Goal: Task Accomplishment & Management: Manage account settings

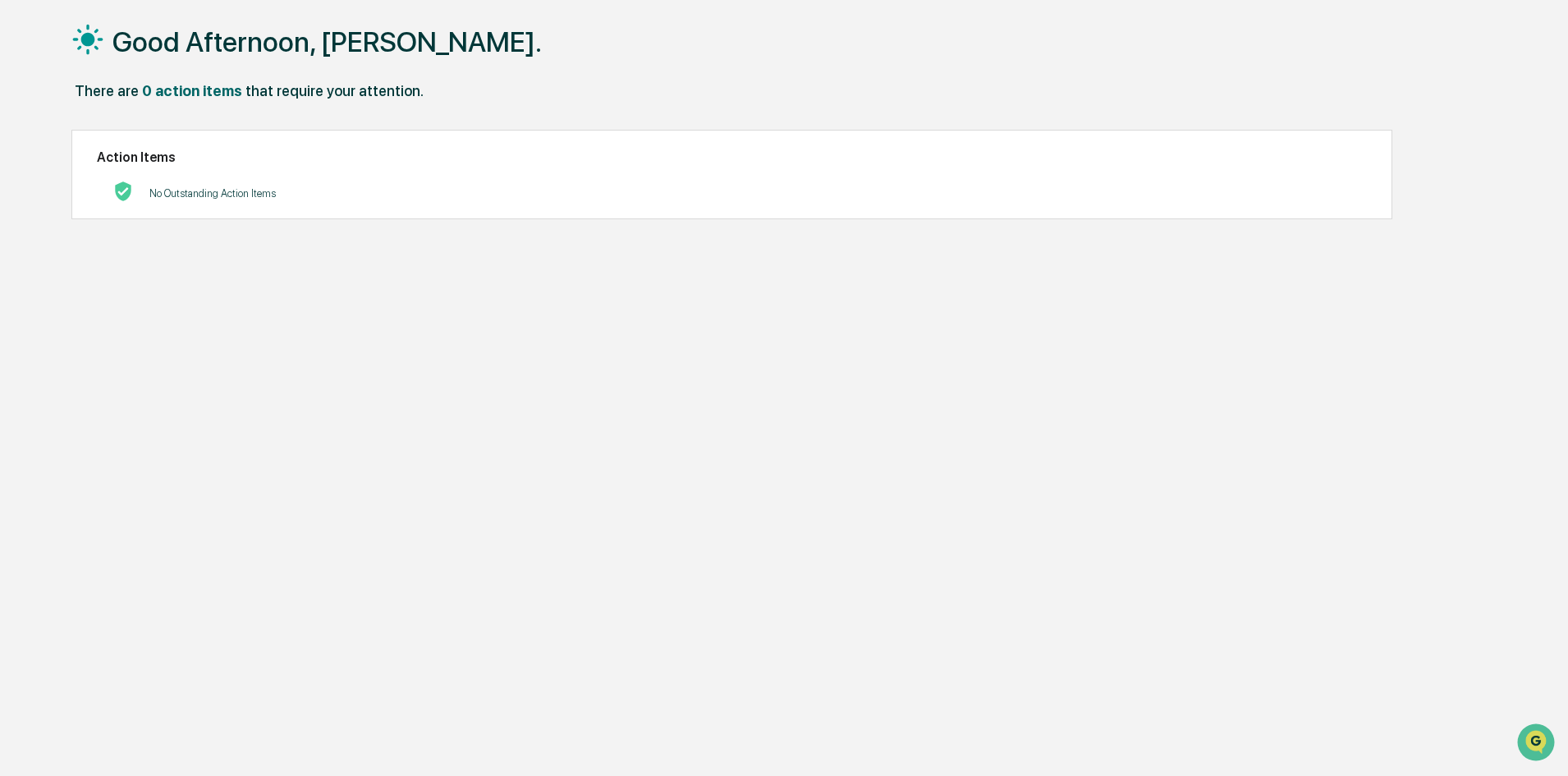
click at [831, 97] on div "There are 0 action items that require your attention." at bounding box center [778, 98] width 1412 height 34
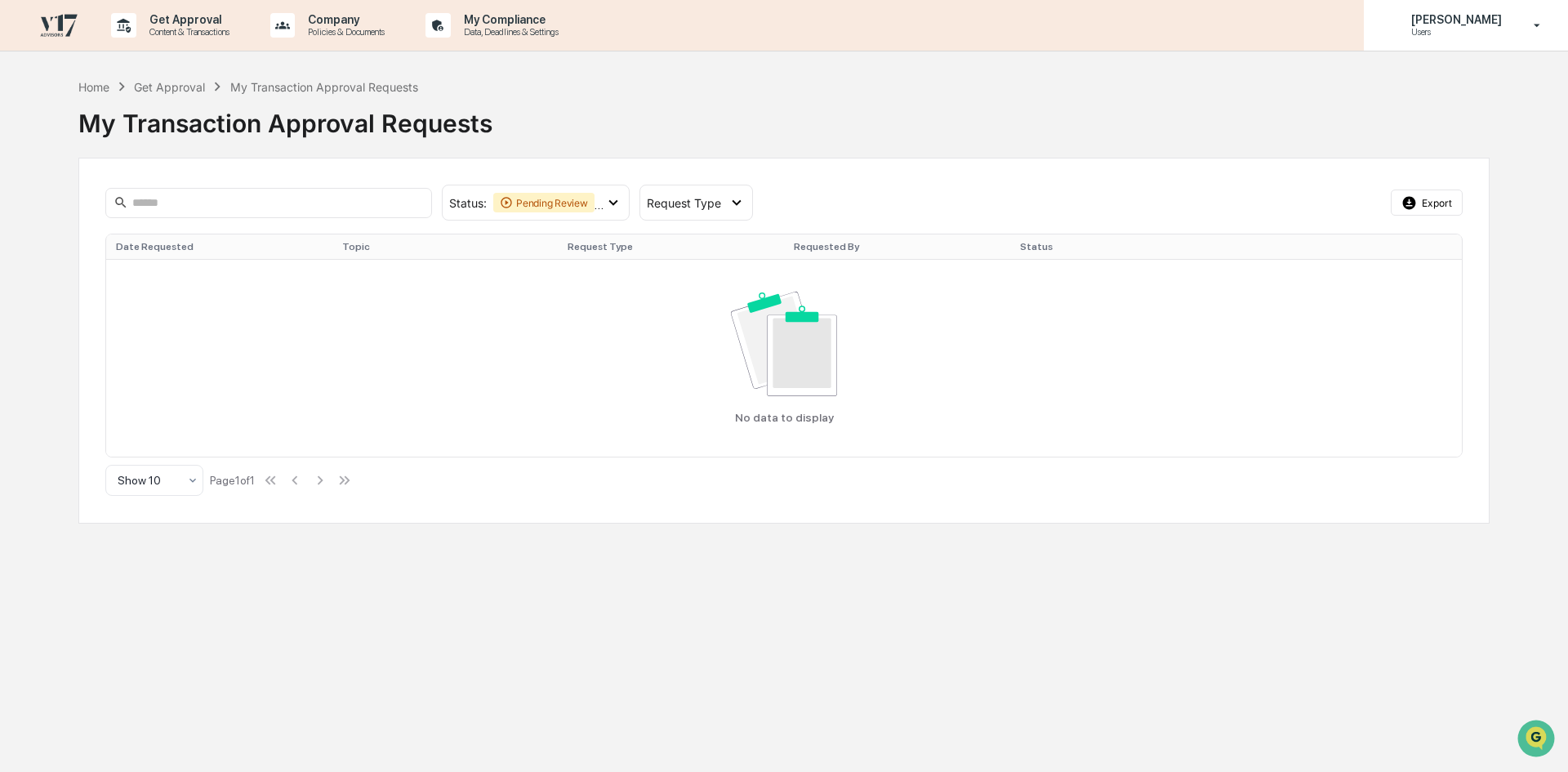
click at [1469, 30] on p "Users" at bounding box center [1454, 32] width 112 height 12
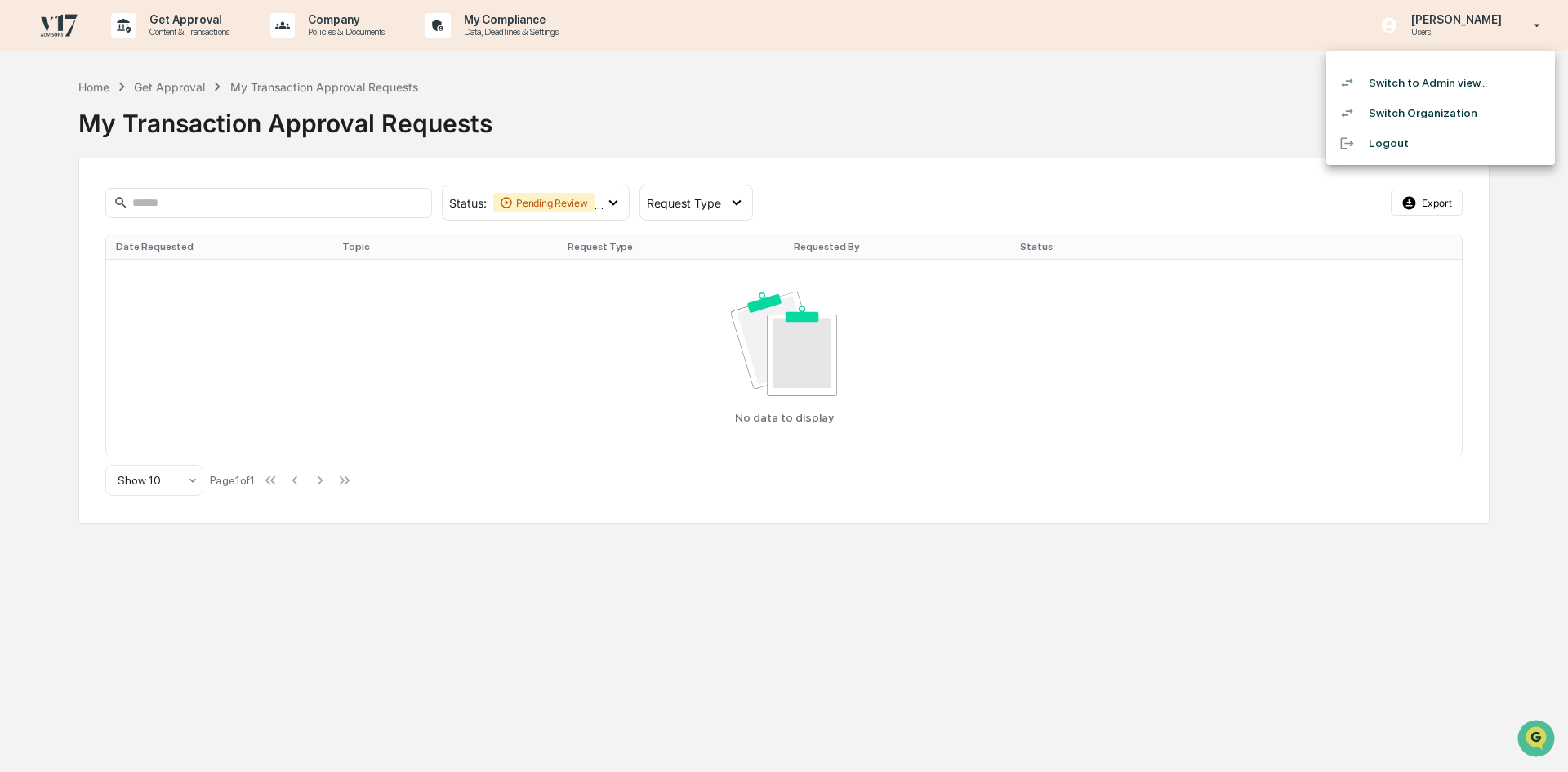
click at [1451, 86] on li "Switch to Admin view..." at bounding box center [1441, 82] width 229 height 30
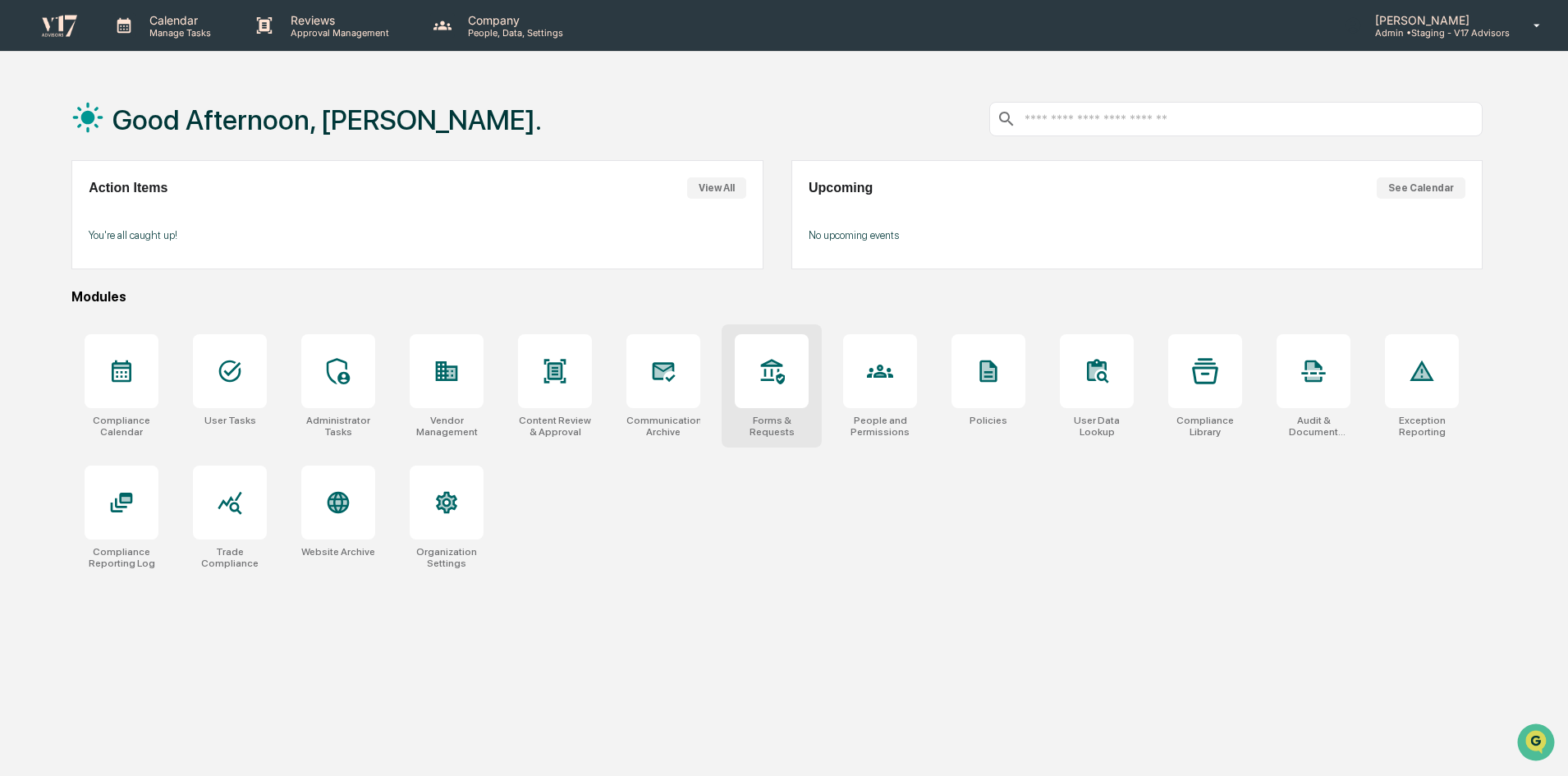
click at [757, 394] on div at bounding box center [772, 371] width 74 height 74
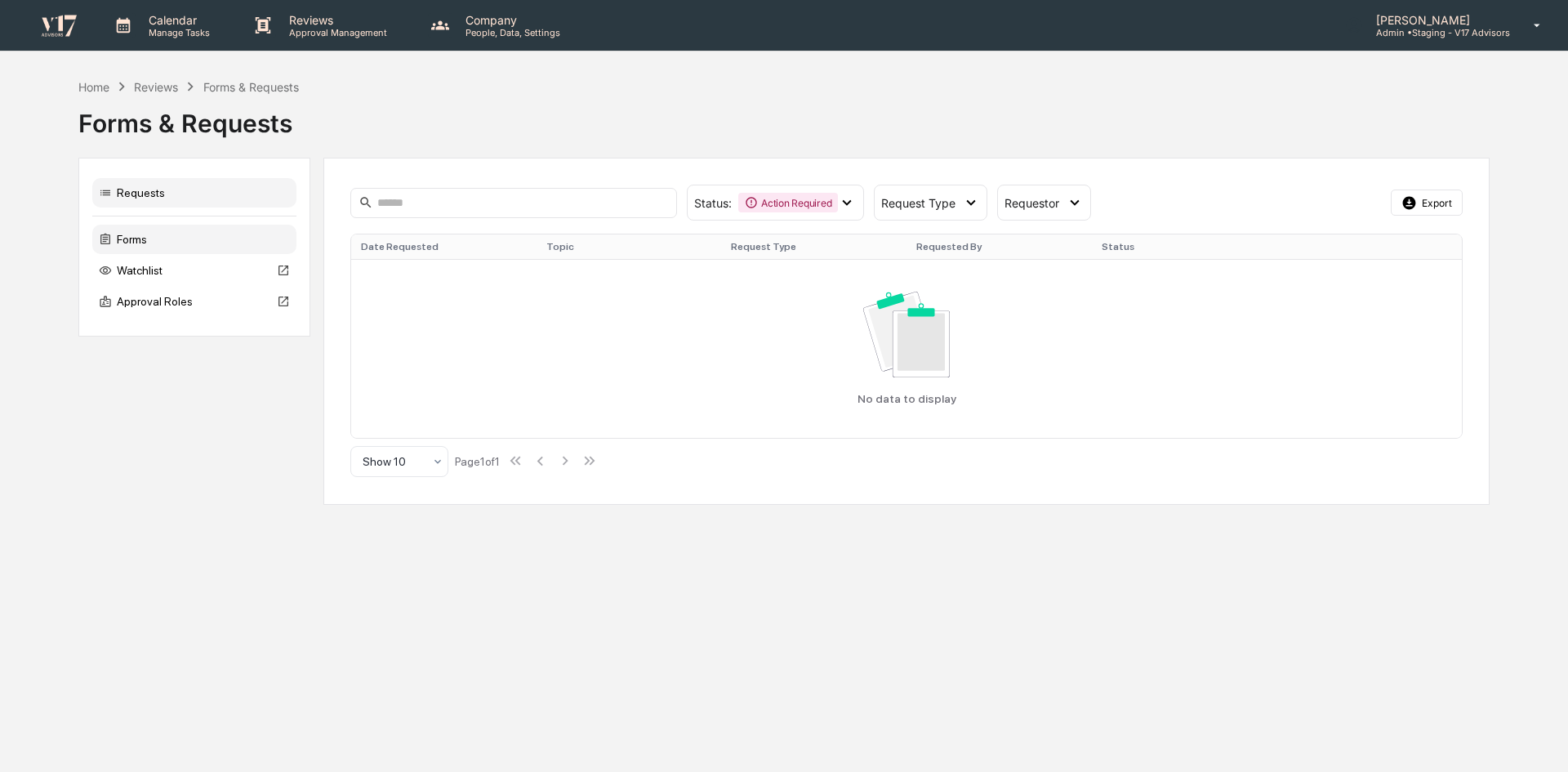
click at [194, 236] on div "Forms" at bounding box center [194, 240] width 204 height 29
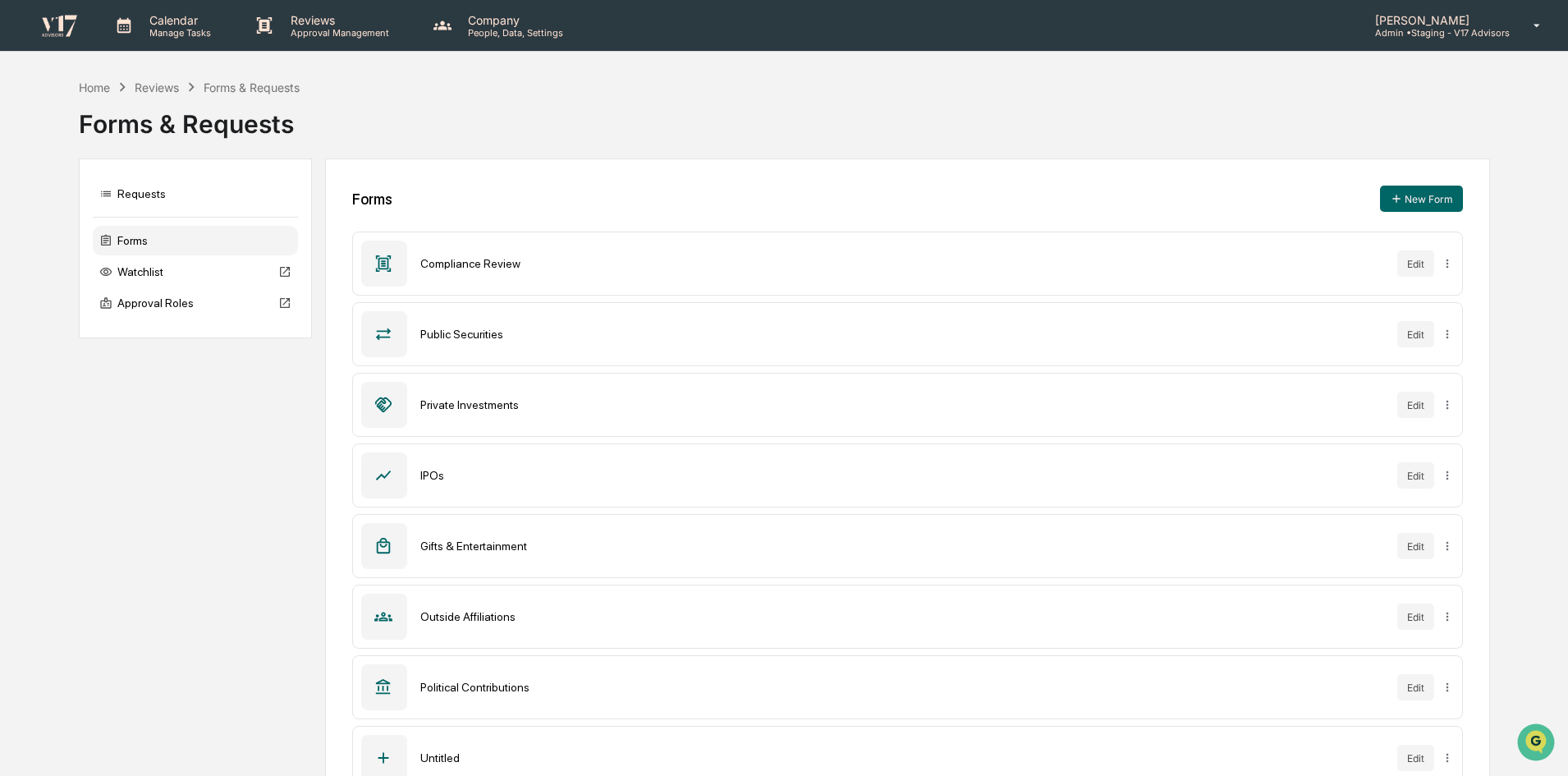
scroll to position [48, 0]
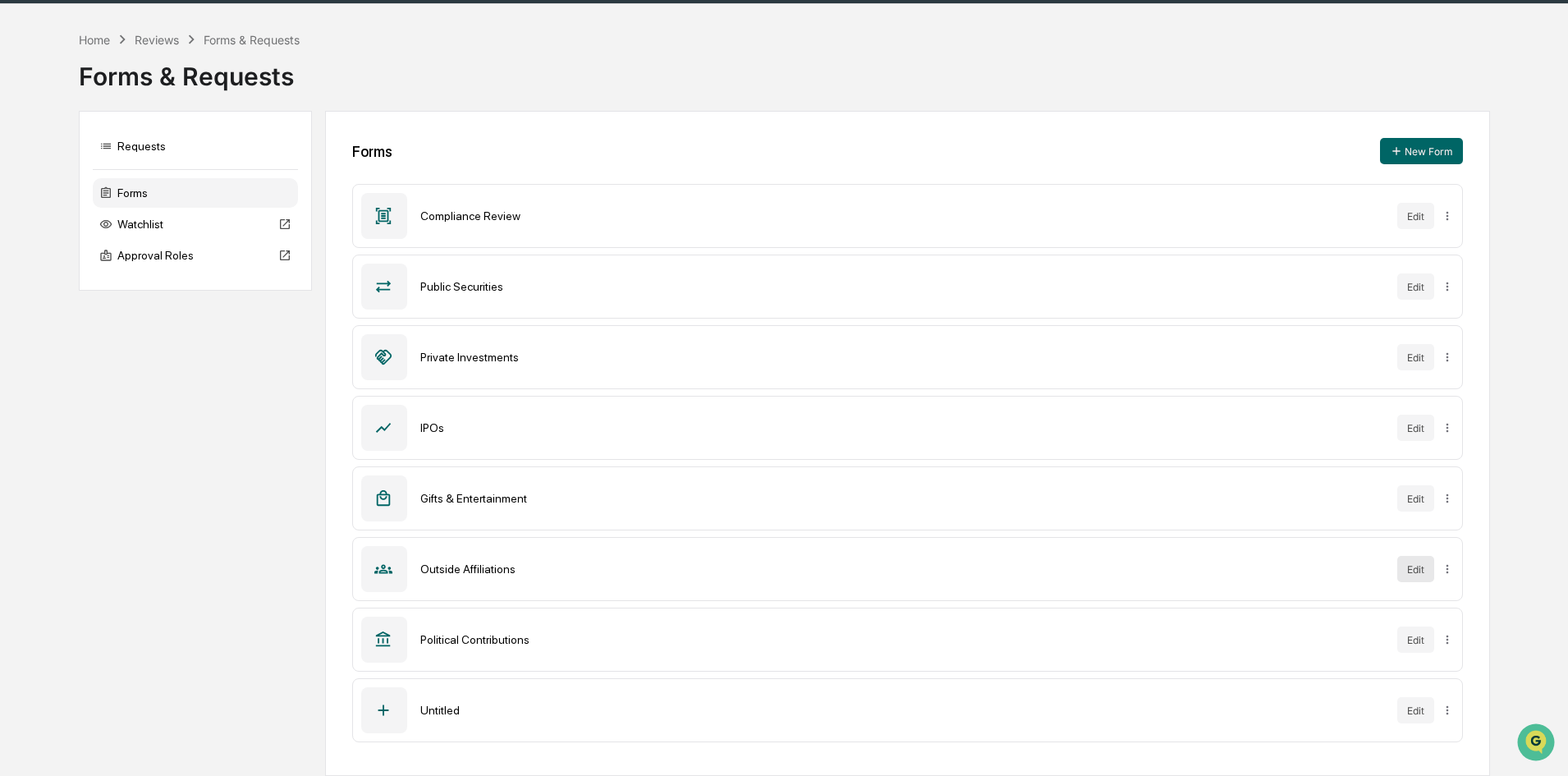
click at [1412, 577] on button "Edit" at bounding box center [1415, 569] width 37 height 27
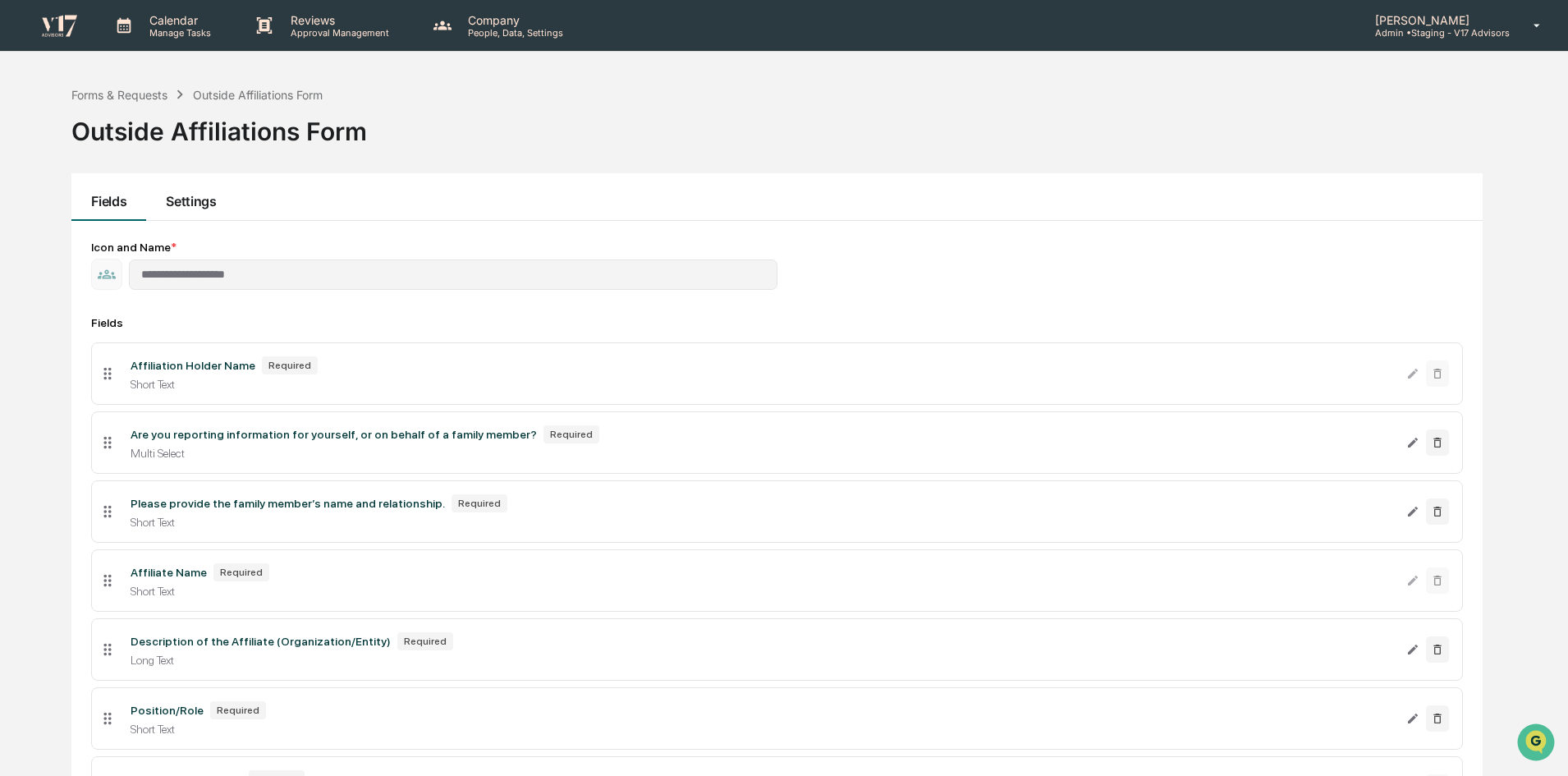
click at [189, 204] on button "Settings" at bounding box center [190, 197] width 89 height 48
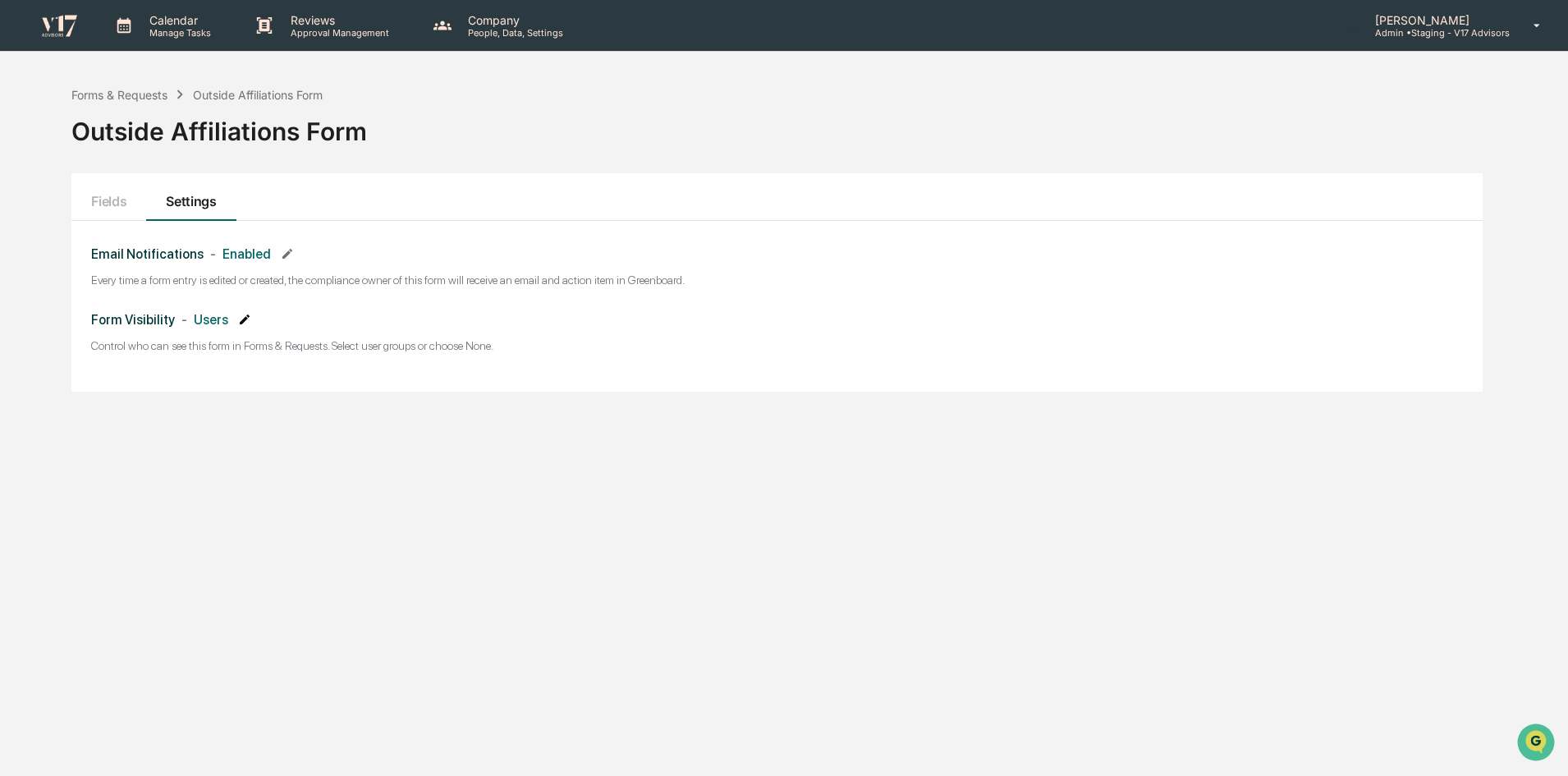
click at [240, 320] on icon at bounding box center [244, 319] width 10 height 10
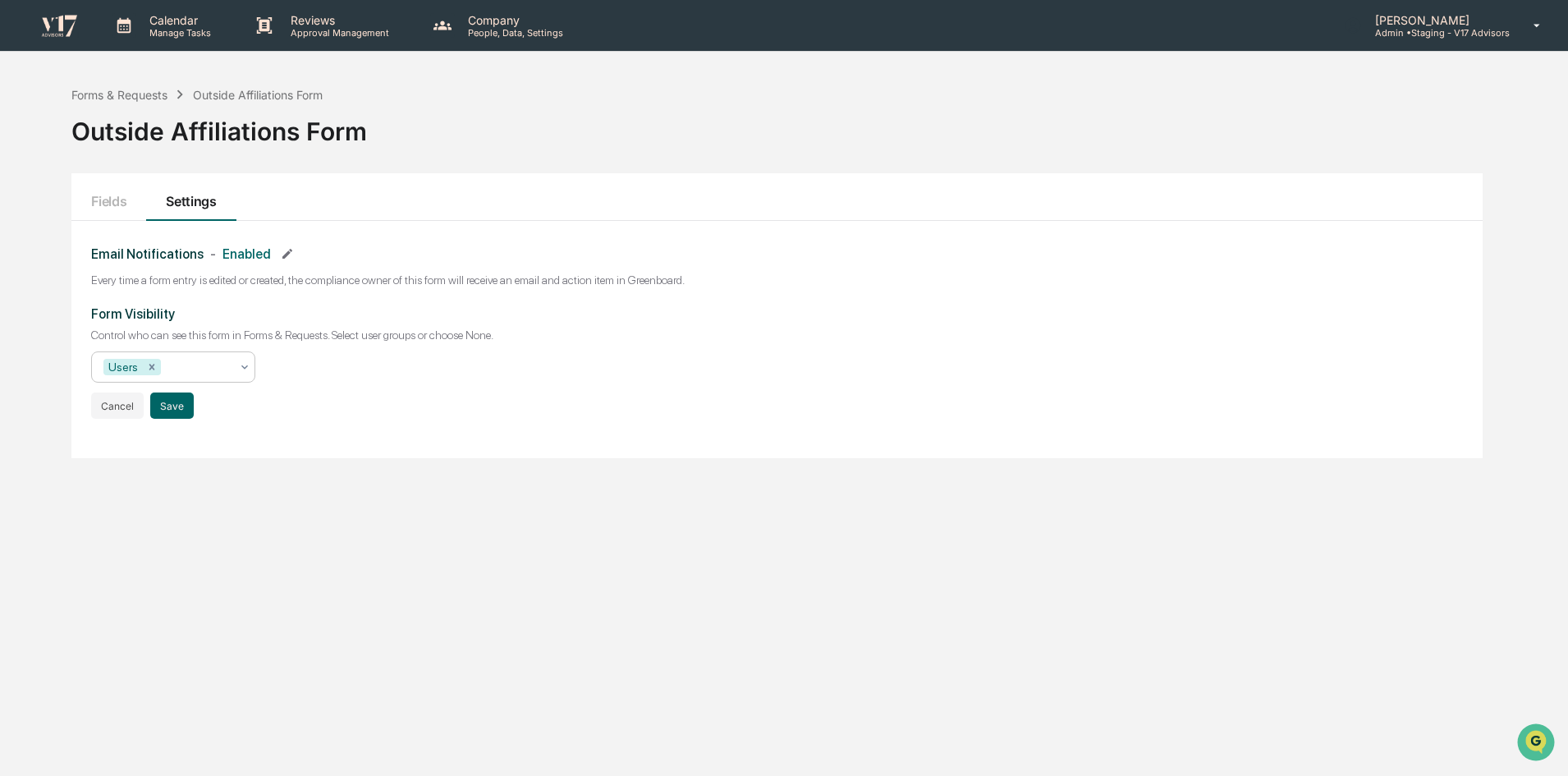
click at [244, 365] on icon at bounding box center [244, 367] width 13 height 13
click at [307, 376] on div "Form Visibility Control who can see this form in Forms & Requests. Select user …" at bounding box center [777, 362] width 1372 height 112
click at [77, 17] on img at bounding box center [59, 25] width 40 height 24
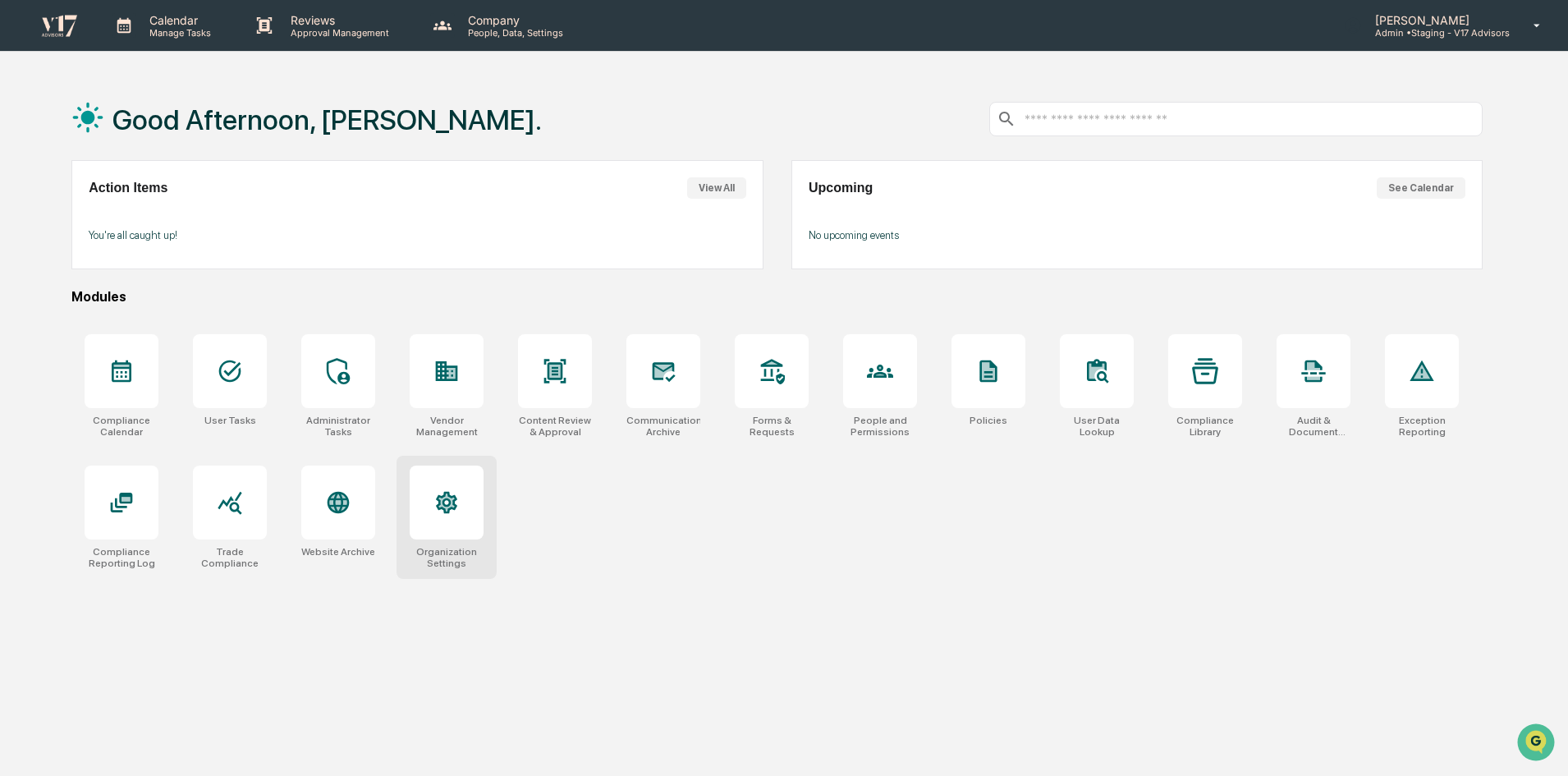
click at [437, 525] on div at bounding box center [447, 503] width 74 height 74
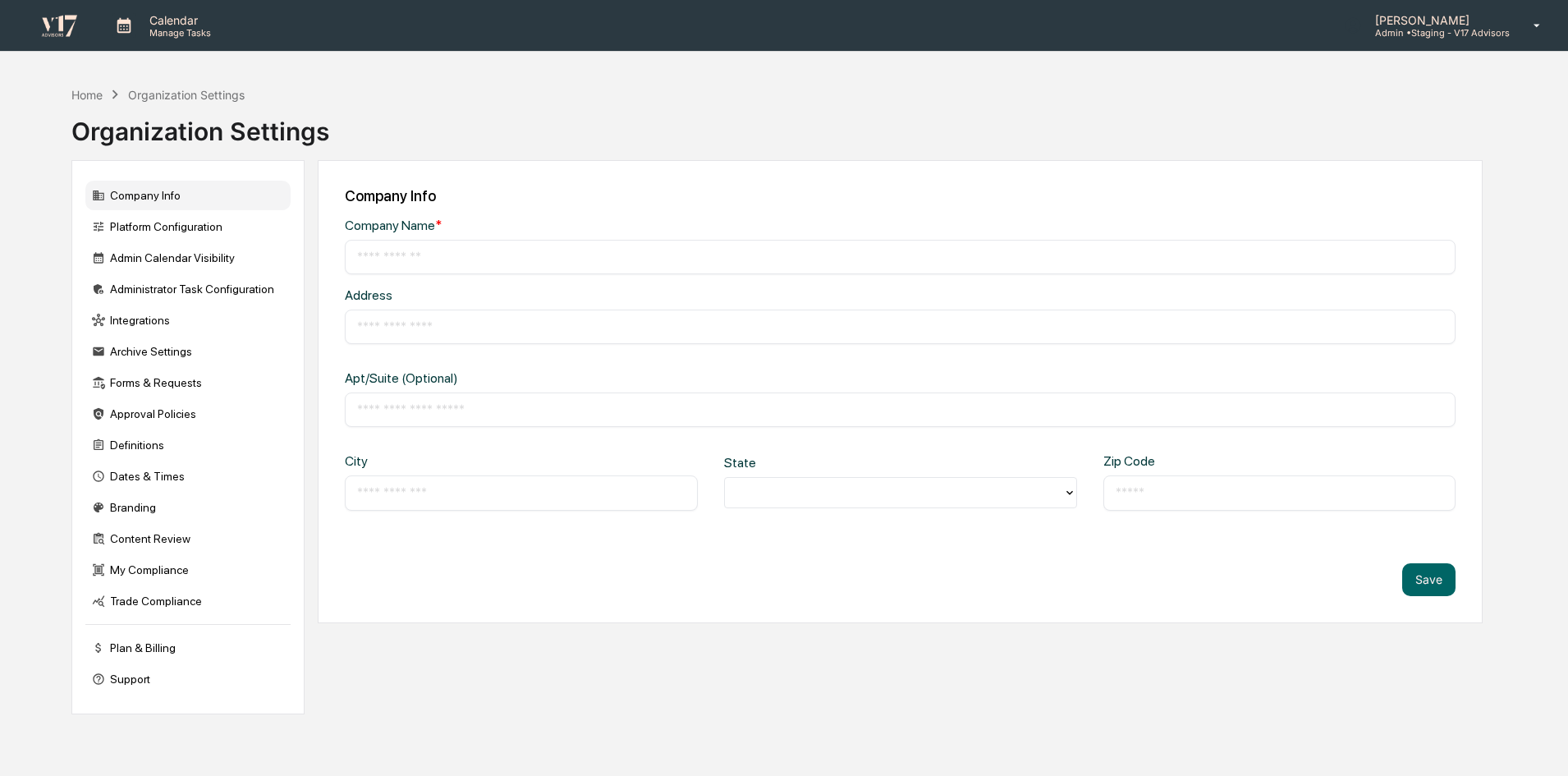
type input "**********"
type input "*********"
type input "**********"
type input "*****"
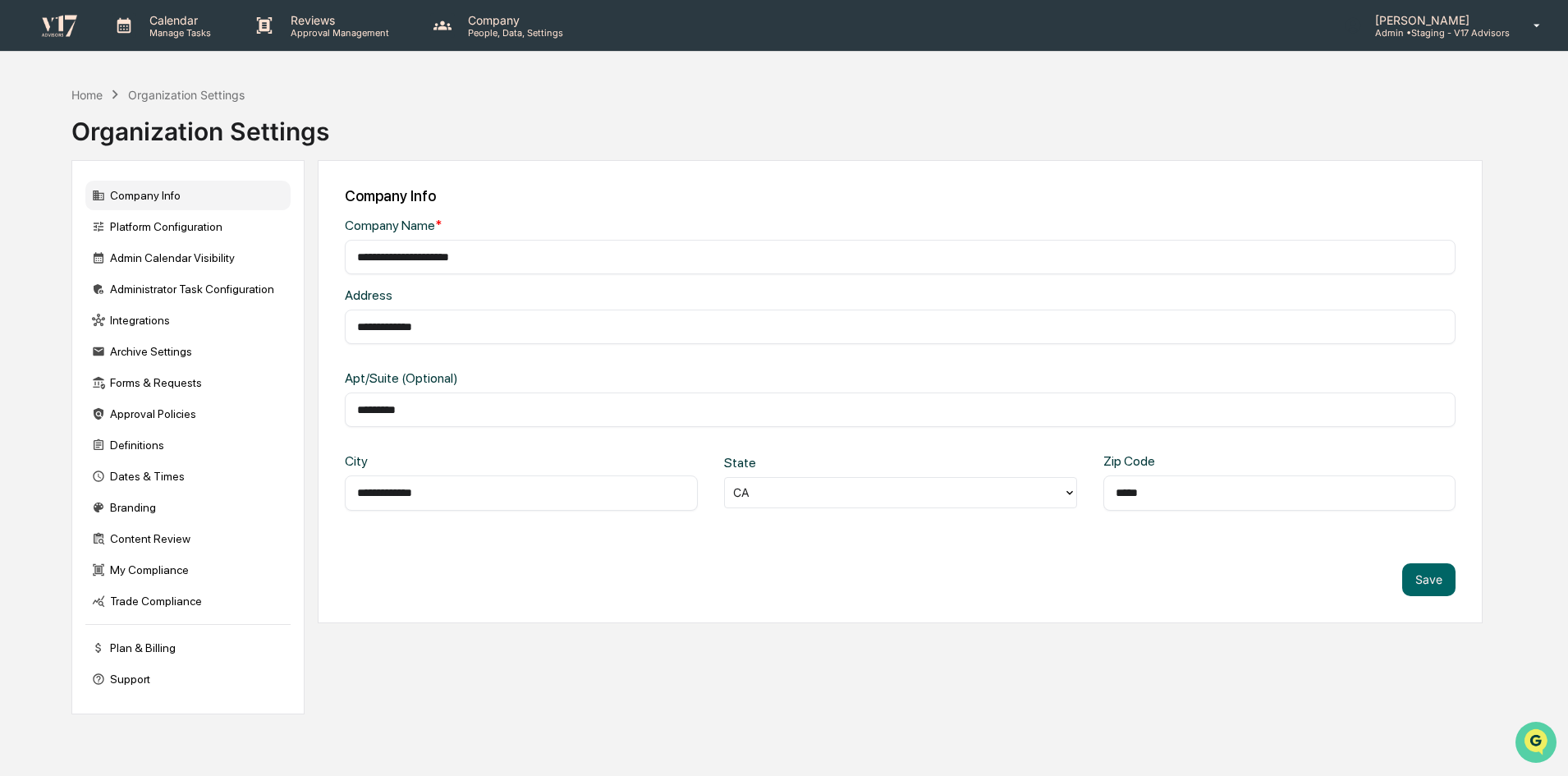
click at [1541, 743] on icon "Open customer support" at bounding box center [1536, 763] width 41 height 41
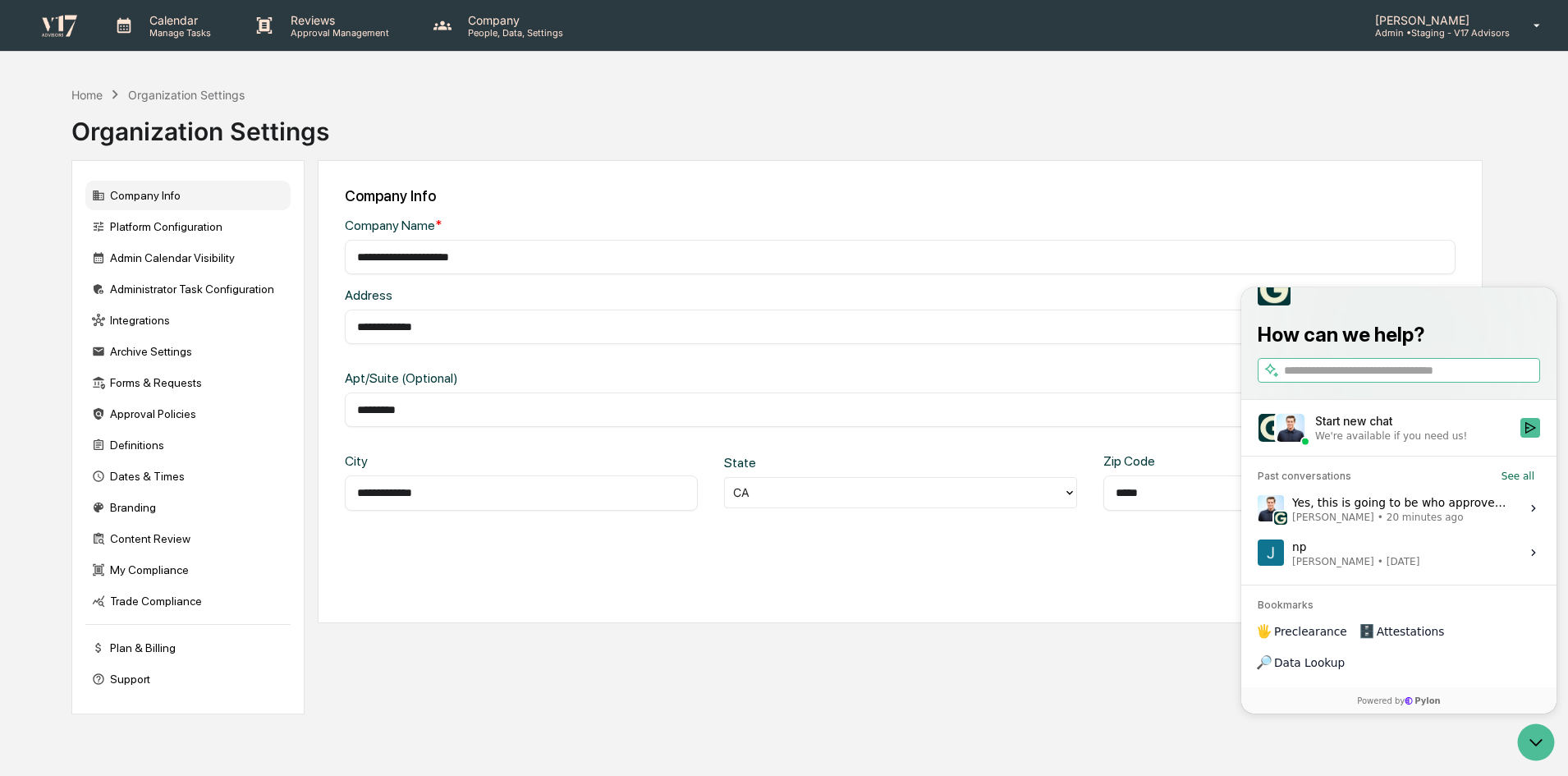
click at [722, 323] on input "**********" at bounding box center [901, 327] width 1086 height 17
drag, startPoint x: 722, startPoint y: 323, endPoint x: 298, endPoint y: 319, distance: 424.0
click at [298, 319] on div "**********" at bounding box center [778, 437] width 1412 height 554
type input "**********"
type input "*********"
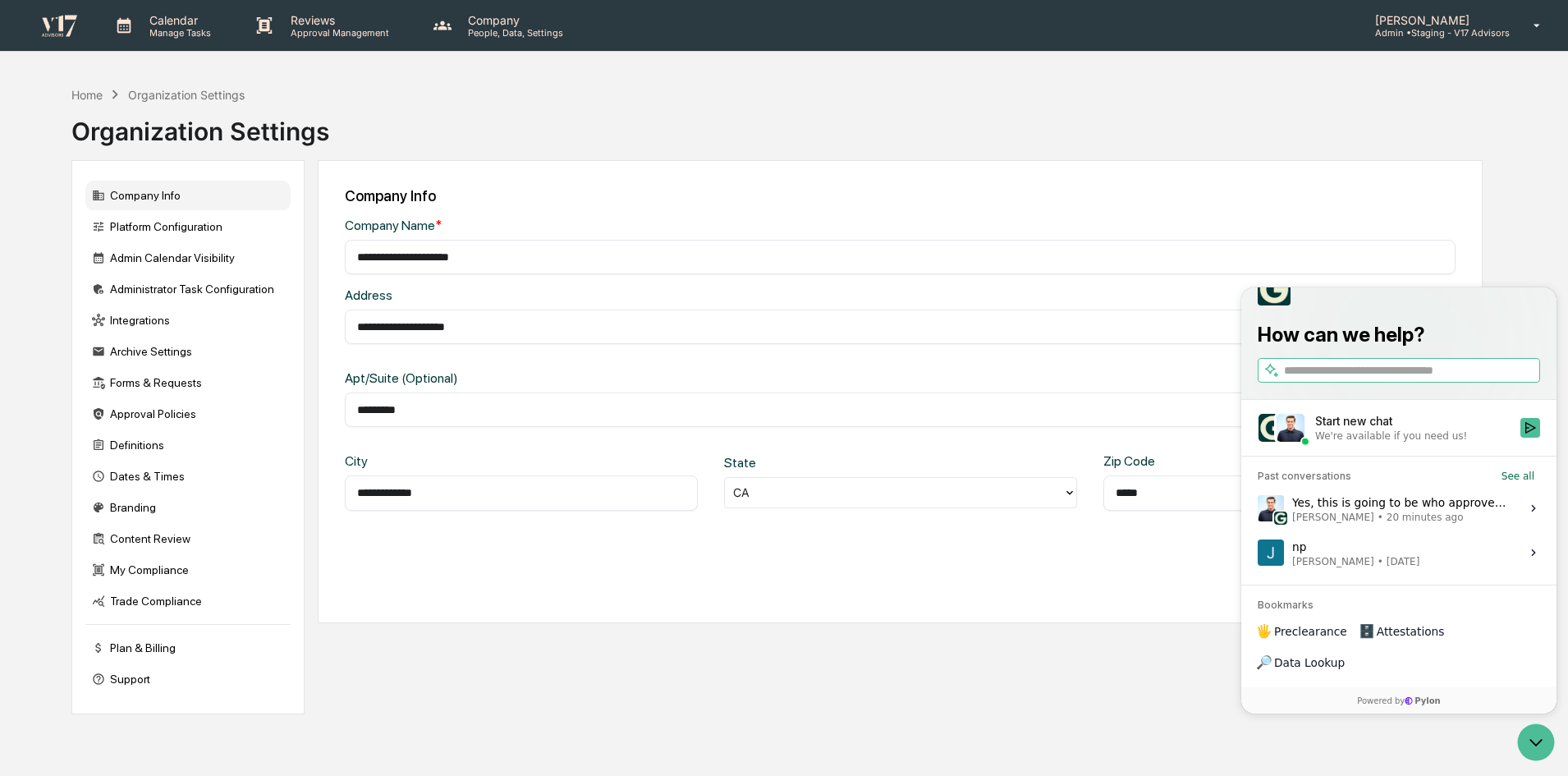
type input "*****"
click at [1503, 728] on div "**********" at bounding box center [777, 466] width 1460 height 776
click at [1525, 735] on icon "Open customer support" at bounding box center [1536, 742] width 41 height 41
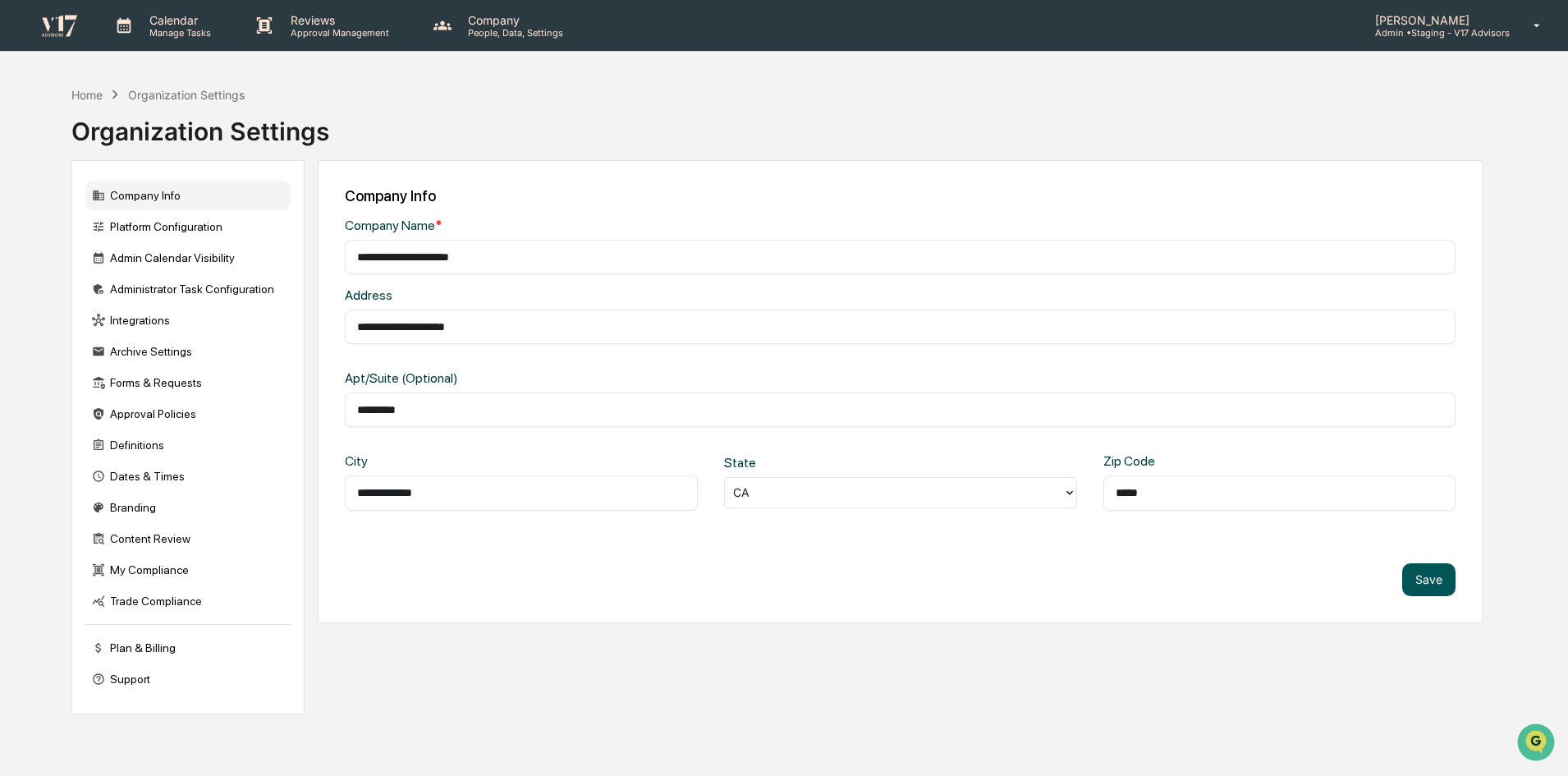
click at [1446, 578] on button "Save" at bounding box center [1429, 580] width 53 height 33
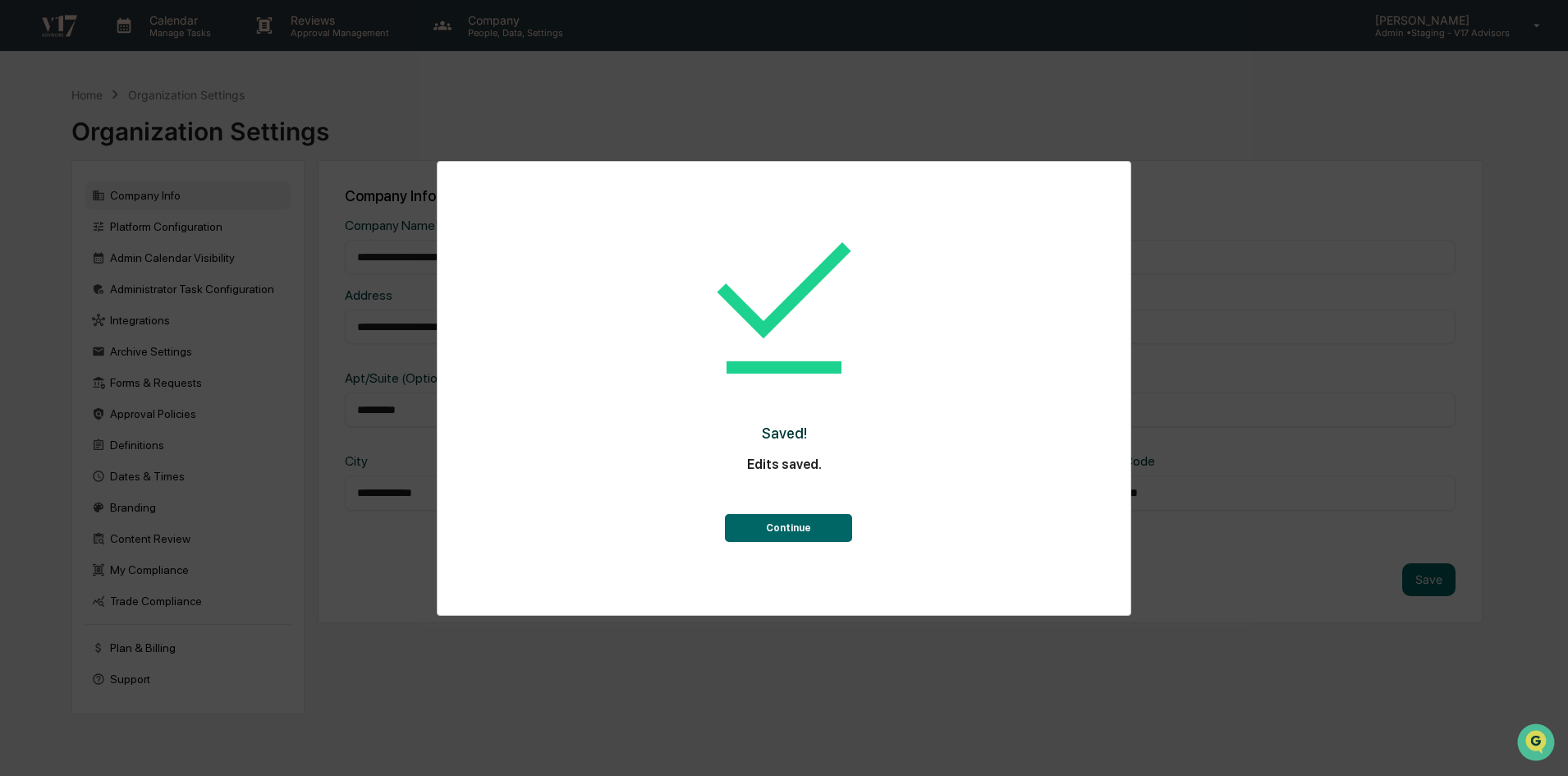
click at [824, 523] on button "Continue" at bounding box center [789, 528] width 127 height 28
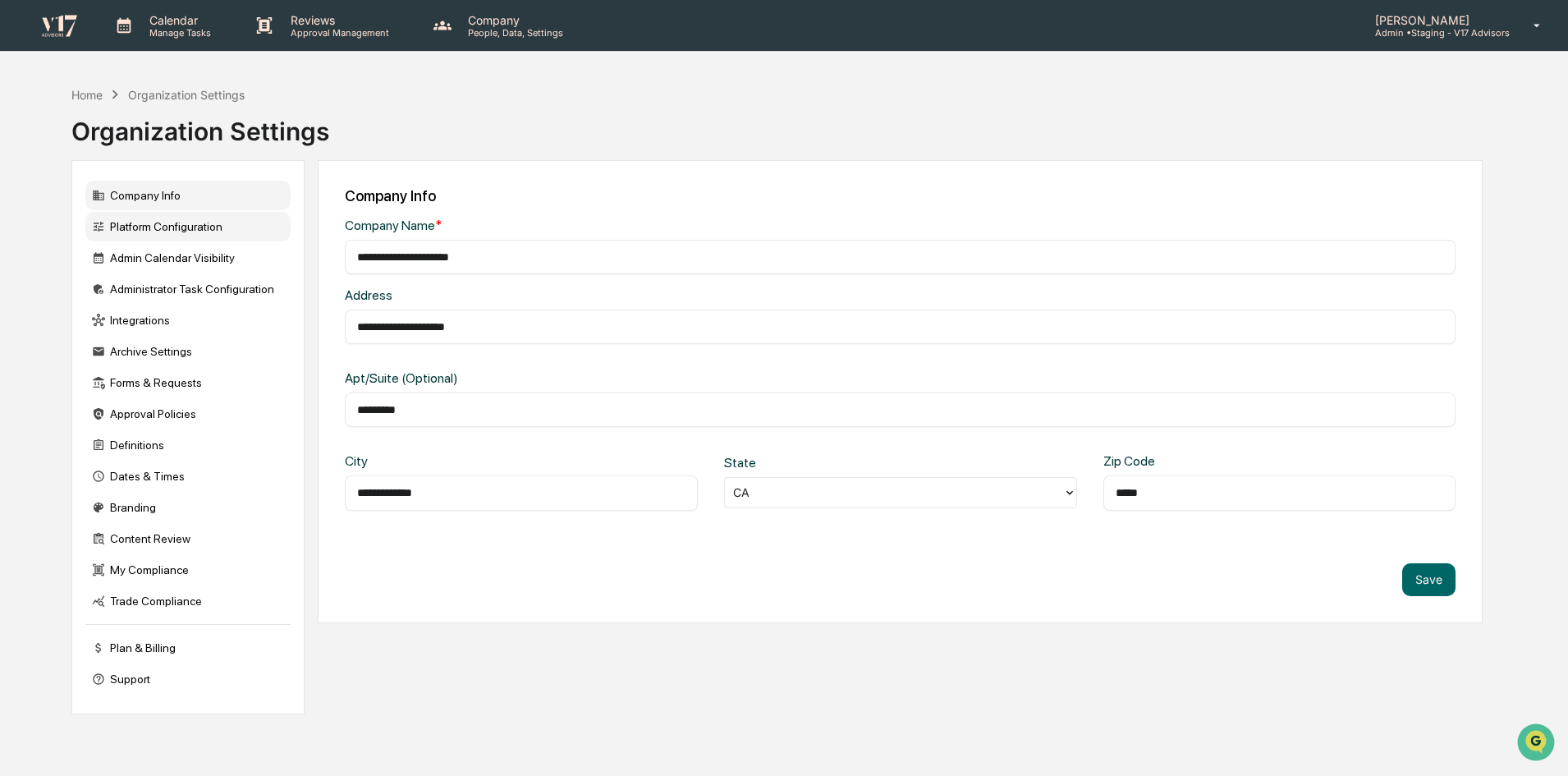
click at [219, 220] on div "Platform Configuration" at bounding box center [187, 226] width 205 height 29
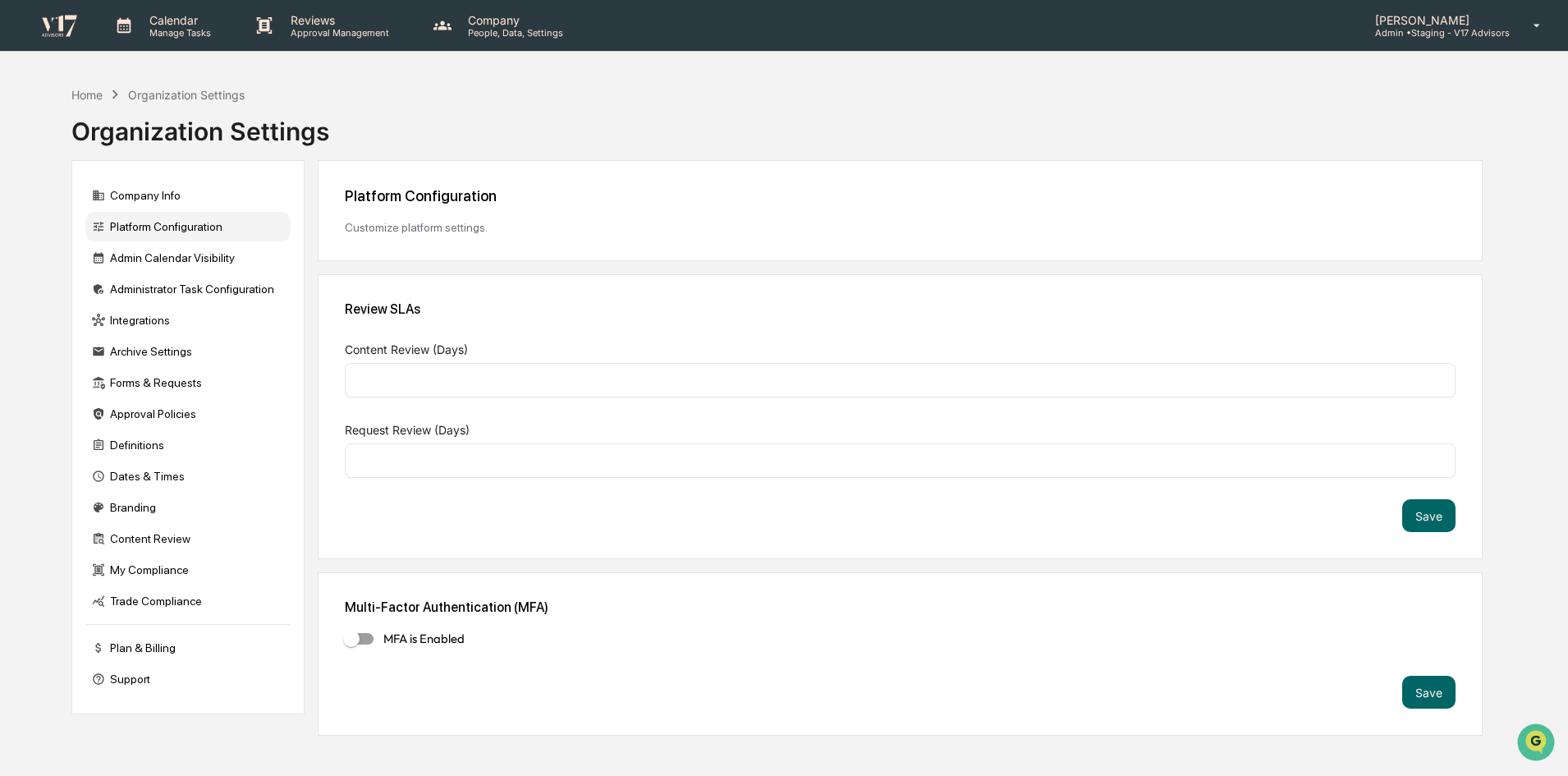
type input "*"
click at [207, 254] on div "Admin Calendar Visibility" at bounding box center [187, 257] width 205 height 29
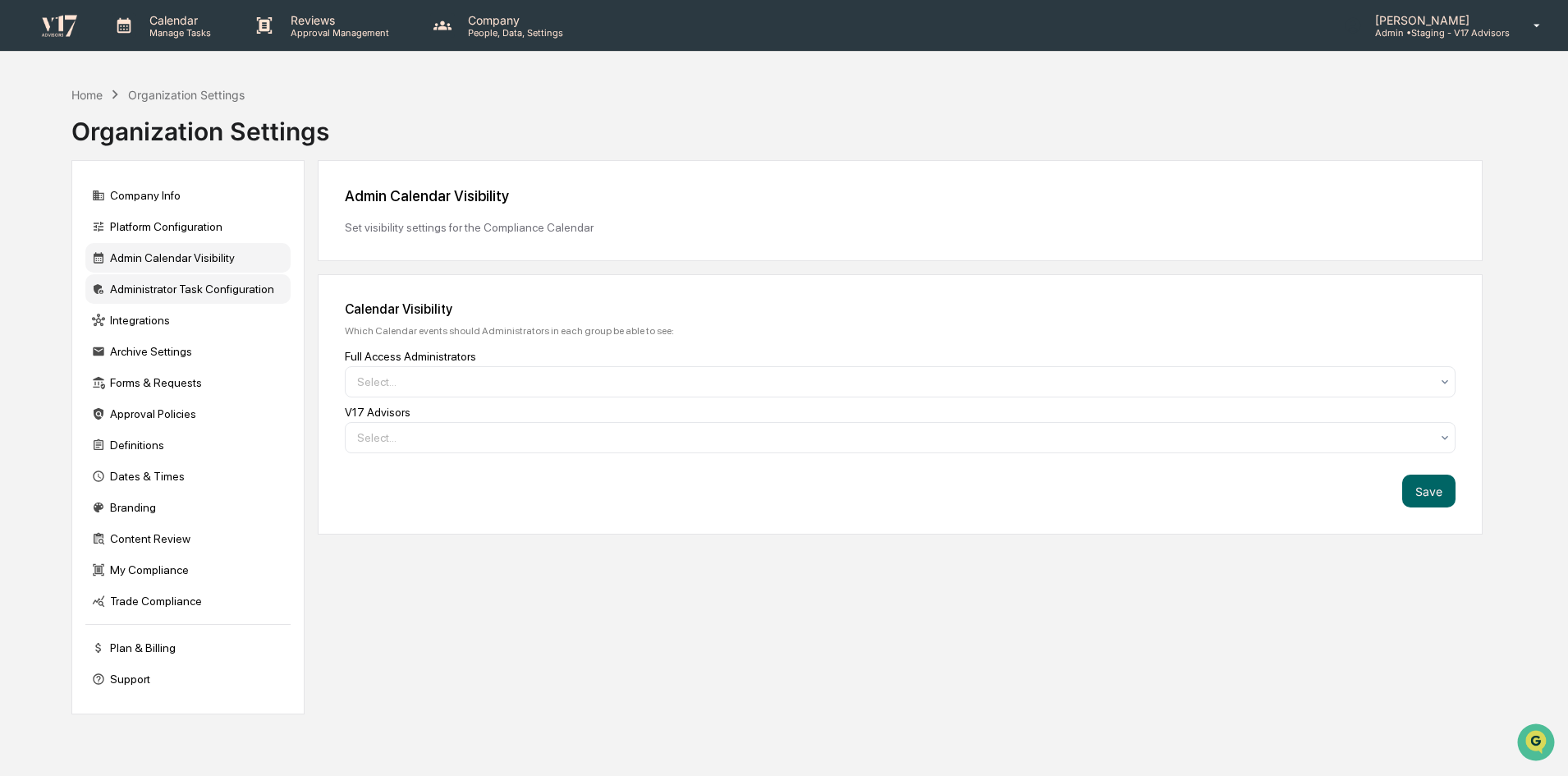
click at [204, 280] on div "Administrator Task Configuration" at bounding box center [187, 289] width 205 height 29
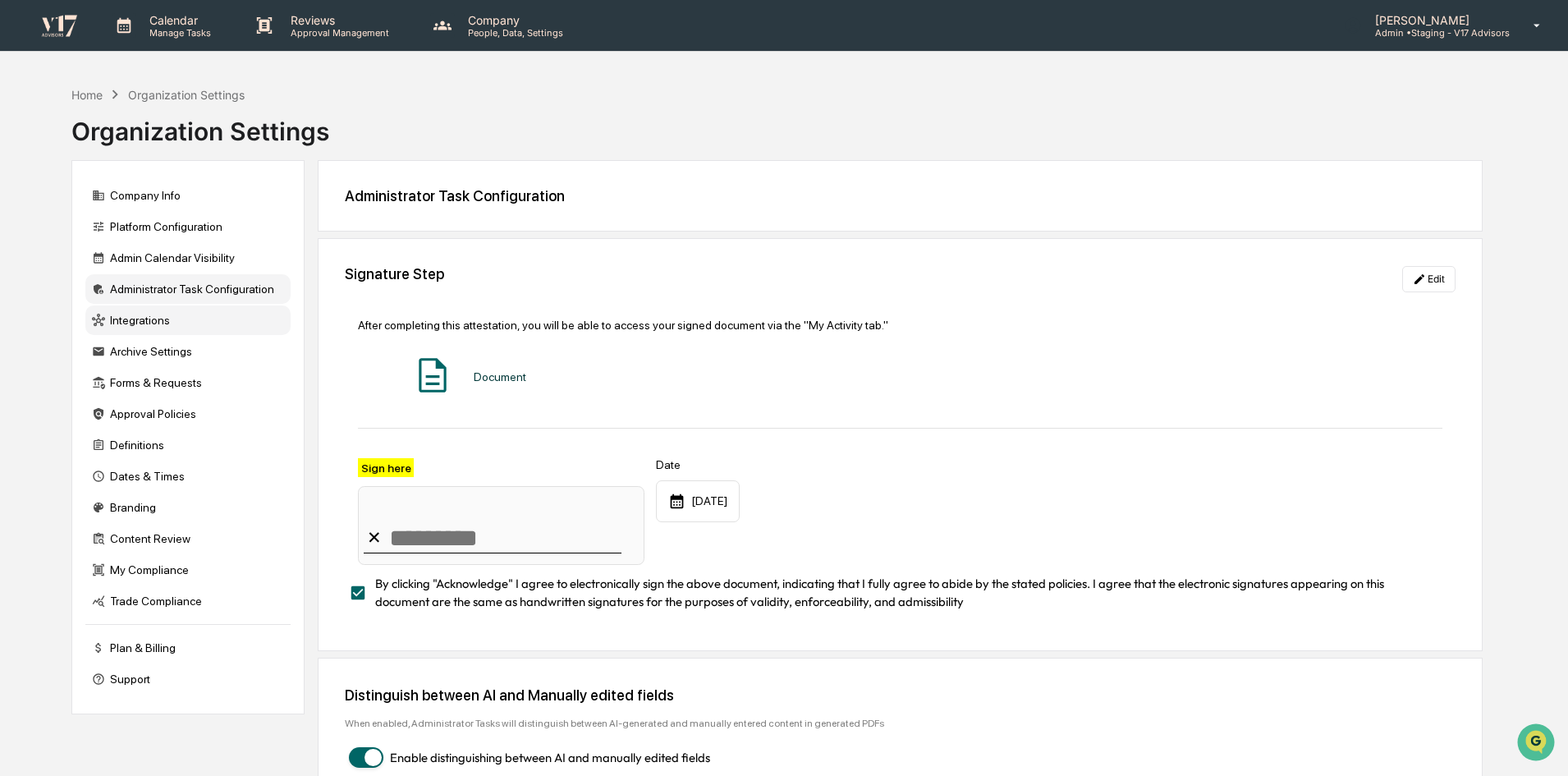
click at [194, 312] on div "Integrations" at bounding box center [187, 320] width 205 height 29
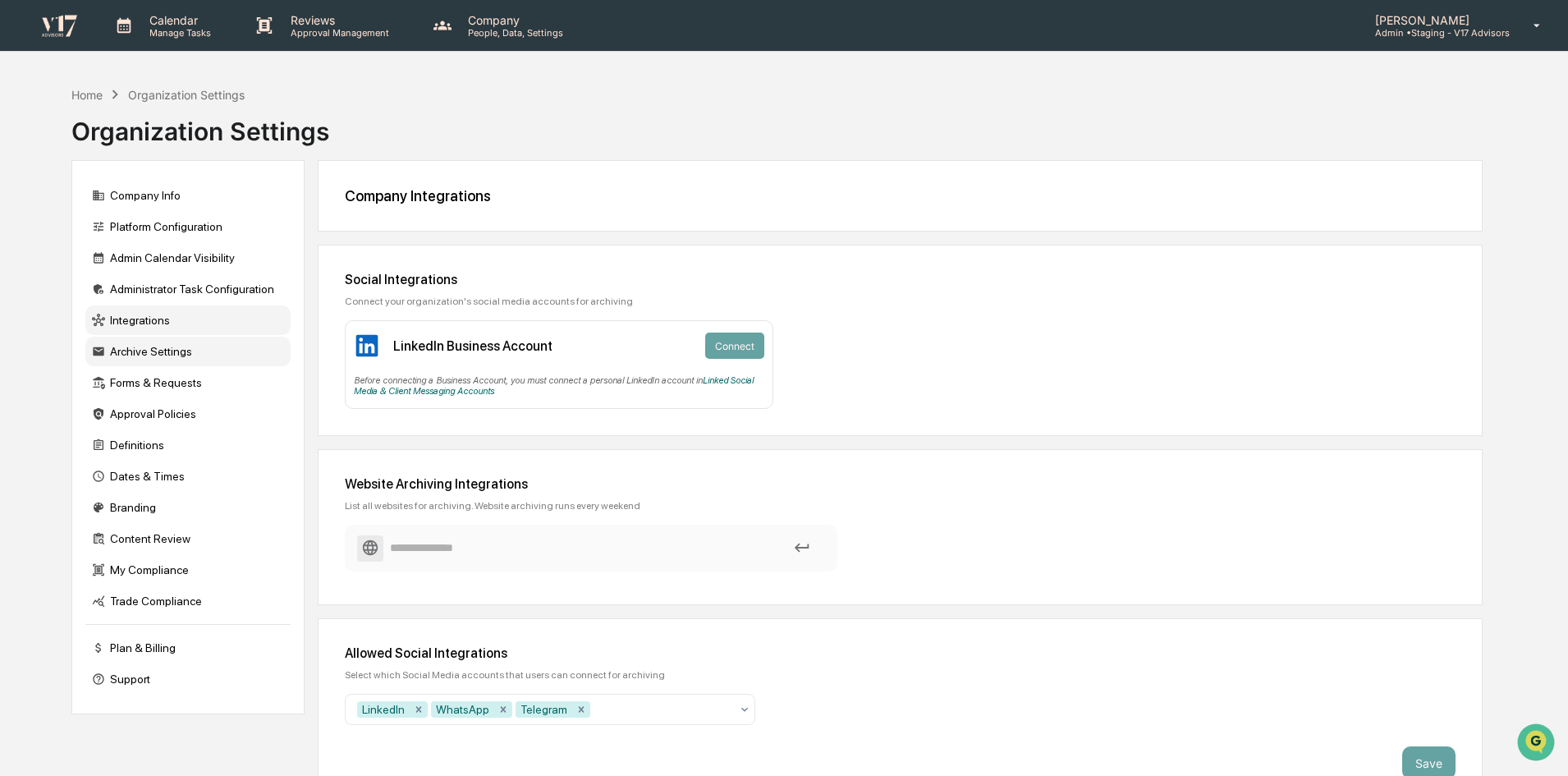
click at [197, 353] on div "Archive Settings" at bounding box center [187, 351] width 205 height 29
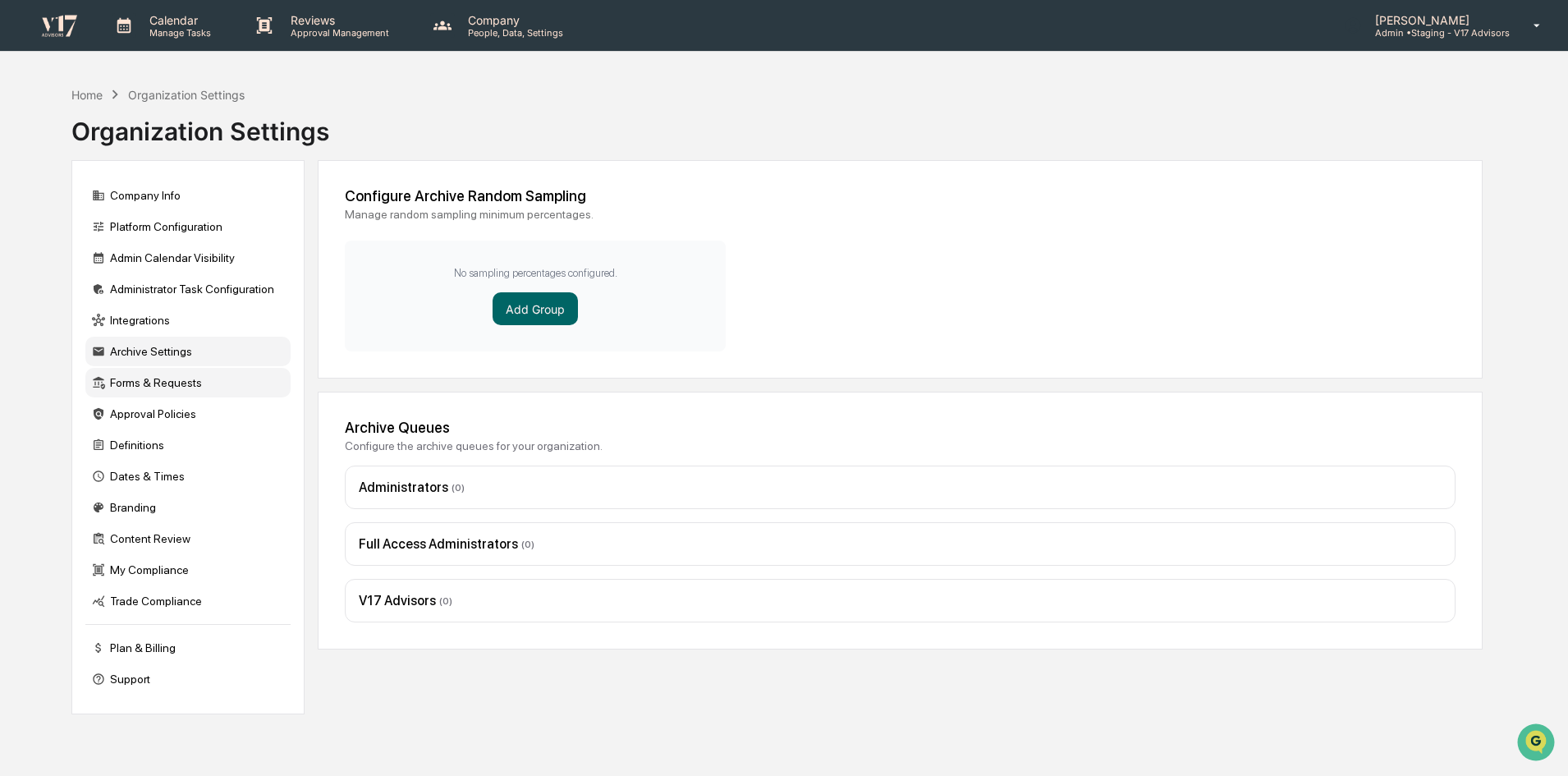
click at [195, 373] on div "Forms & Requests" at bounding box center [187, 382] width 205 height 29
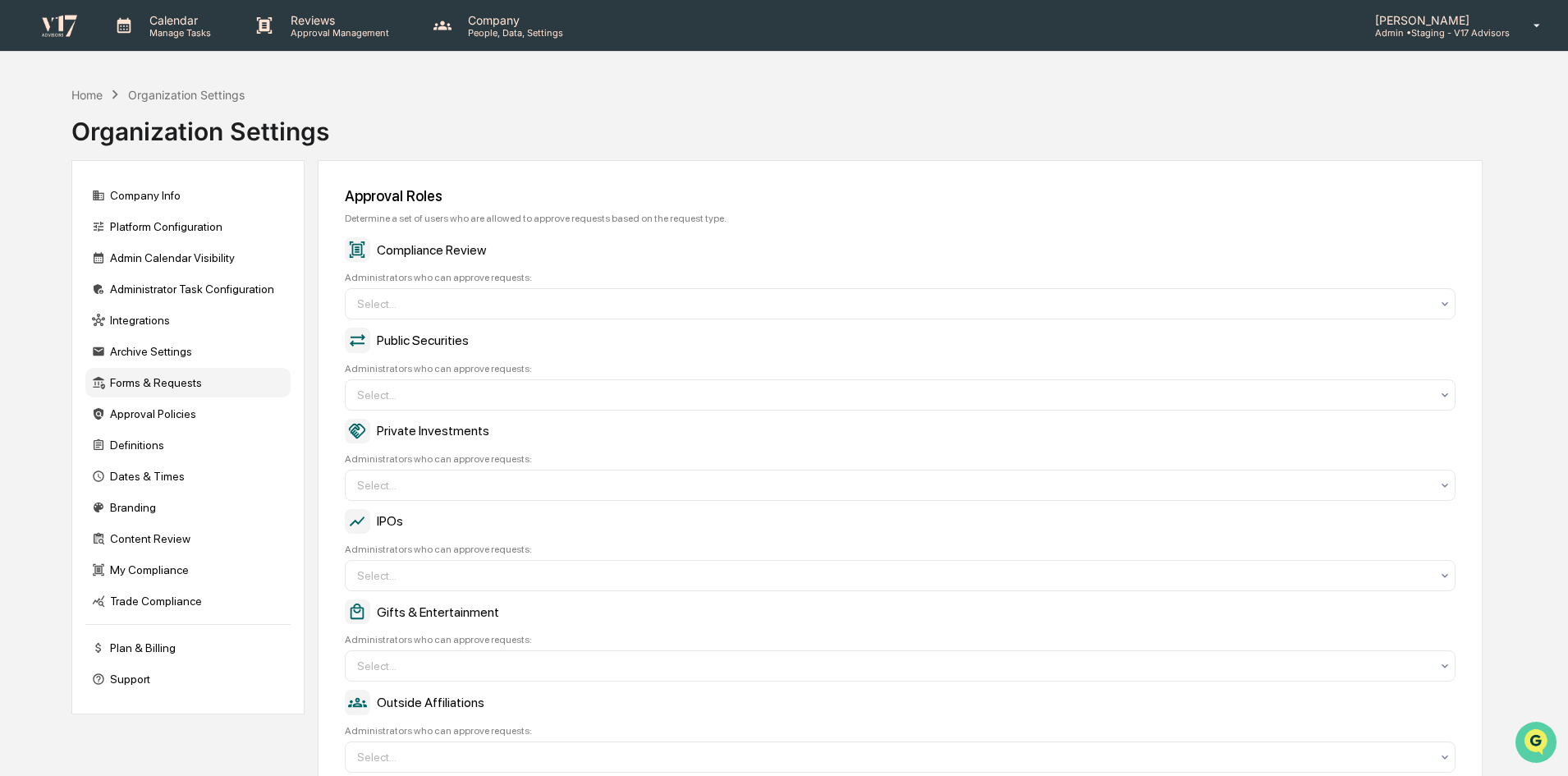
click at [1544, 733] on img "Open customer support" at bounding box center [1536, 743] width 41 height 33
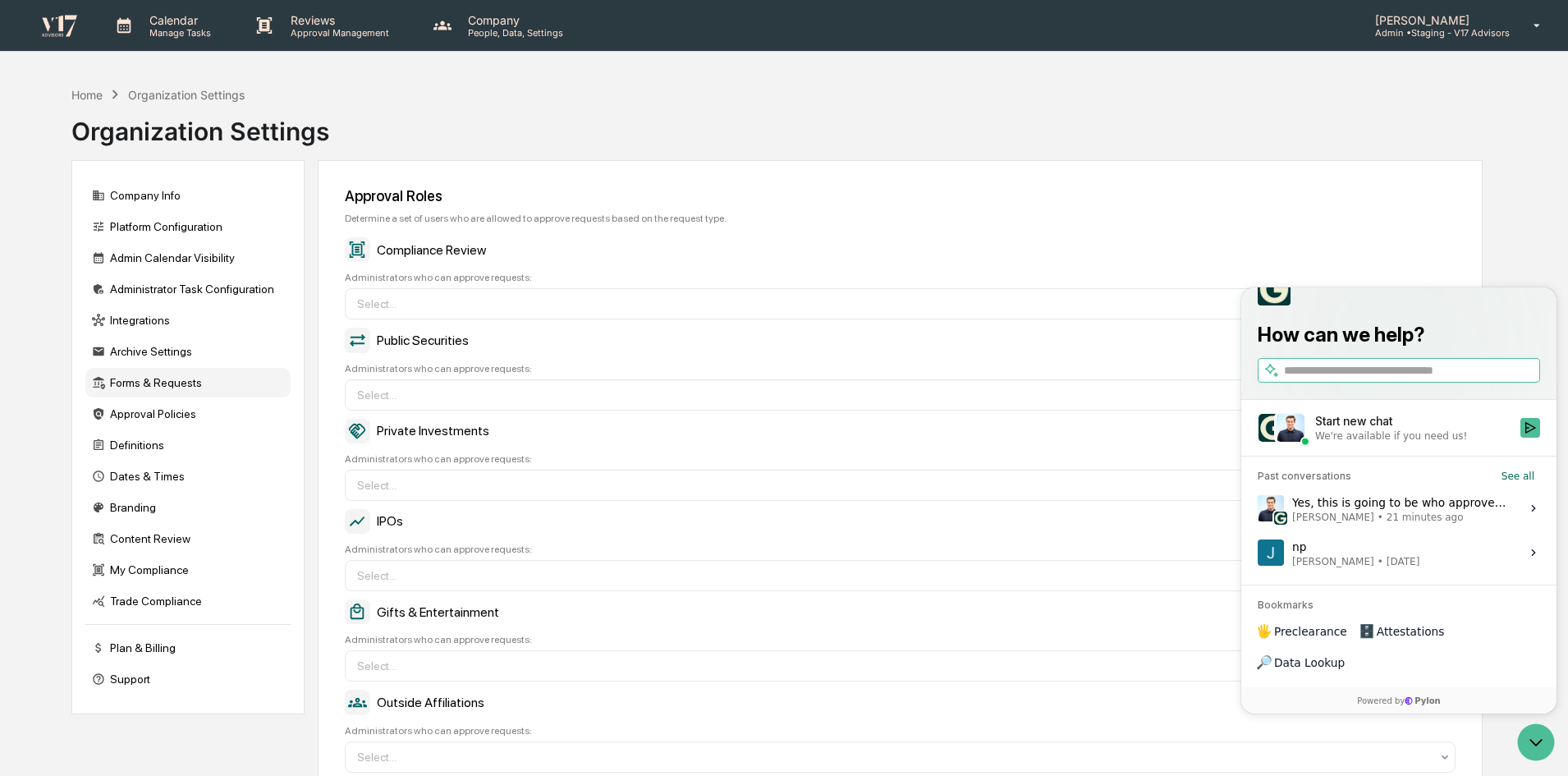
click at [1474, 524] on div "Yes, this is going to be who approves the request! You can set this as a defaul…" at bounding box center [1402, 508] width 219 height 31
click at [1258, 509] on button "View issue" at bounding box center [1257, 508] width 1 height 1
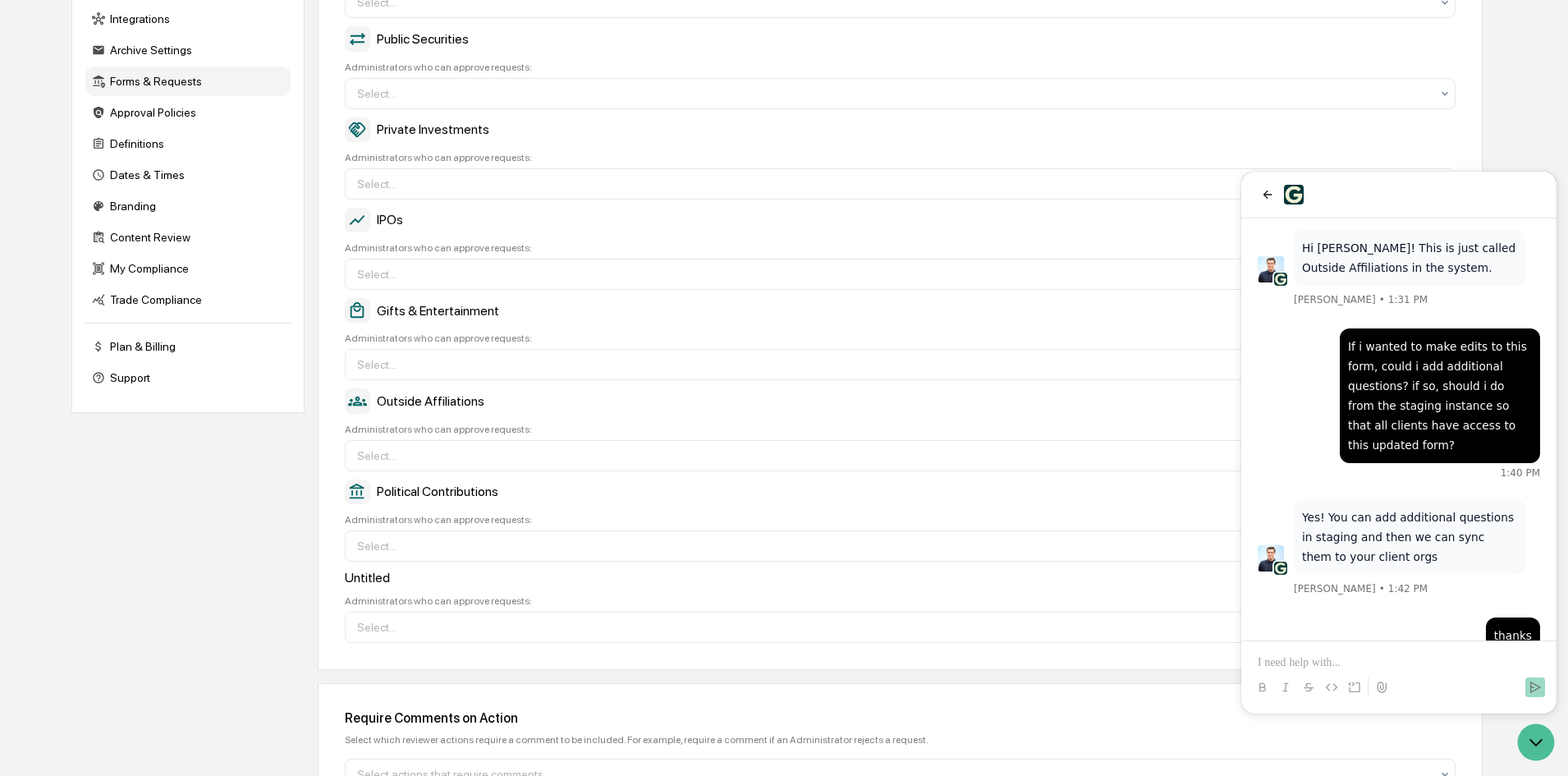
scroll to position [328, 0]
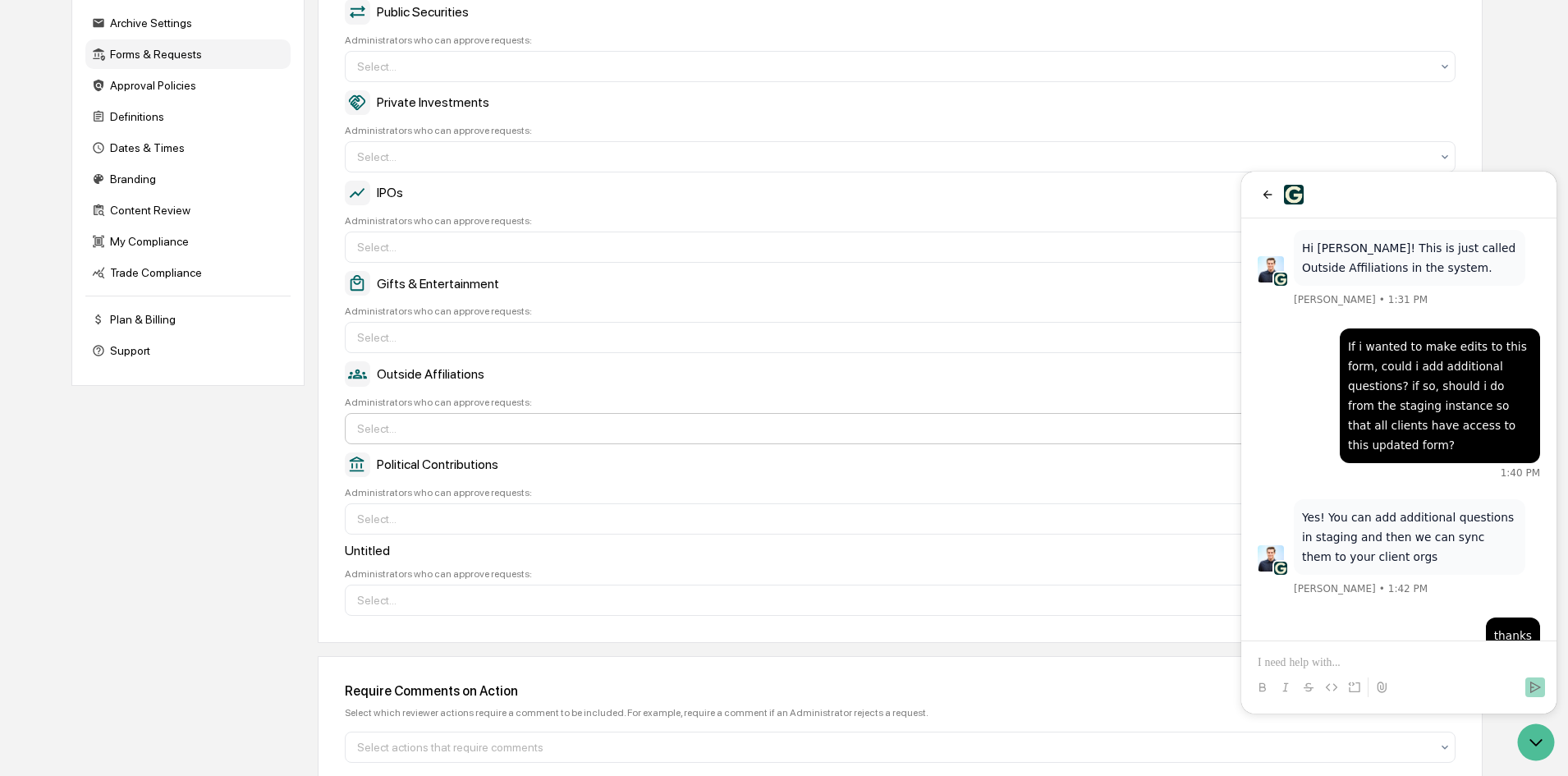
click at [688, 420] on div at bounding box center [894, 428] width 1074 height 17
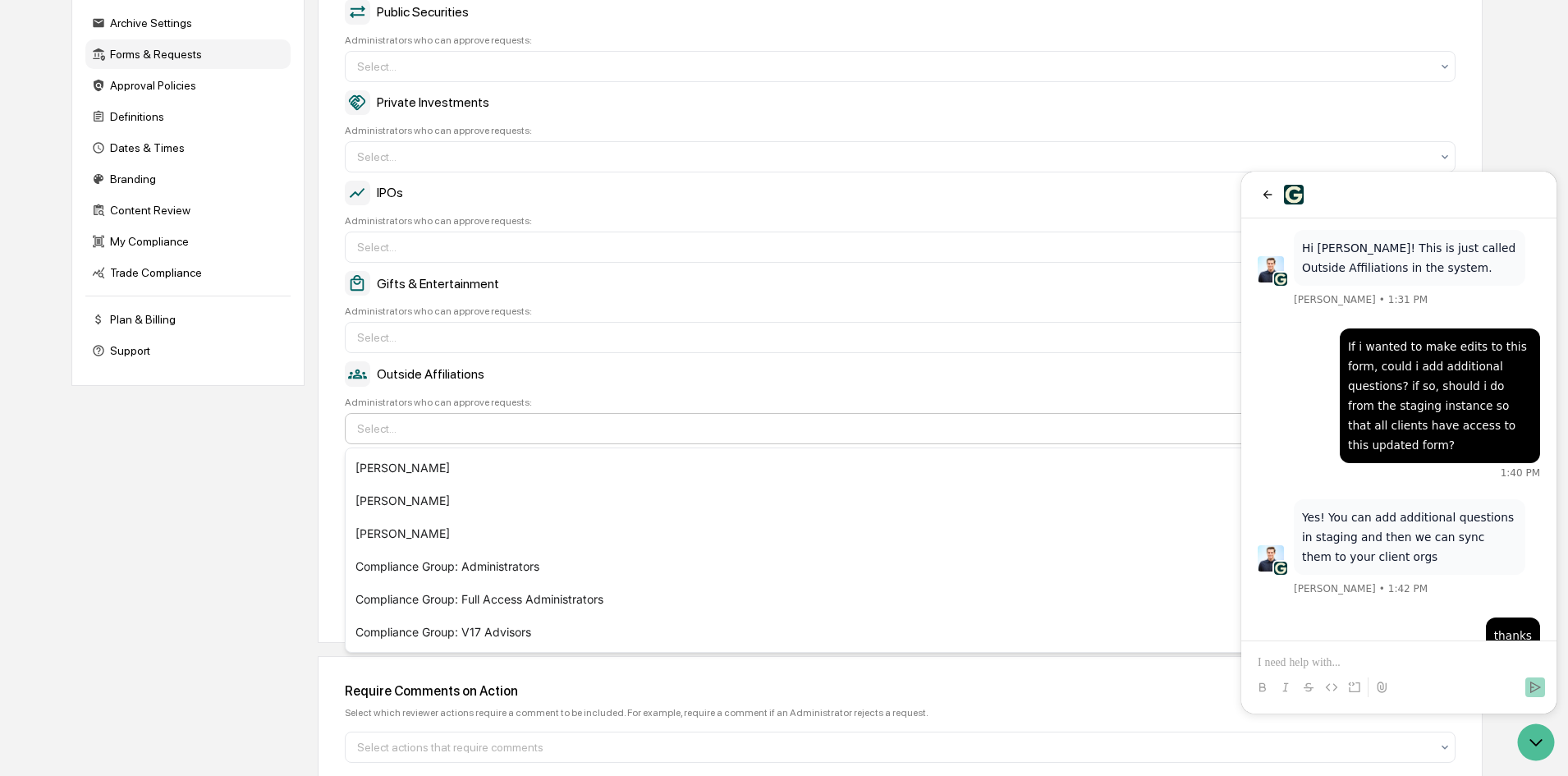
click at [688, 420] on div at bounding box center [894, 428] width 1074 height 17
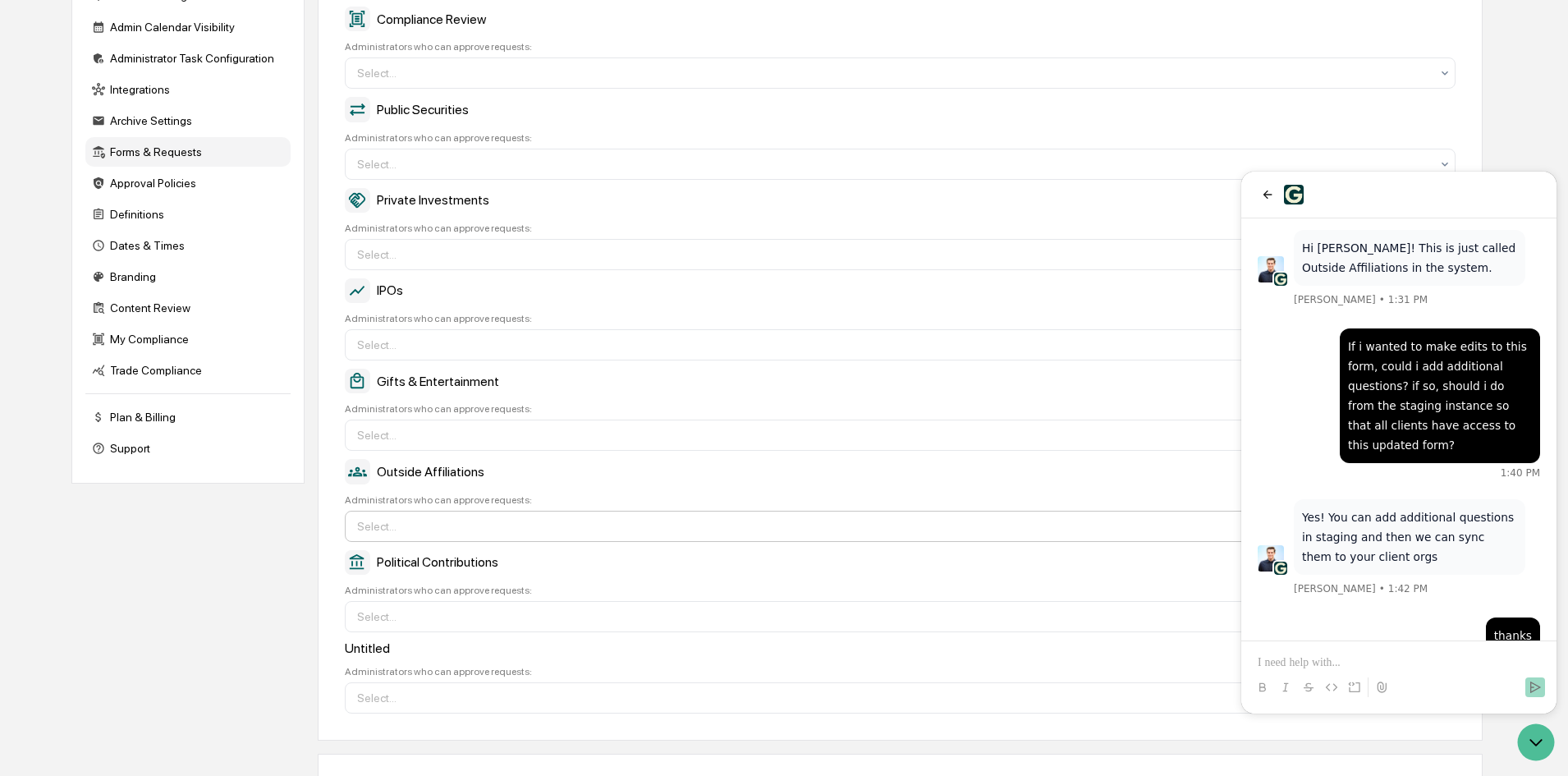
scroll to position [246, 0]
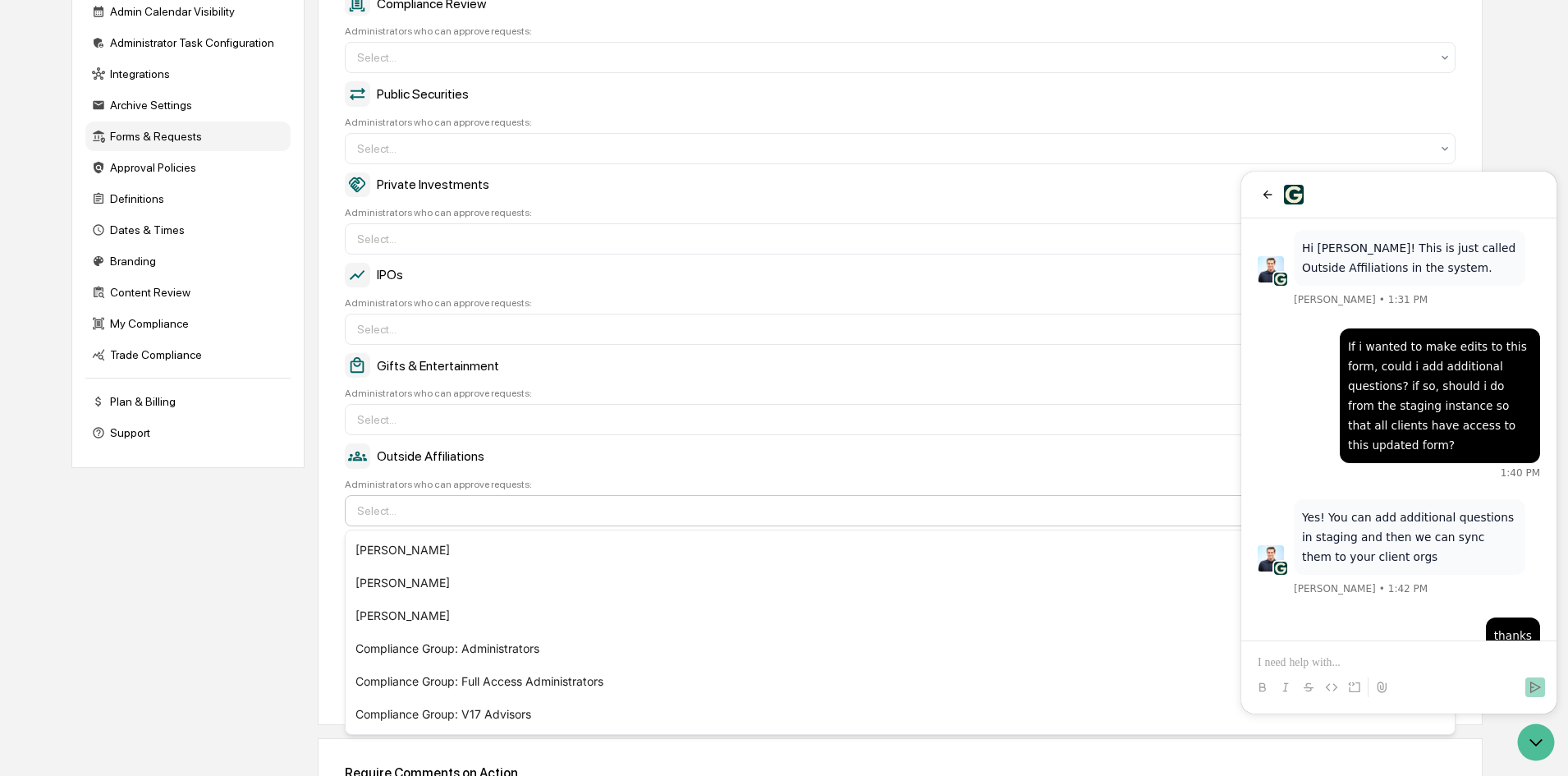
click at [619, 507] on div at bounding box center [894, 511] width 1074 height 17
click at [1411, 660] on p at bounding box center [1399, 663] width 282 height 17
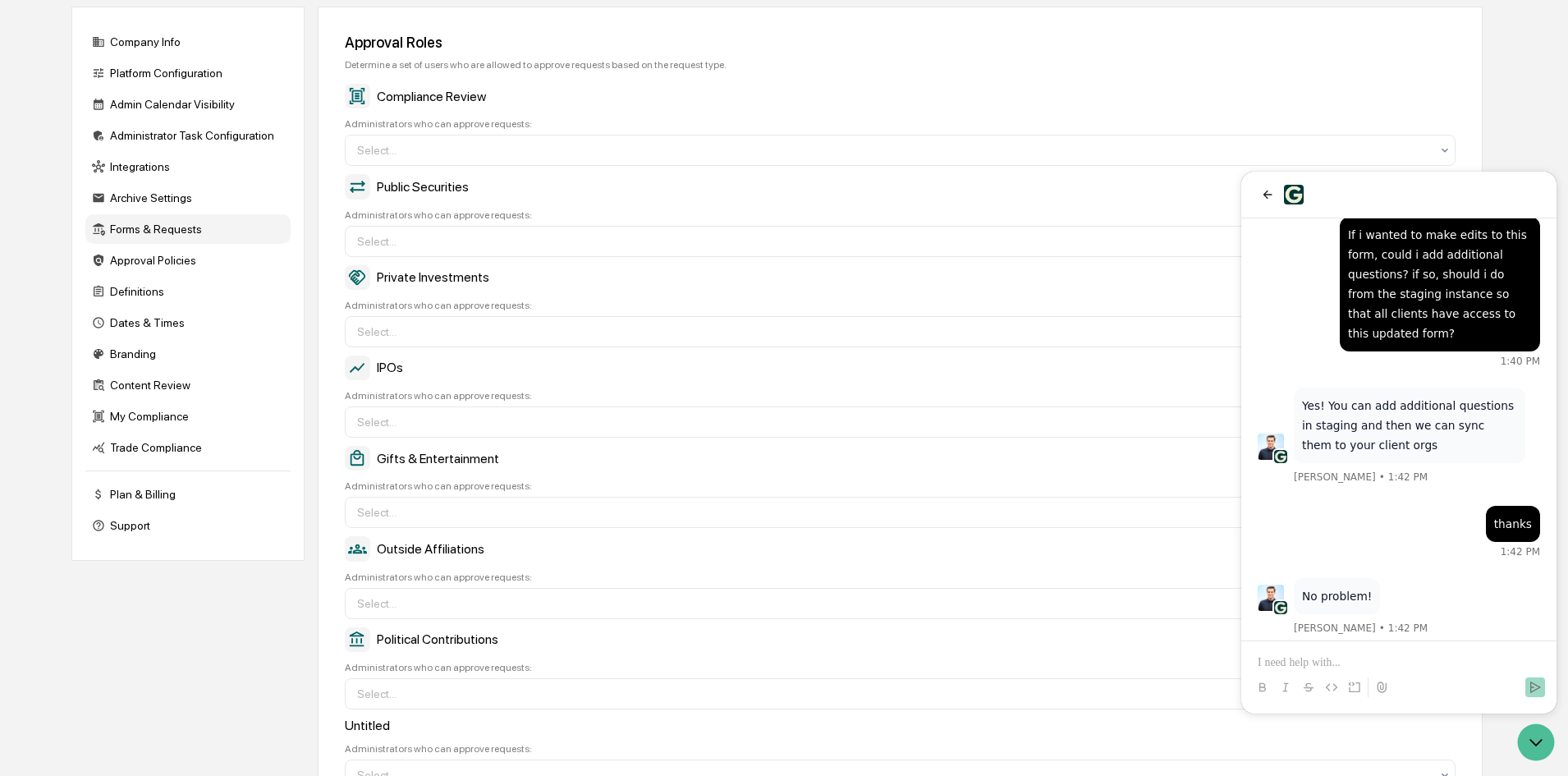
scroll to position [82, 0]
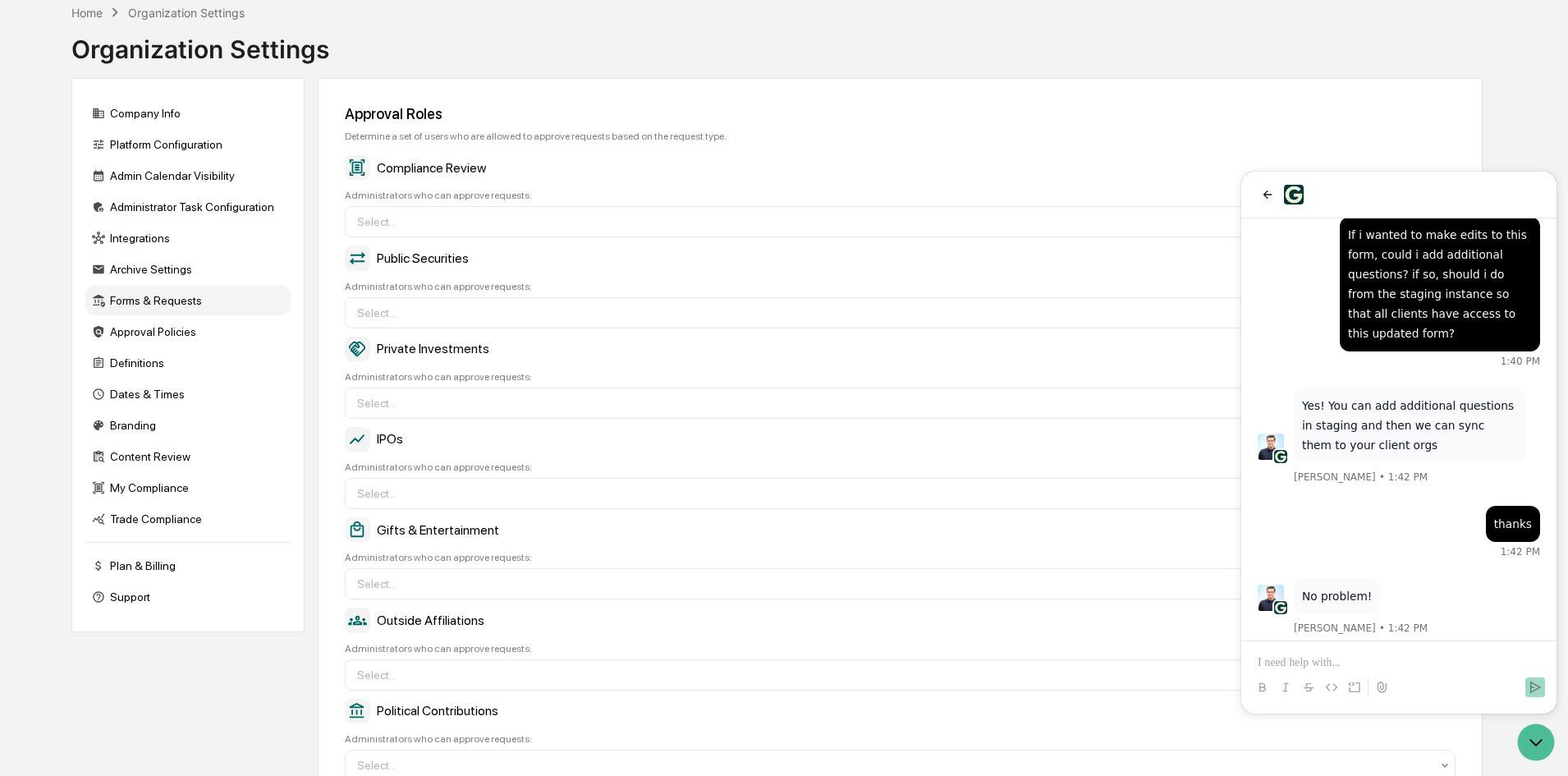
click at [1409, 657] on p at bounding box center [1399, 663] width 282 height 17
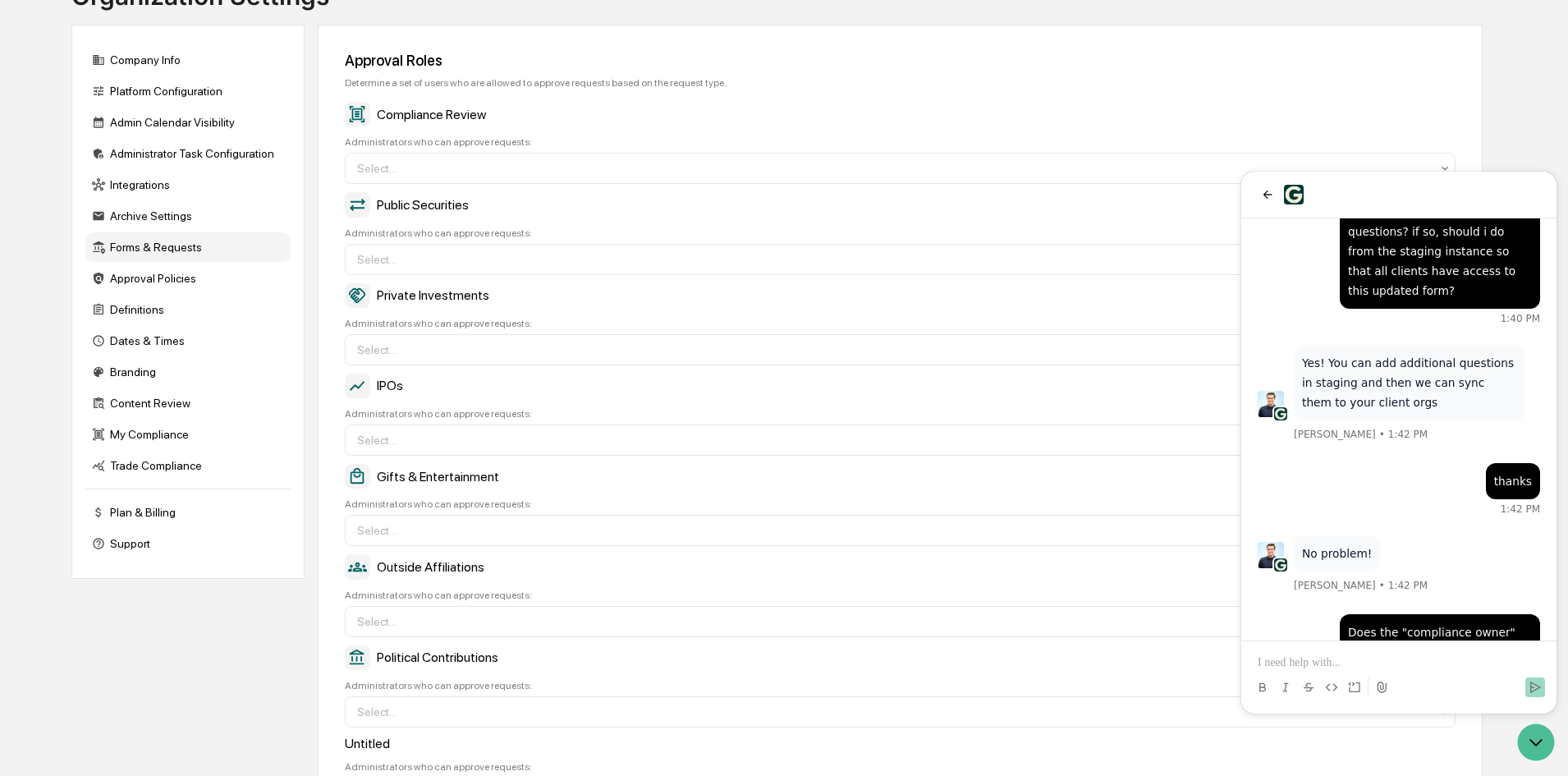
scroll to position [165, 0]
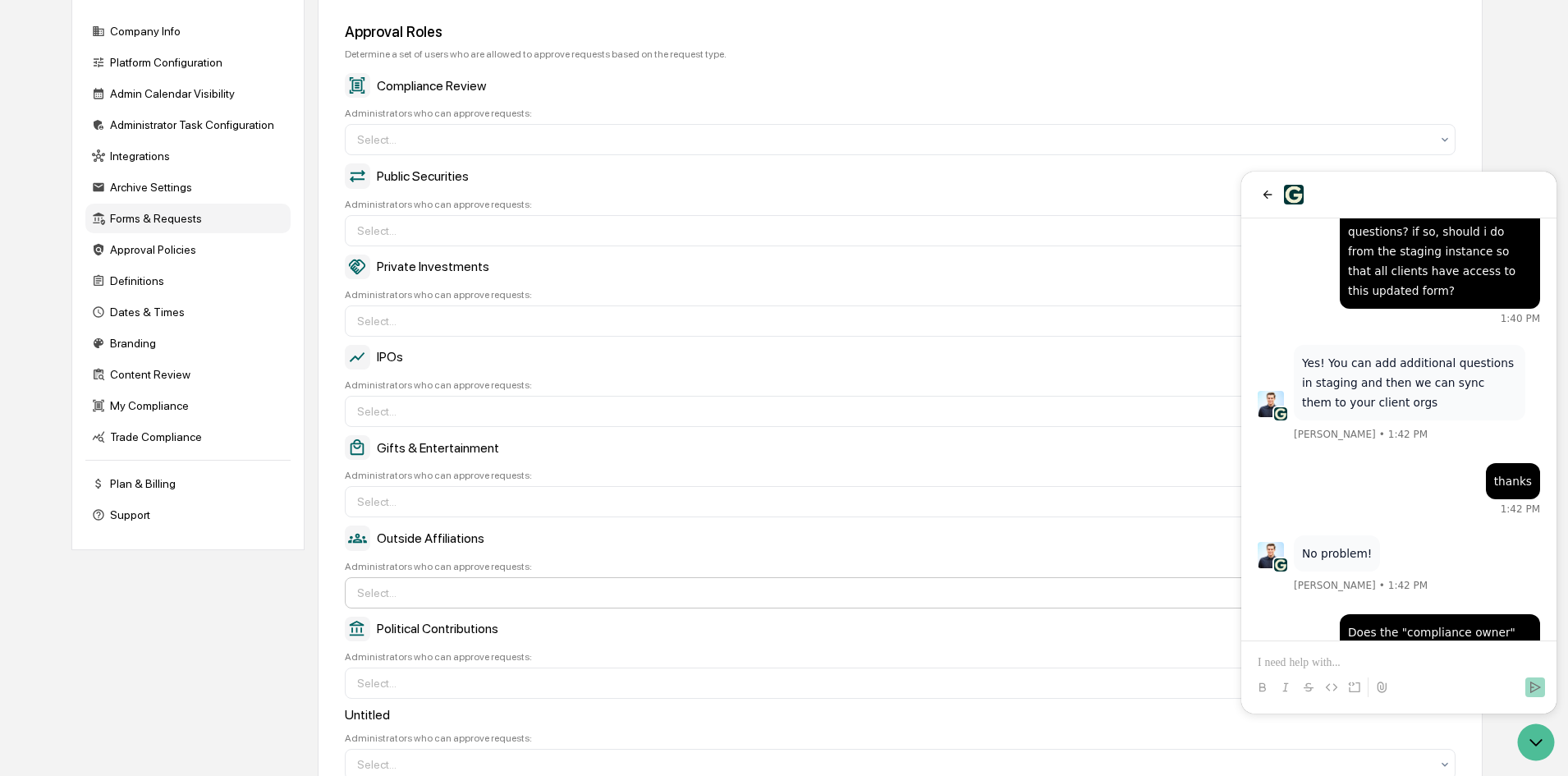
click at [828, 591] on div at bounding box center [894, 593] width 1074 height 17
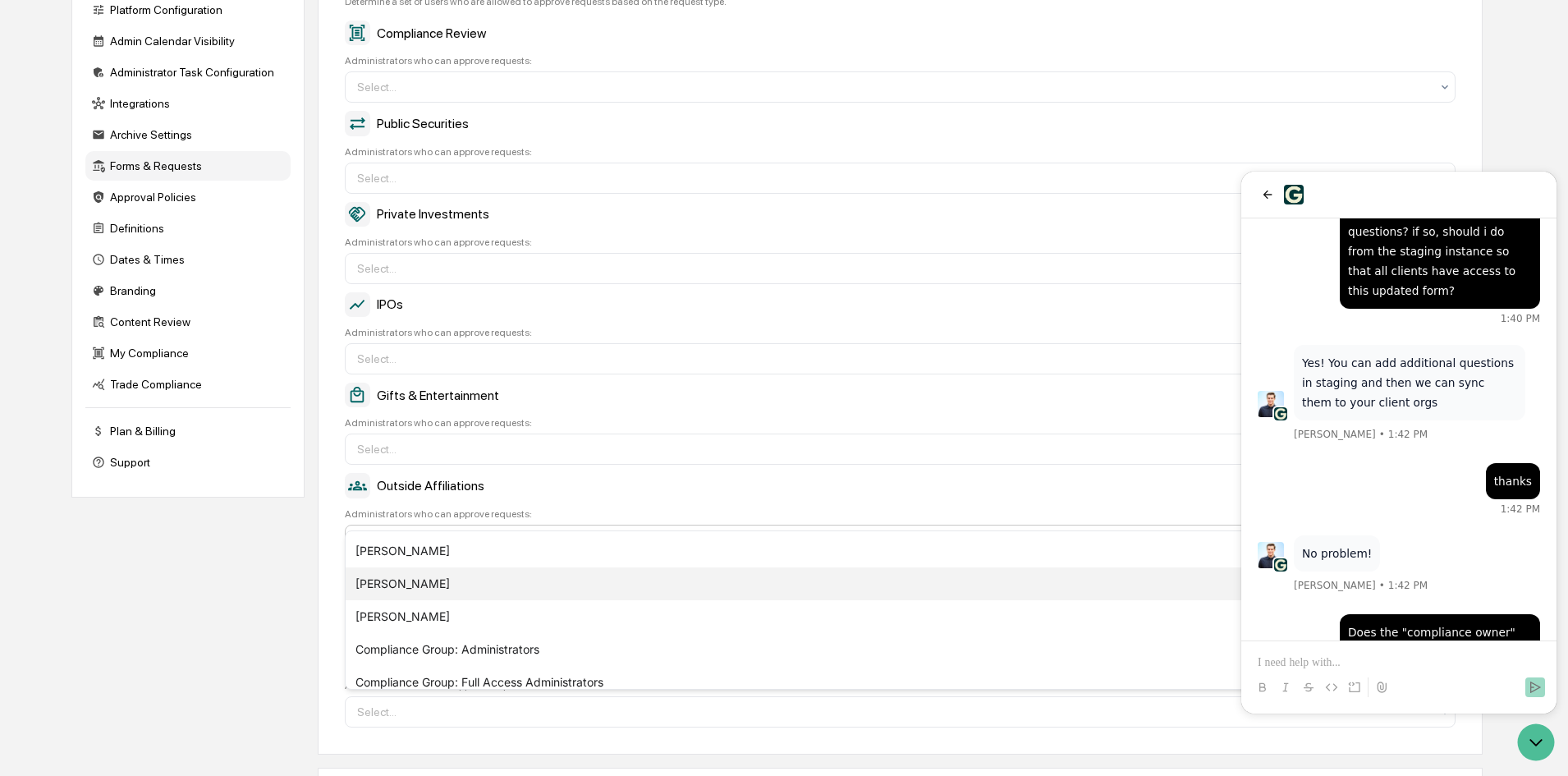
scroll to position [246, 0]
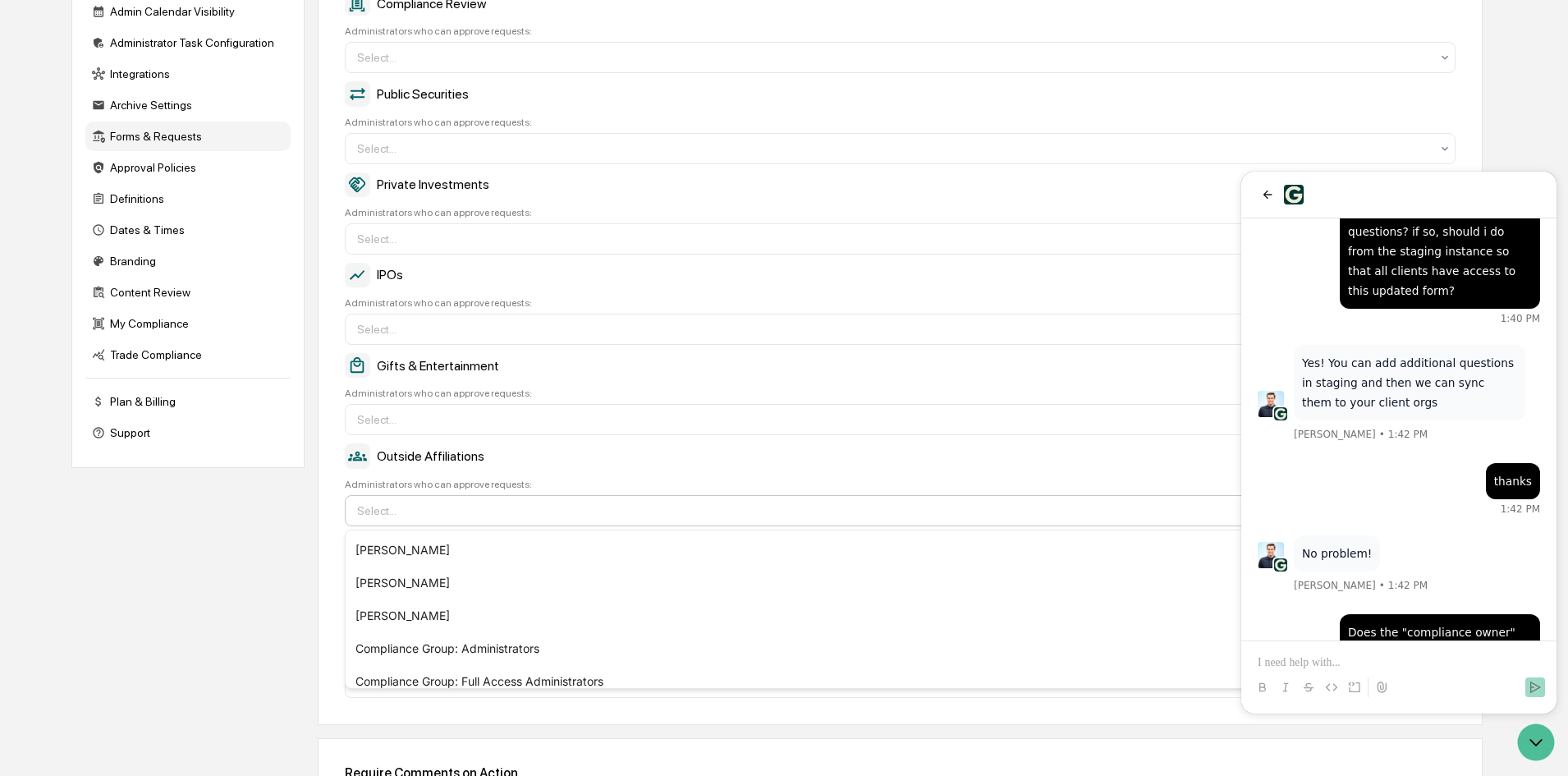
click at [251, 635] on div "Company Info Platform Configuration Admin Calendar Visibility Administrator Tas…" at bounding box center [778, 417] width 1412 height 1006
click at [242, 531] on div "Company Info Platform Configuration Admin Calendar Visibility Administrator Tas…" at bounding box center [778, 417] width 1412 height 1006
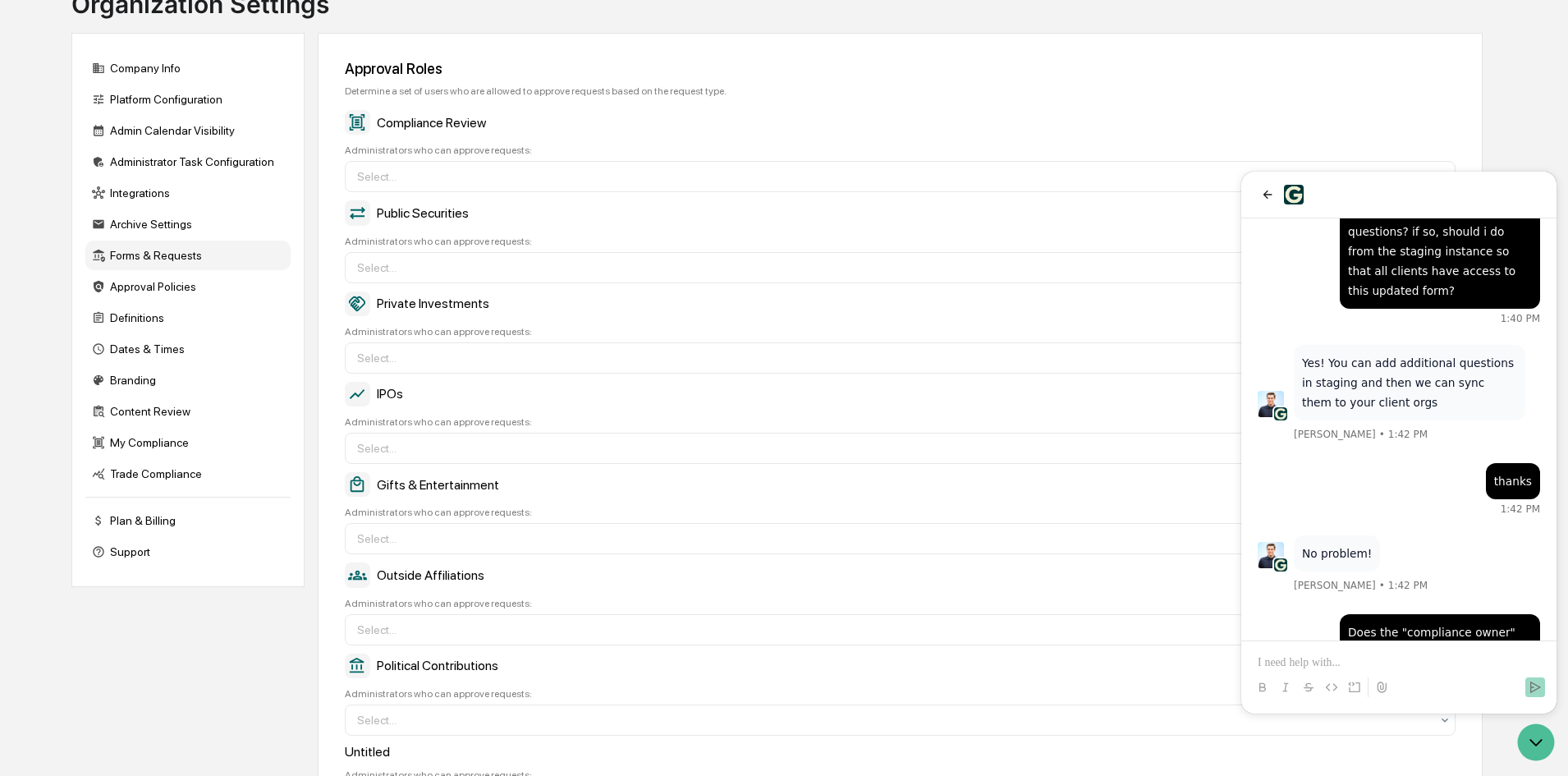
scroll to position [0, 0]
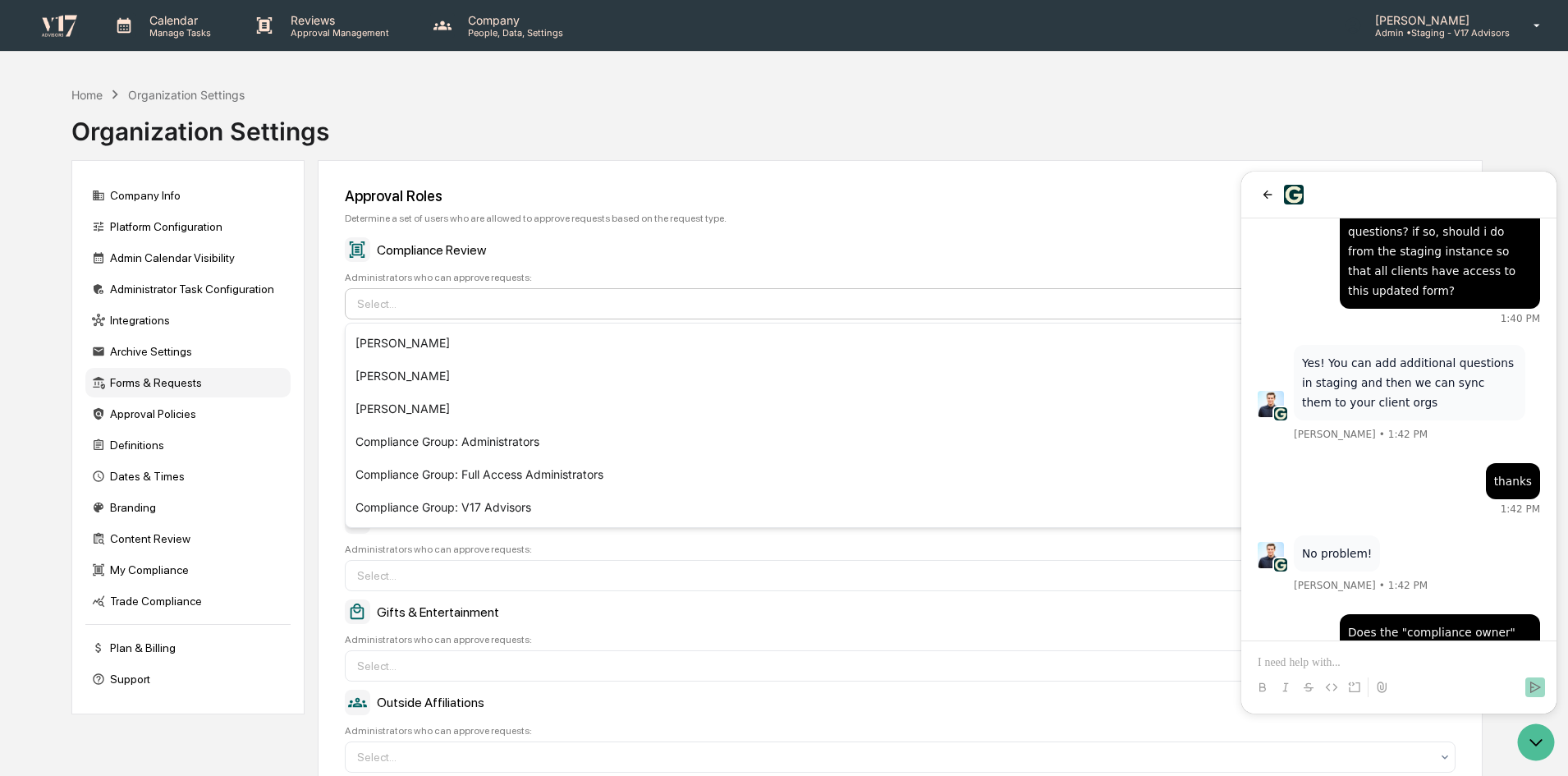
click at [608, 292] on div "Select..." at bounding box center [893, 303] width 1089 height 27
click at [1398, 676] on div at bounding box center [1399, 688] width 302 height 33
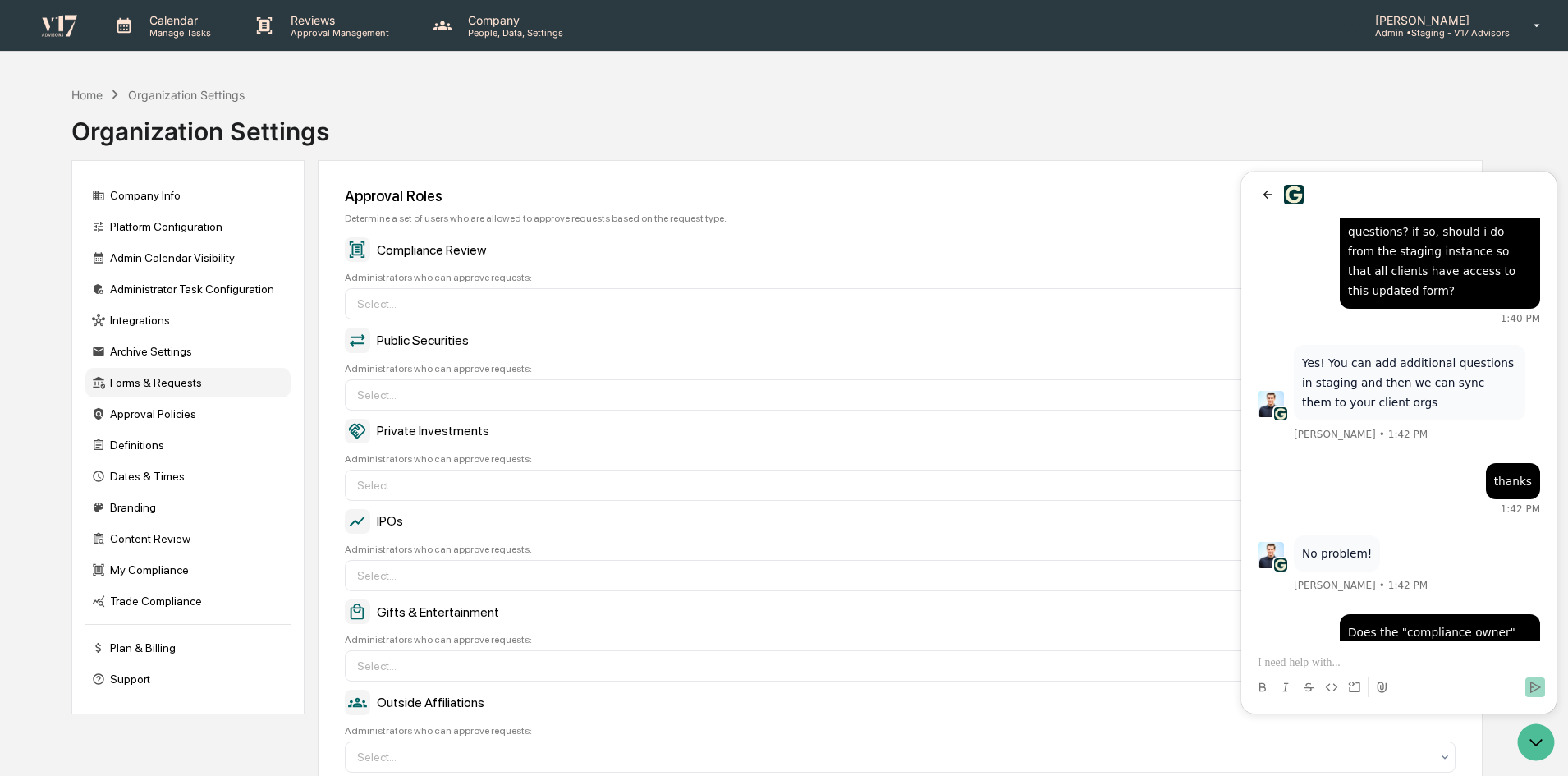
click at [1396, 661] on p at bounding box center [1399, 663] width 282 height 17
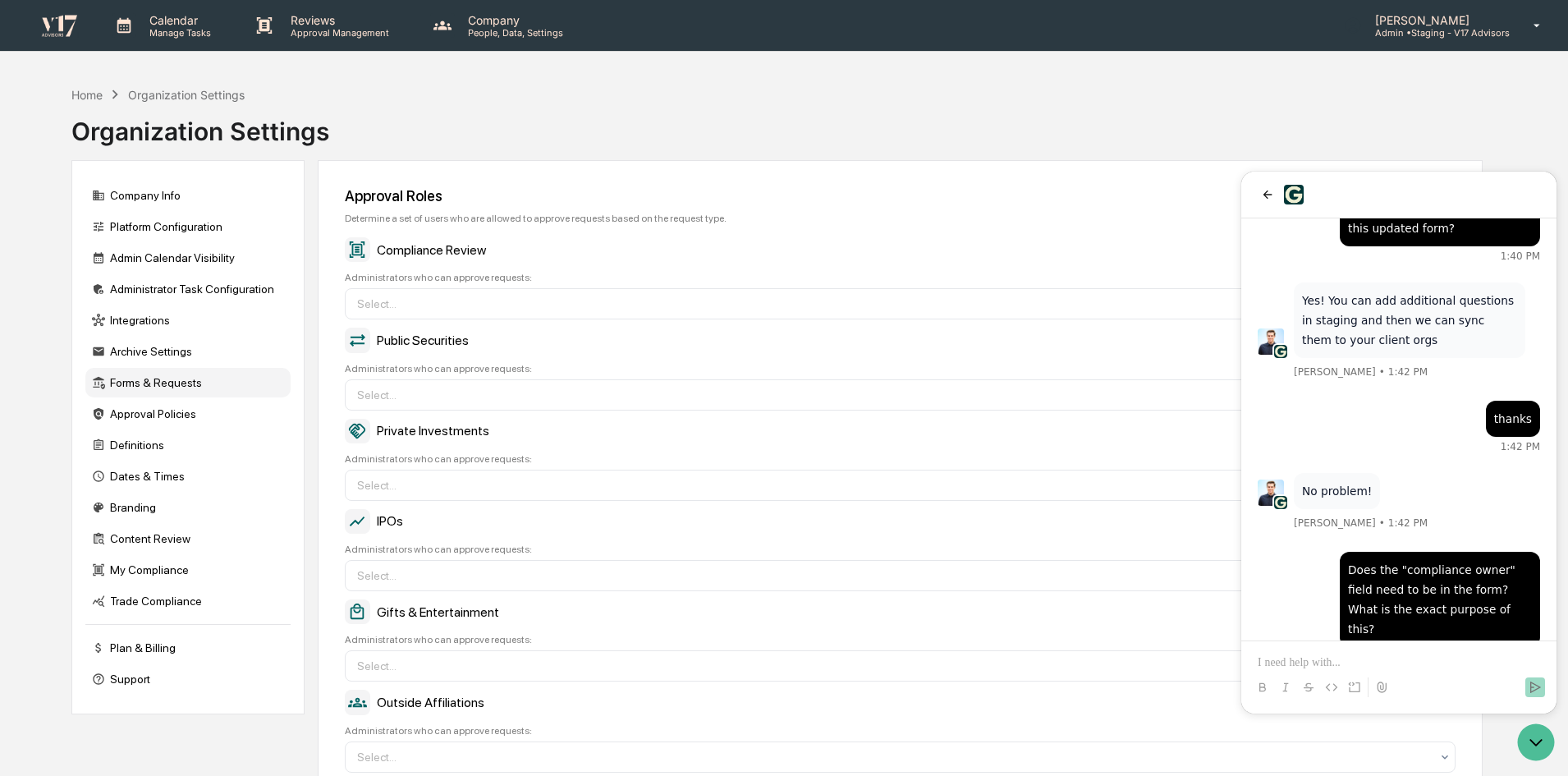
scroll to position [6020, 0]
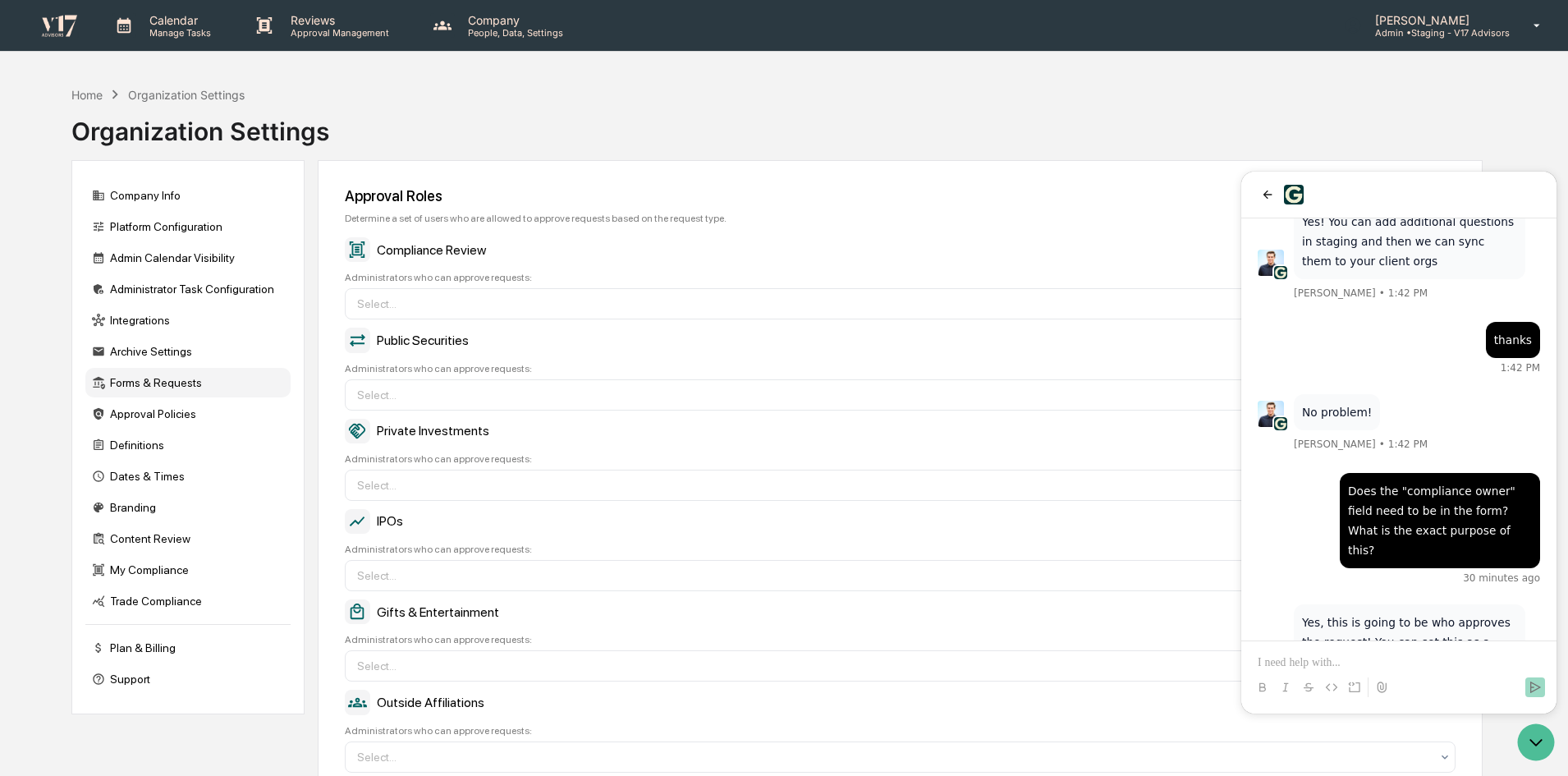
click at [1362, 668] on p at bounding box center [1399, 663] width 282 height 17
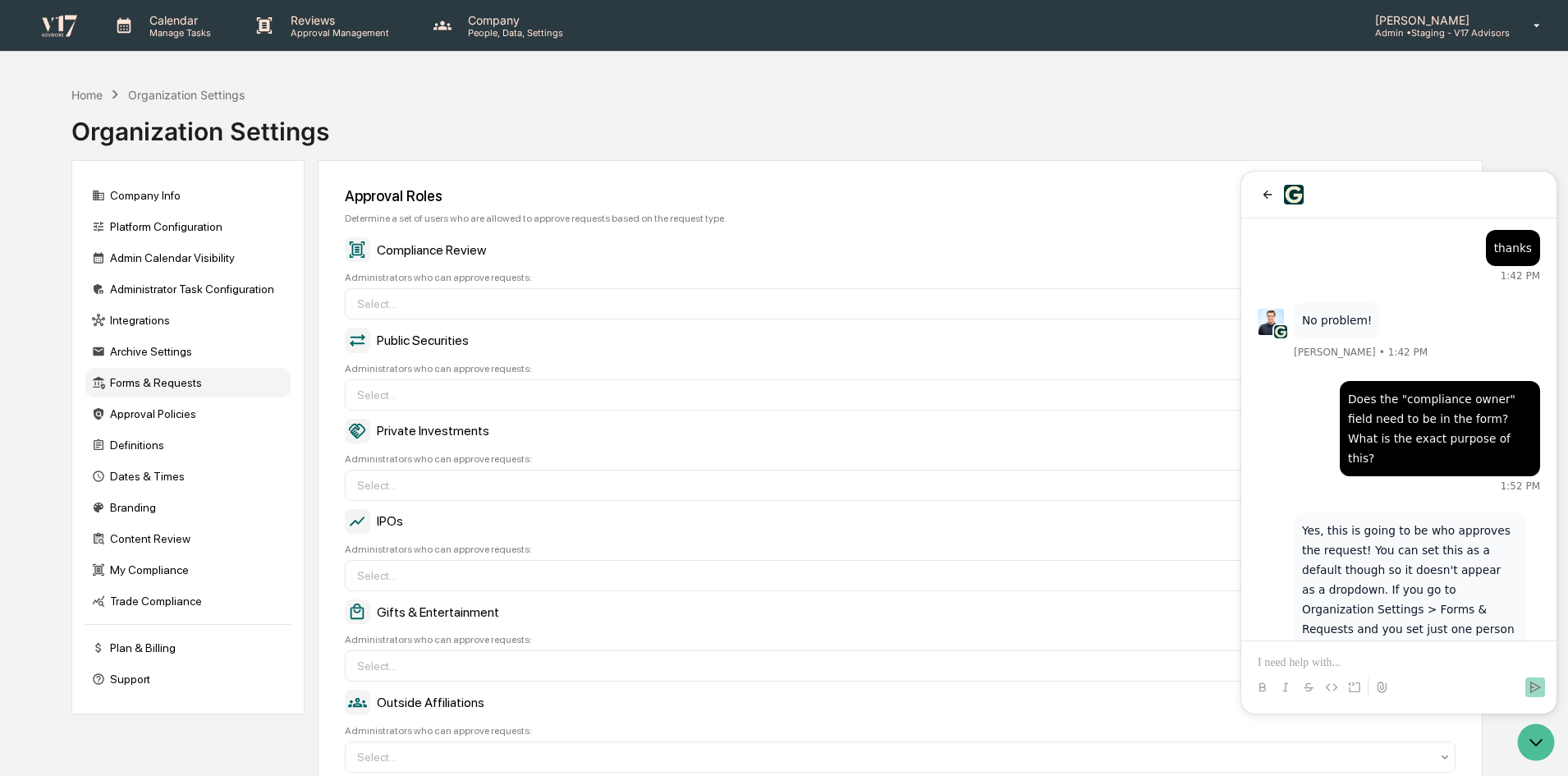
click at [1449, 655] on p at bounding box center [1399, 663] width 282 height 17
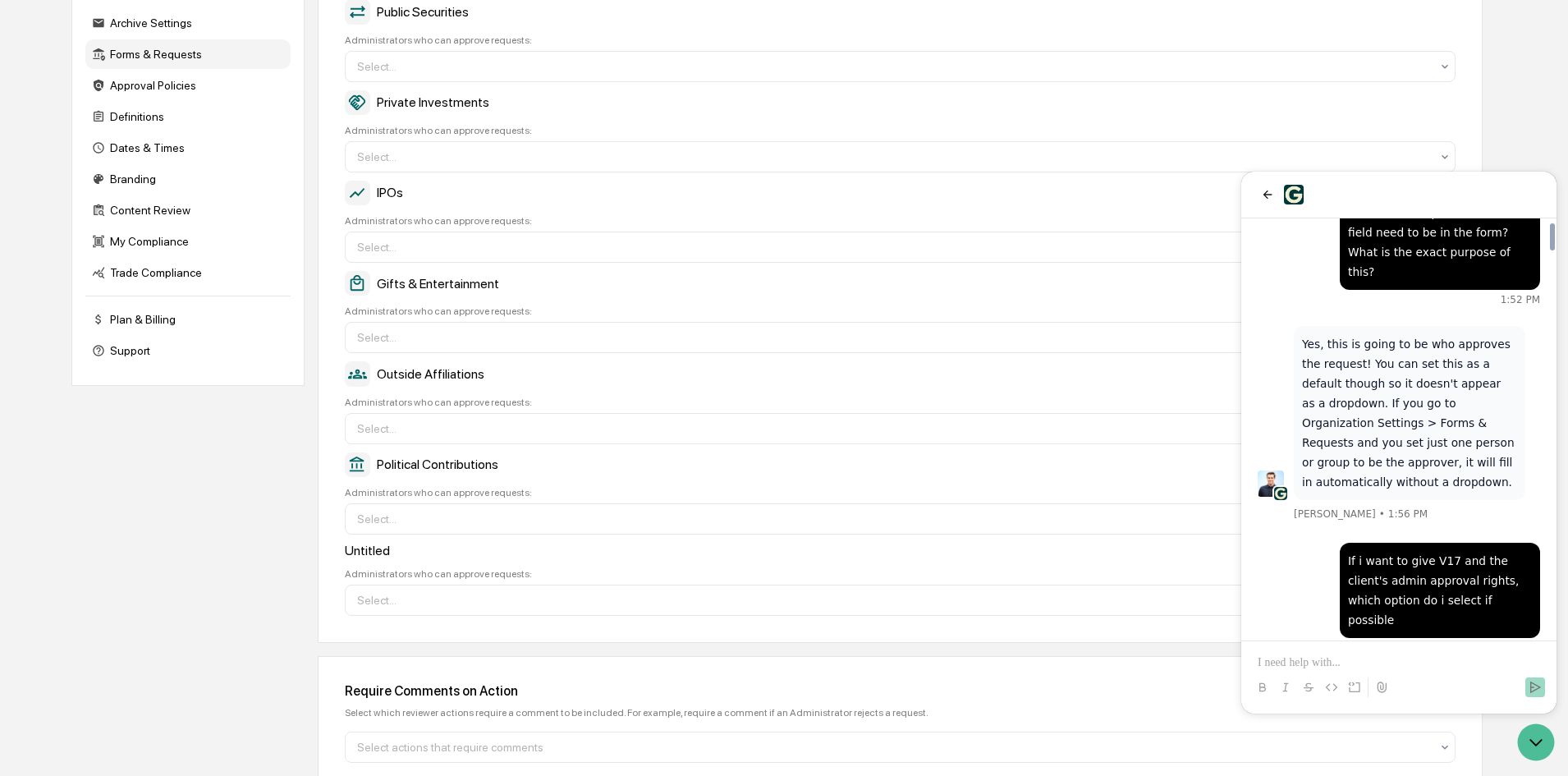
scroll to position [6476, 0]
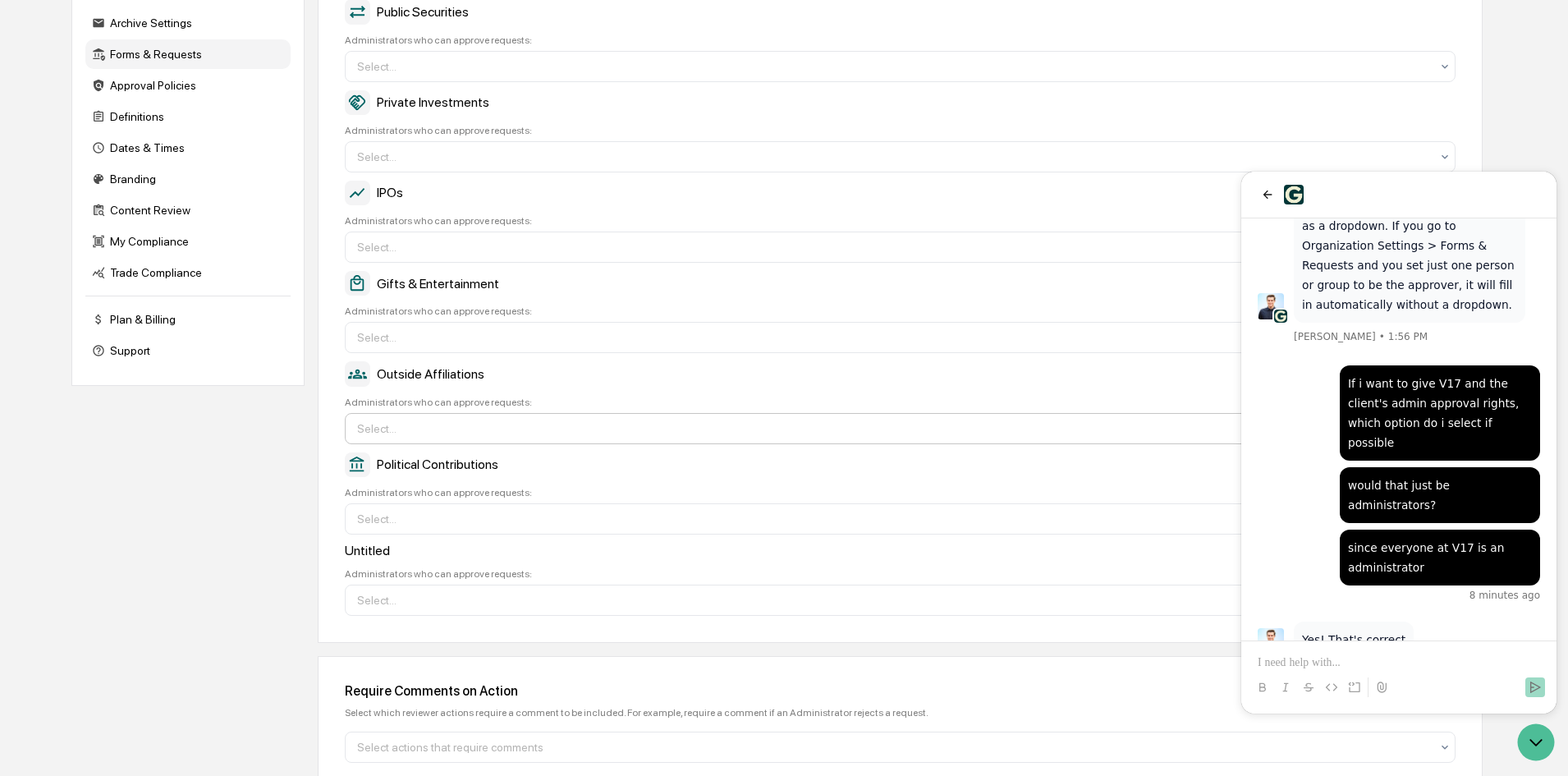
click at [601, 424] on div at bounding box center [894, 428] width 1074 height 17
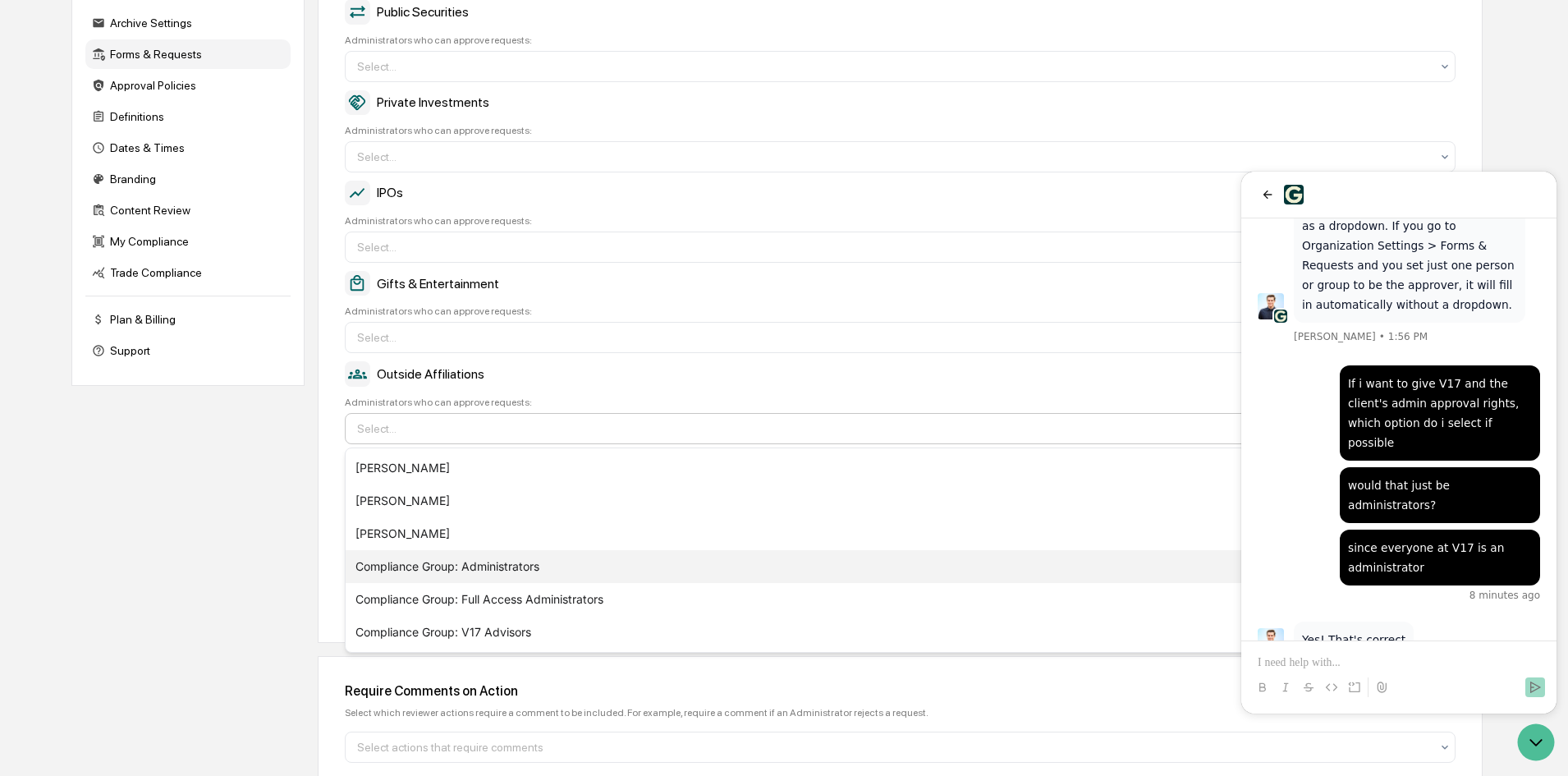
click at [553, 564] on div "Compliance Group: Administrators" at bounding box center [900, 567] width 1109 height 33
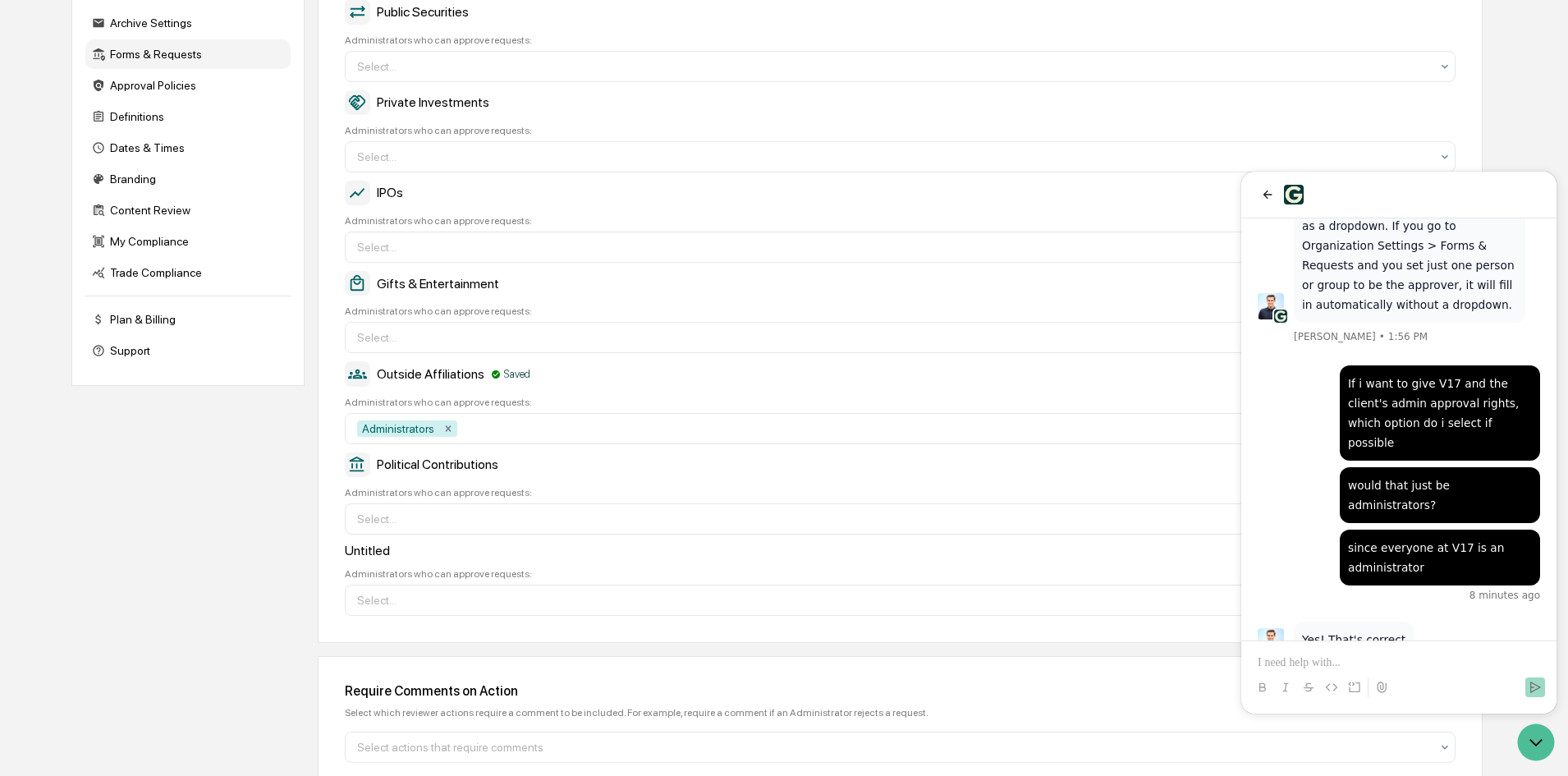
click at [270, 492] on div "Company Info Platform Configuration Admin Calendar Visibility Administrator Tas…" at bounding box center [778, 335] width 1412 height 1006
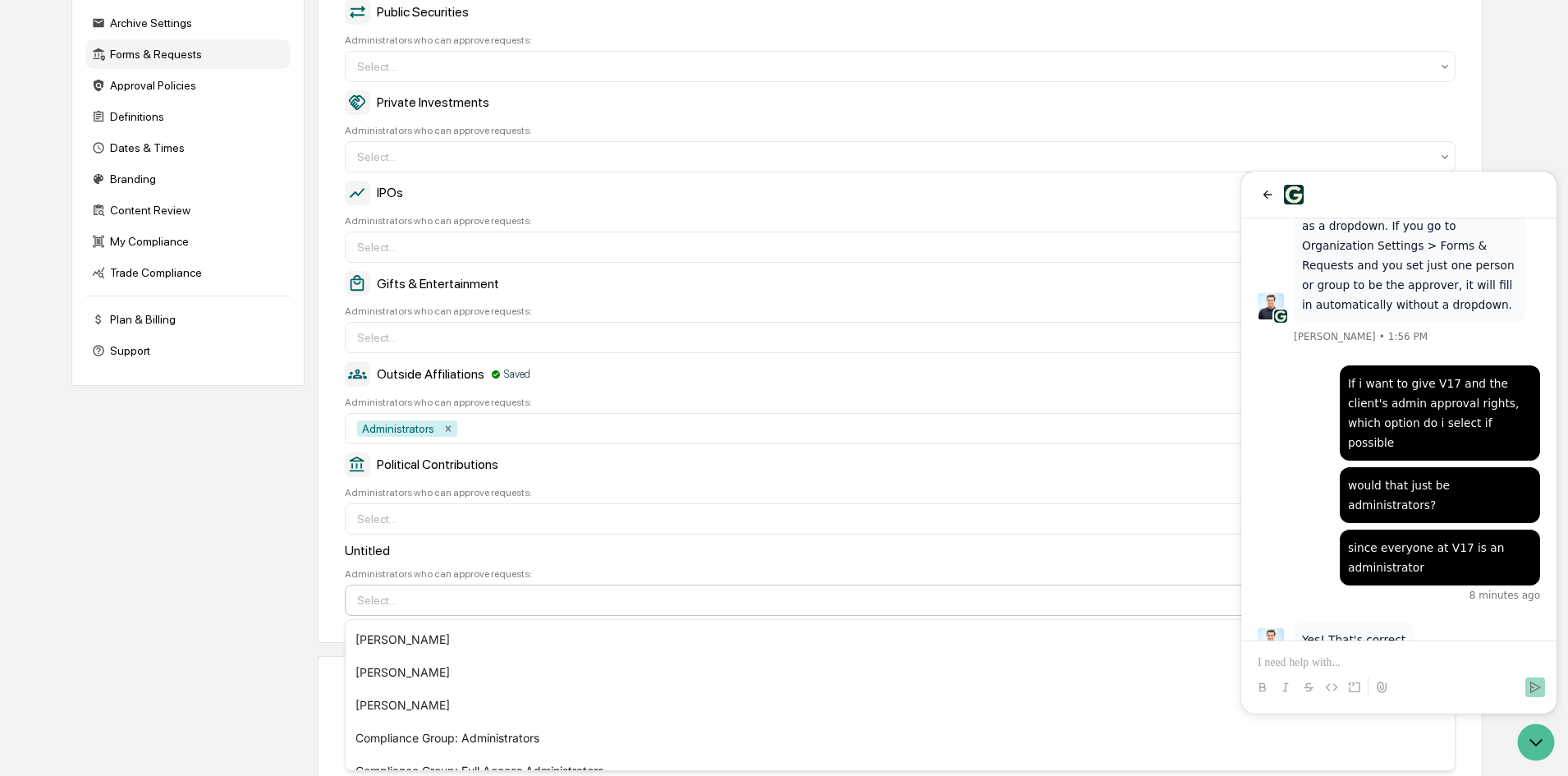
click at [559, 599] on div at bounding box center [894, 600] width 1074 height 17
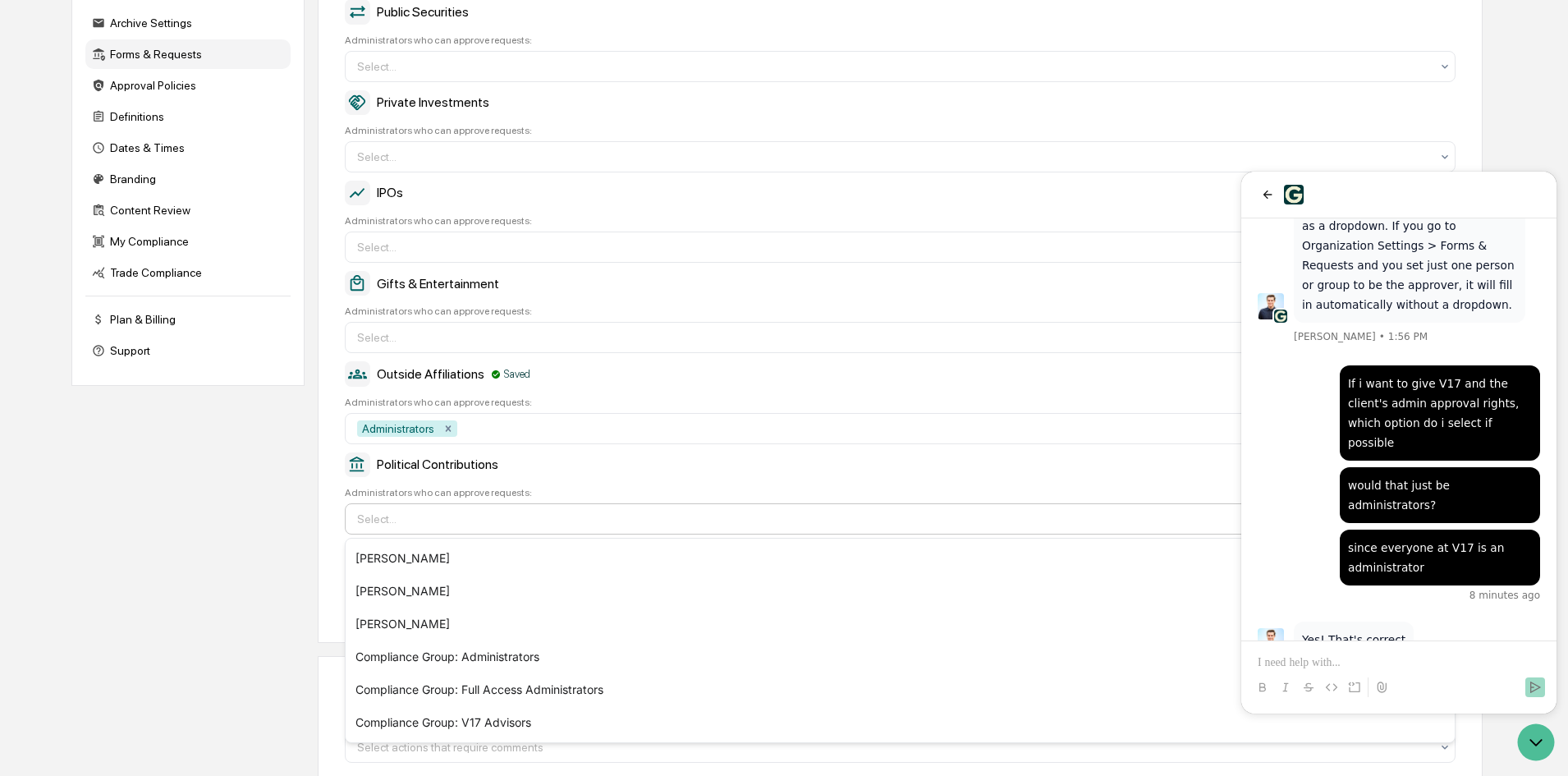
click at [528, 513] on div at bounding box center [894, 519] width 1074 height 17
click at [506, 653] on div "Compliance Group: Administrators" at bounding box center [900, 657] width 1109 height 33
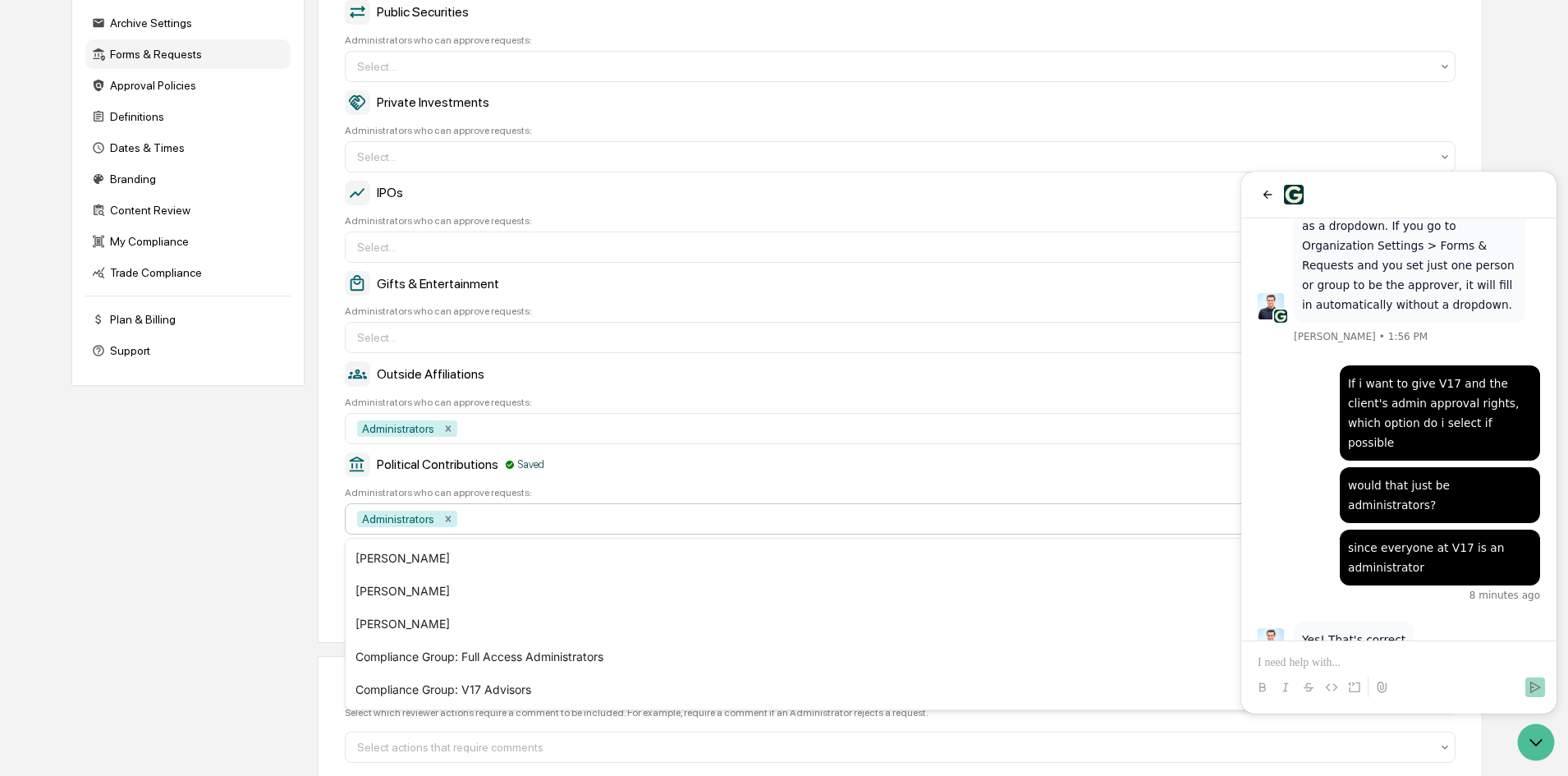
click at [267, 561] on div "Company Info Platform Configuration Admin Calendar Visibility Administrator Tas…" at bounding box center [778, 335] width 1412 height 1006
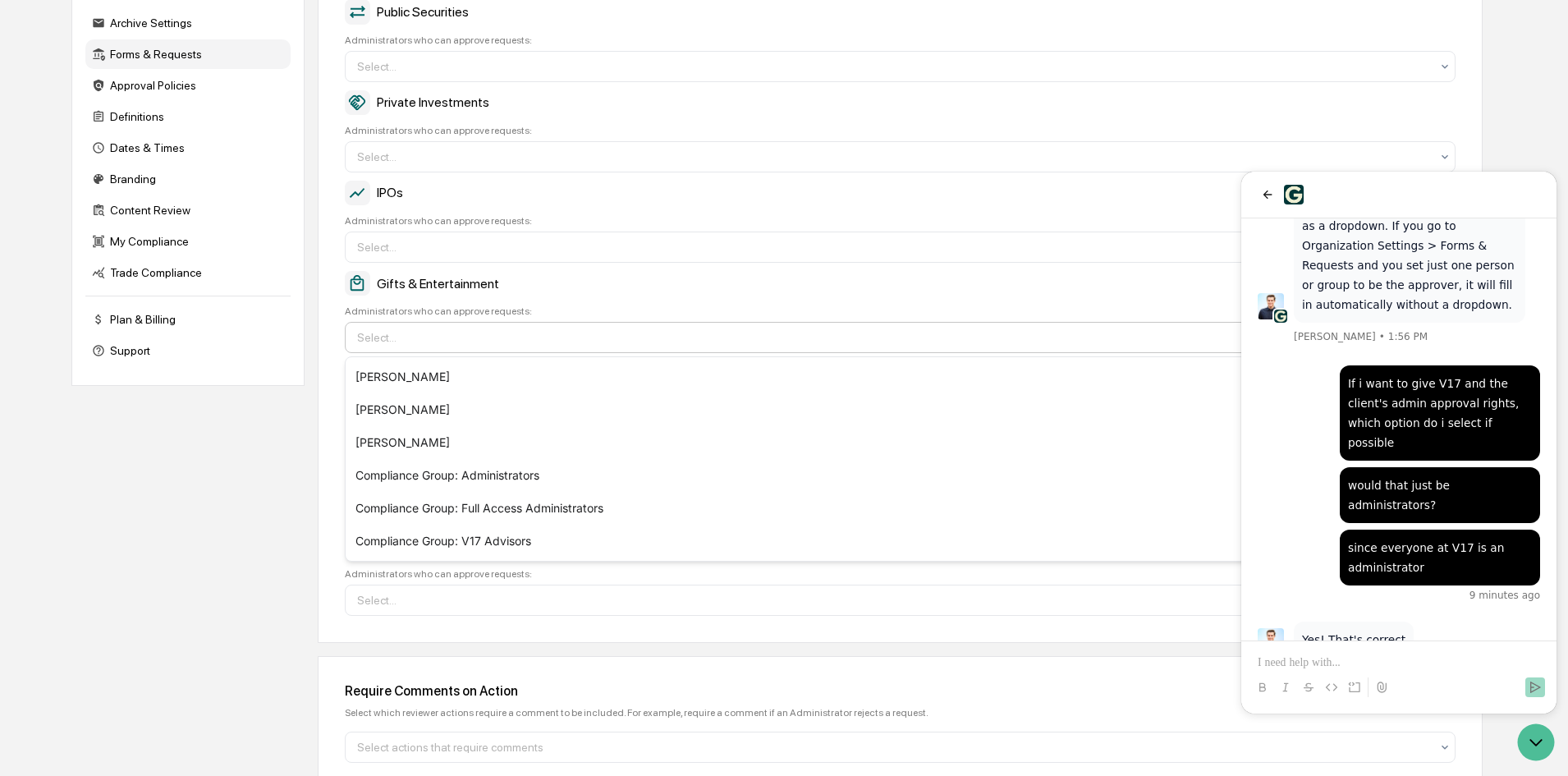
click at [453, 348] on div "Select..." at bounding box center [893, 337] width 1089 height 27
click at [464, 474] on div "Compliance Group: Administrators" at bounding box center [900, 475] width 1109 height 33
click at [200, 566] on div "Company Info Platform Configuration Admin Calendar Visibility Administrator Tas…" at bounding box center [778, 335] width 1412 height 1006
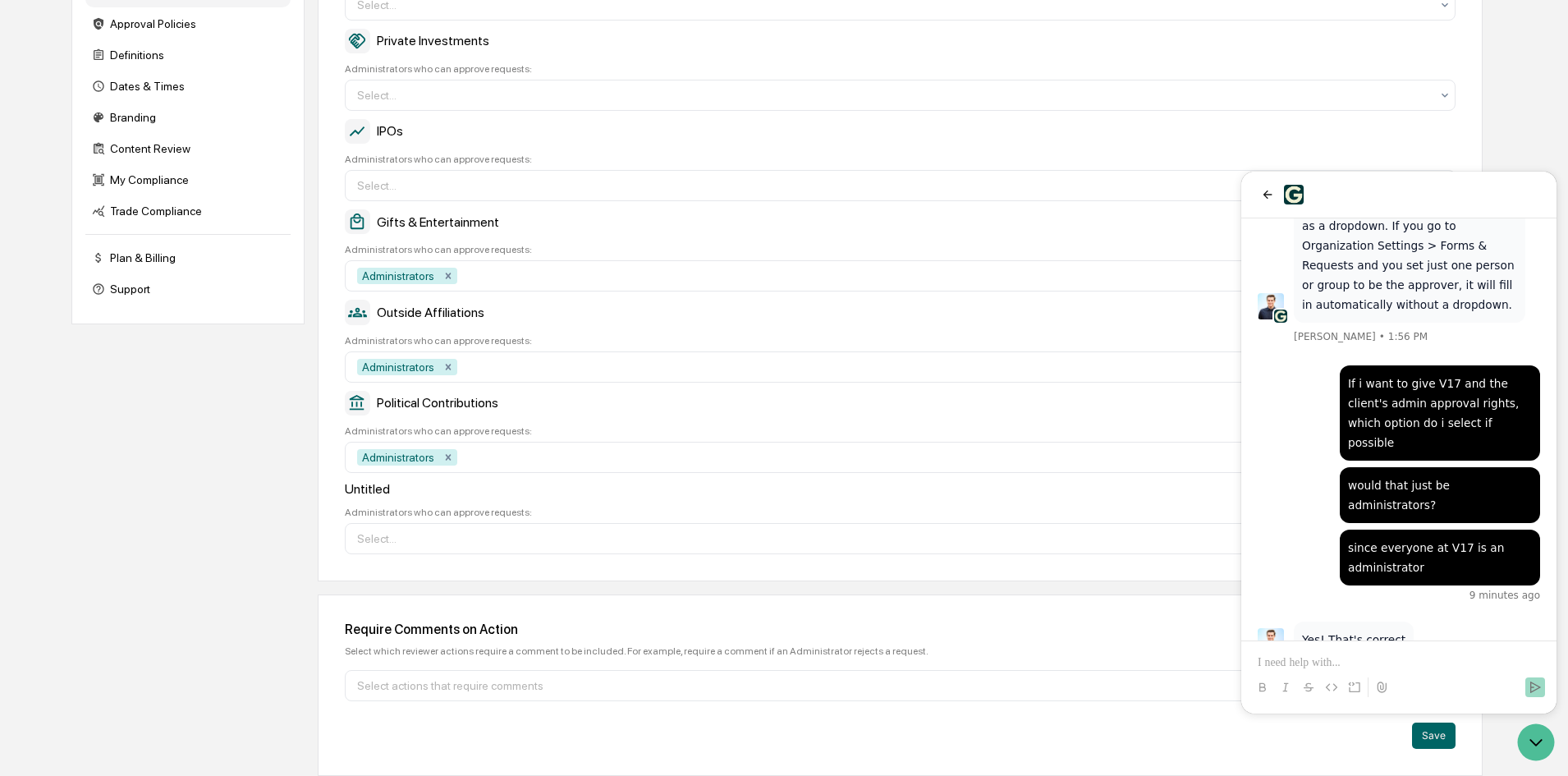
scroll to position [226, 0]
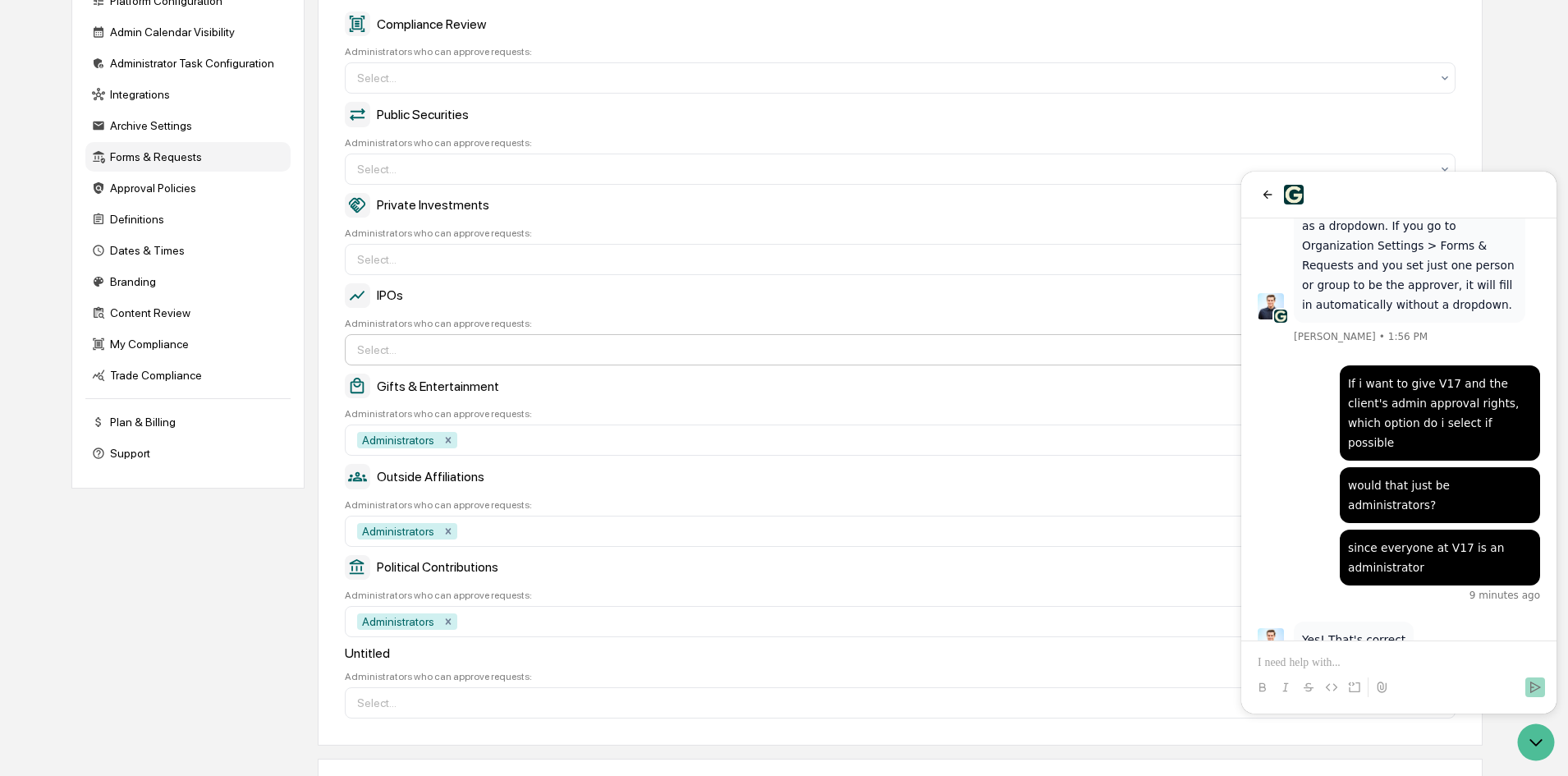
click at [846, 345] on div at bounding box center [894, 350] width 1074 height 17
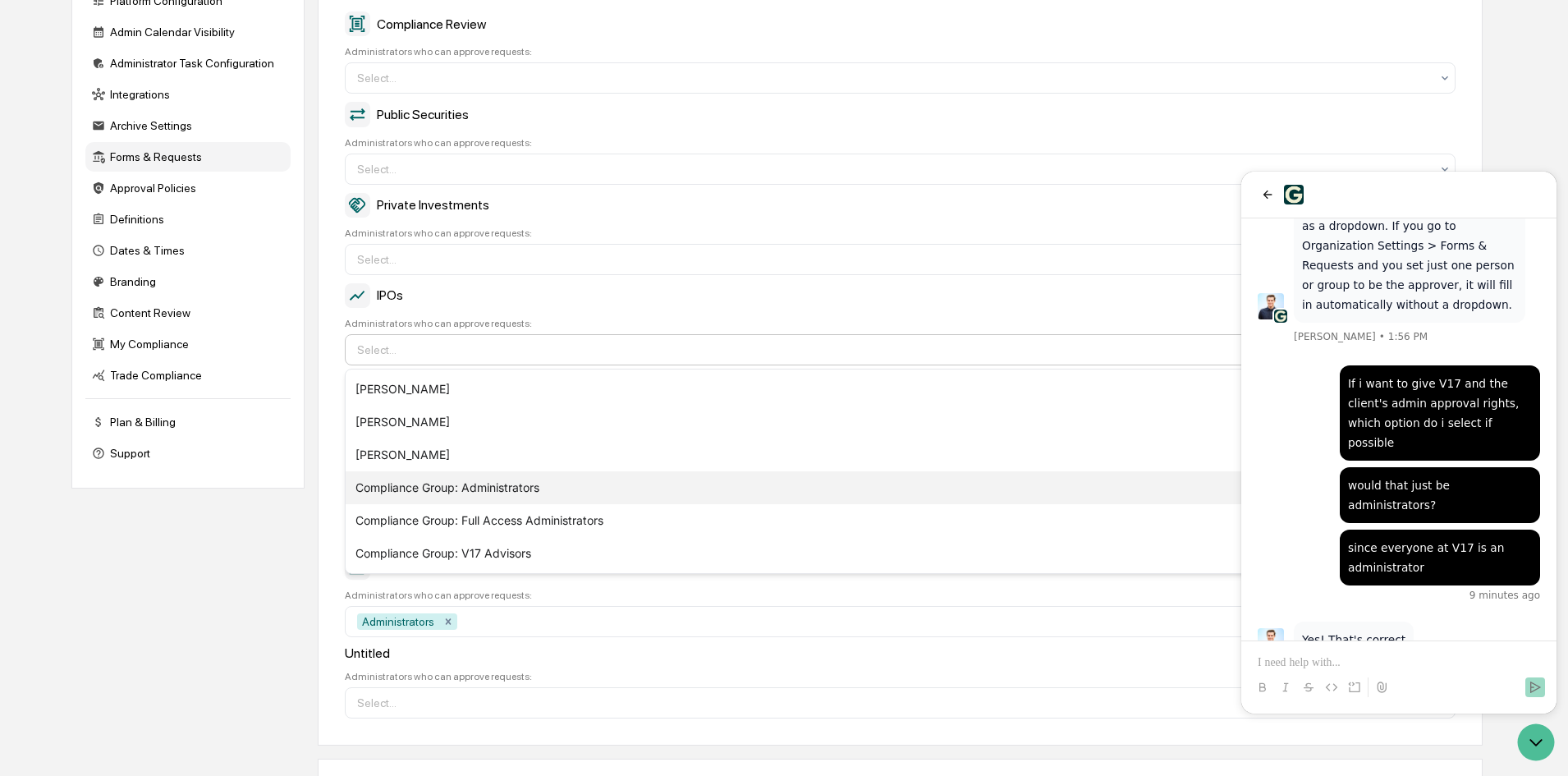
click at [827, 475] on div "Compliance Group: Administrators" at bounding box center [900, 488] width 1109 height 33
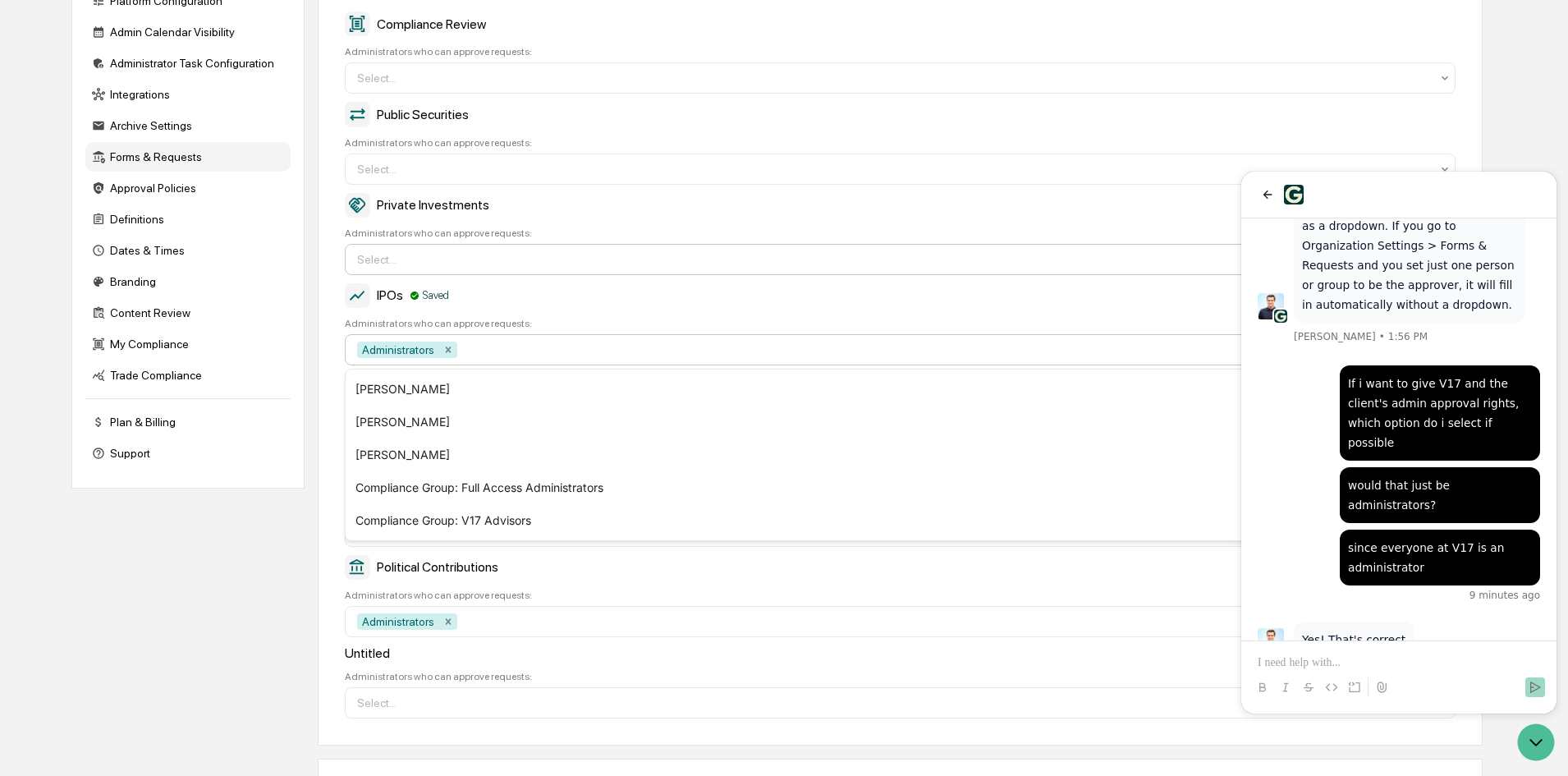
click at [768, 265] on div at bounding box center [894, 259] width 1074 height 17
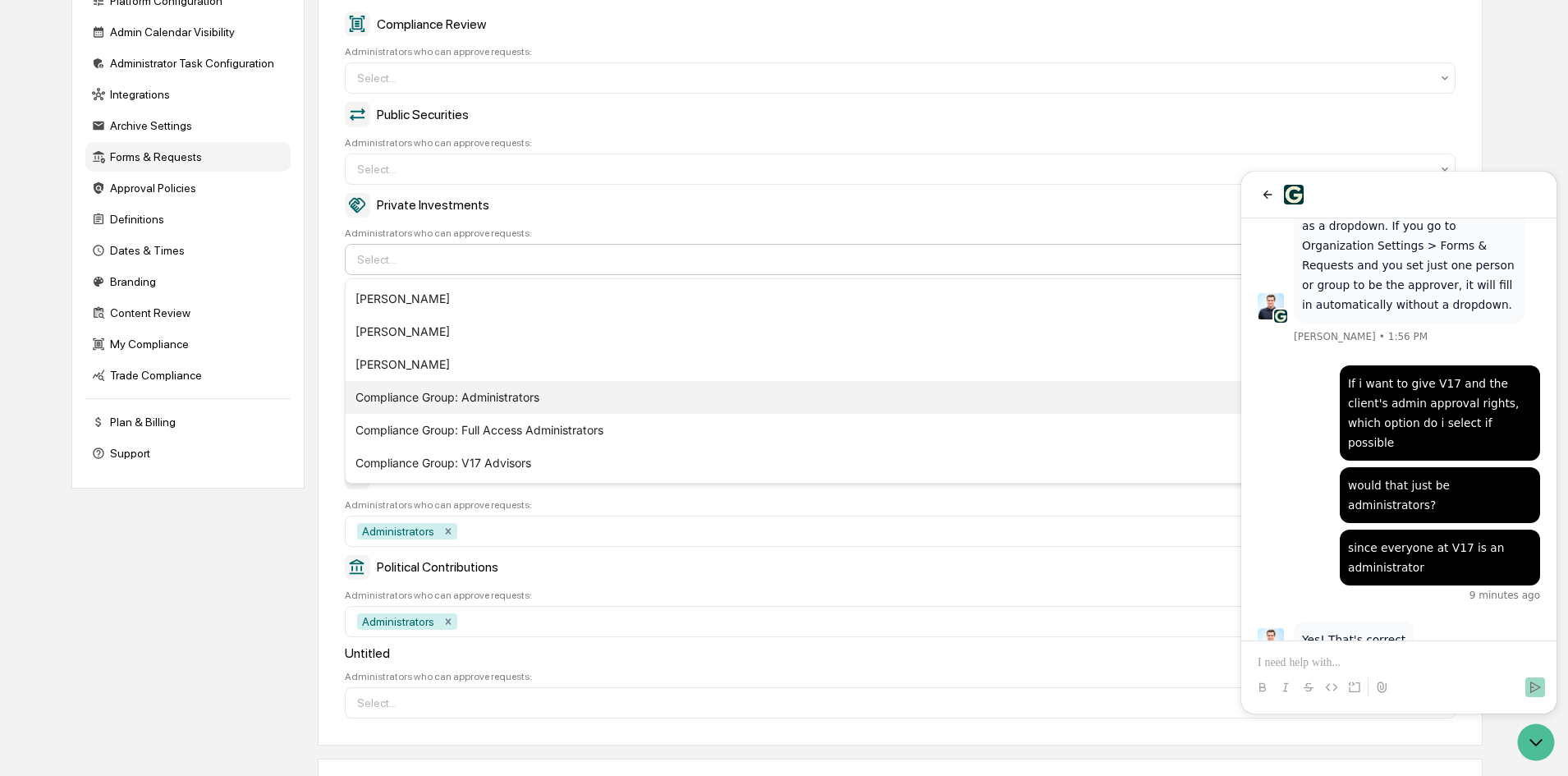
click at [773, 396] on div "Compliance Group: Administrators" at bounding box center [900, 397] width 1109 height 33
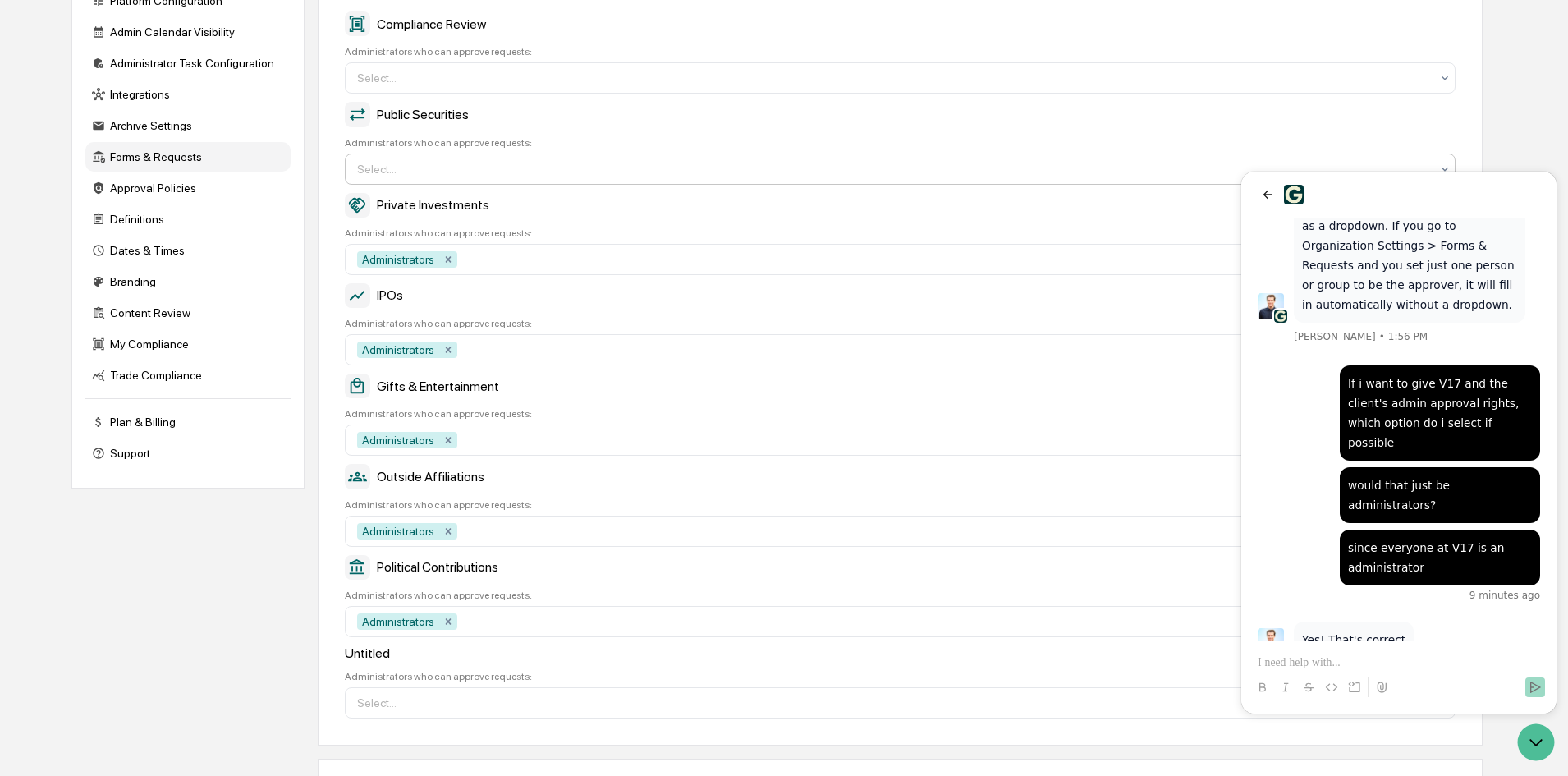
click at [448, 167] on div at bounding box center [894, 169] width 1074 height 17
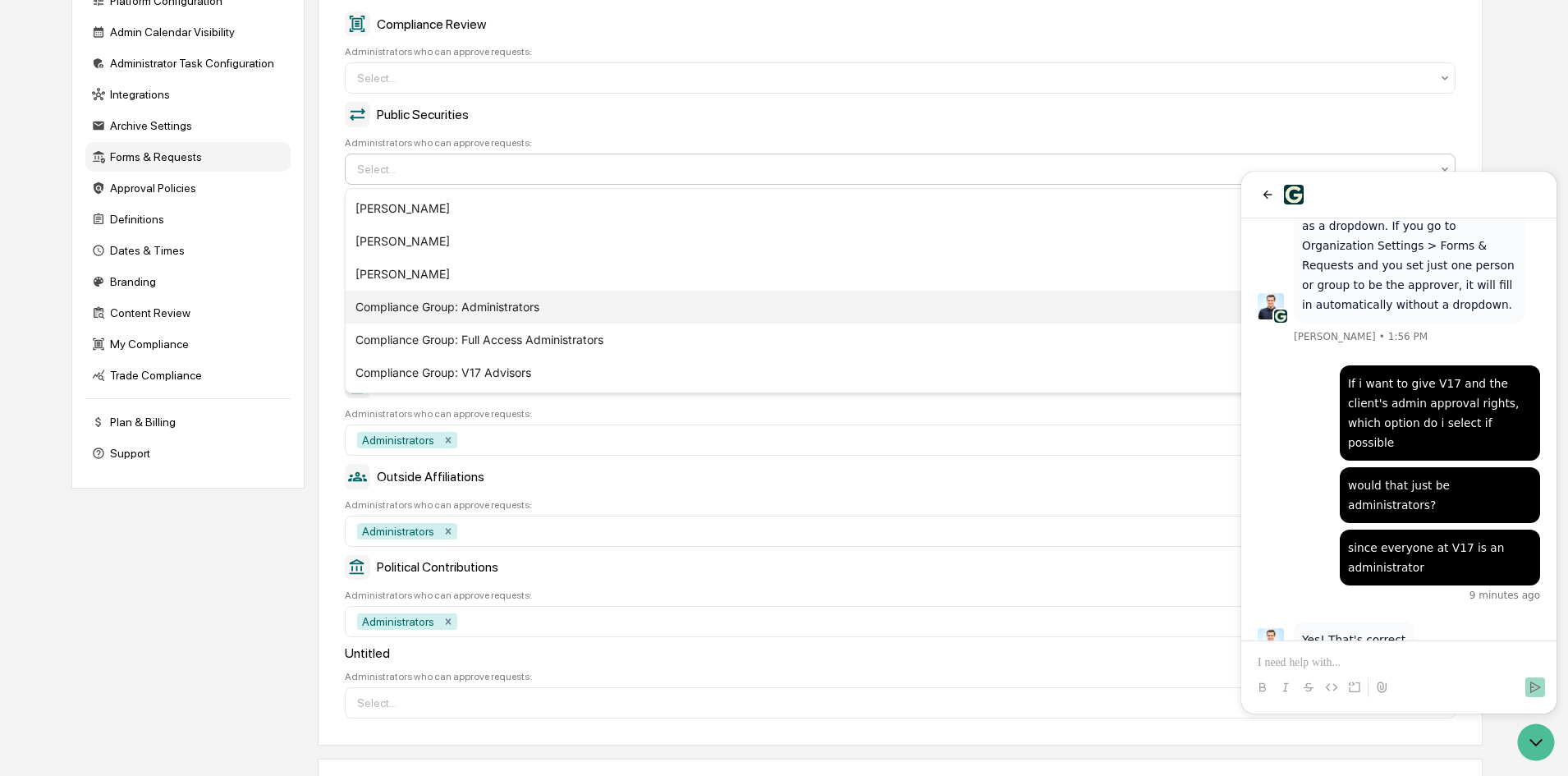
click at [458, 319] on div "Compliance Group: Administrators" at bounding box center [900, 307] width 1109 height 33
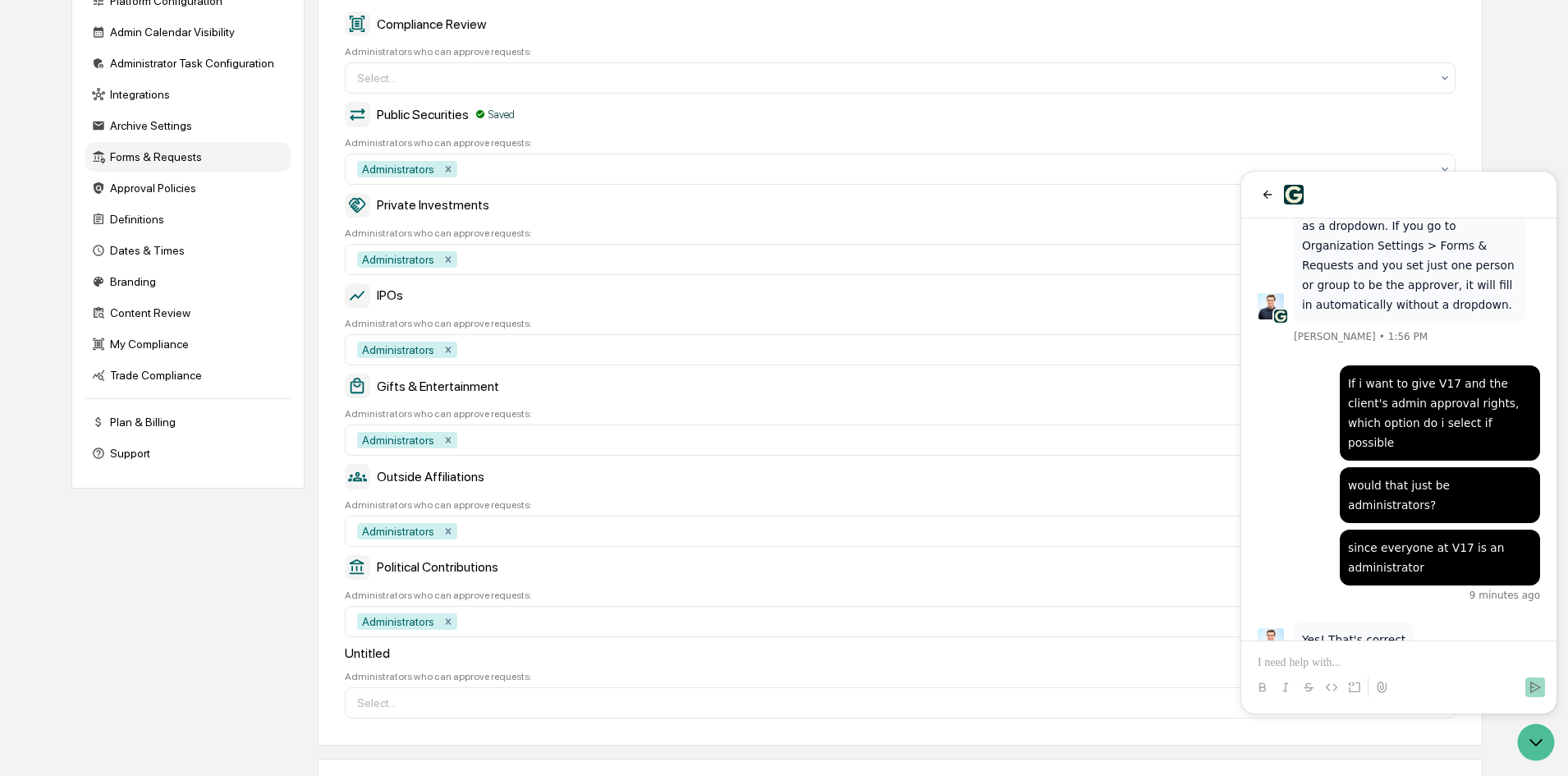
click at [277, 627] on div "Company Info Platform Configuration Admin Calendar Visibility Administrator Tas…" at bounding box center [778, 438] width 1412 height 1006
